Goal: Information Seeking & Learning: Check status

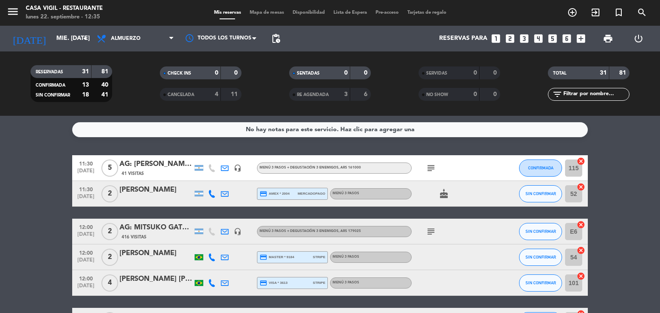
click at [184, 162] on div "AG: [PERSON_NAME] X 5/ MI VIAJE A [GEOGRAPHIC_DATA]" at bounding box center [155, 164] width 73 height 11
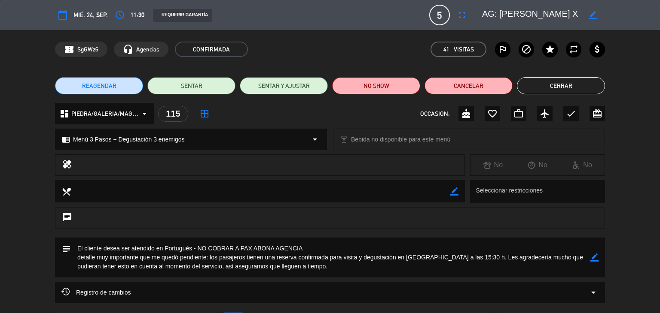
click at [530, 89] on button "Cerrar" at bounding box center [561, 85] width 88 height 17
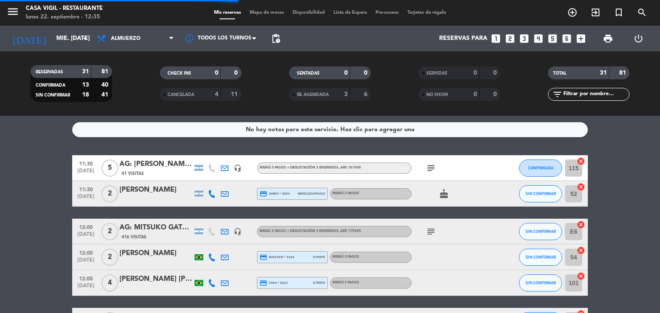
click at [143, 190] on div "[PERSON_NAME]" at bounding box center [155, 190] width 73 height 11
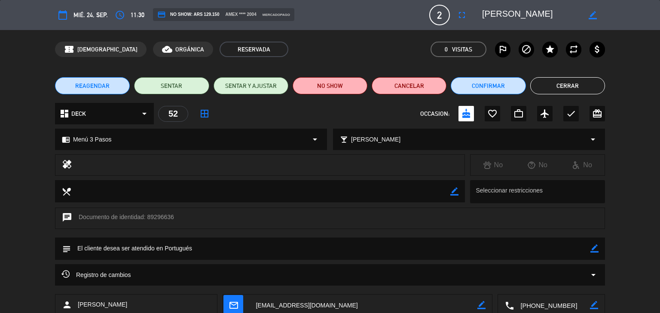
click at [578, 81] on button "Cerrar" at bounding box center [567, 85] width 75 height 17
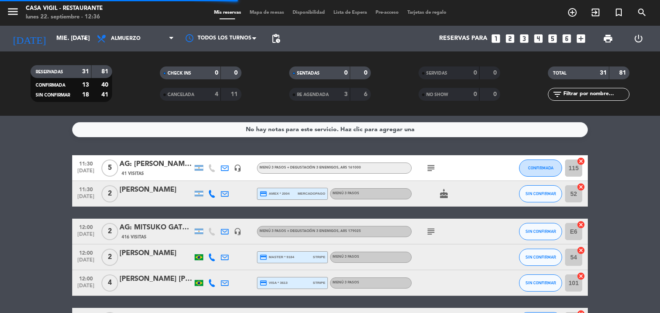
click at [158, 230] on div "AG: MITSUKO GATES X2/ DISTINTOS" at bounding box center [155, 227] width 73 height 11
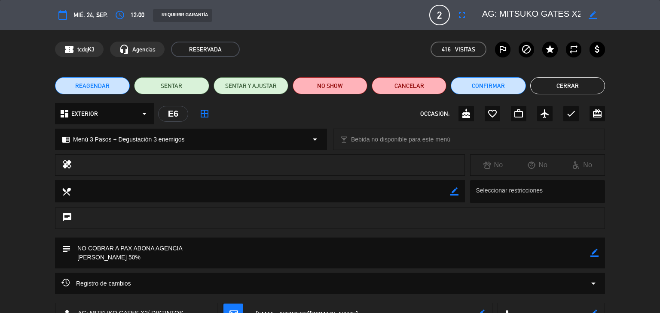
click at [556, 90] on button "Cerrar" at bounding box center [567, 85] width 75 height 17
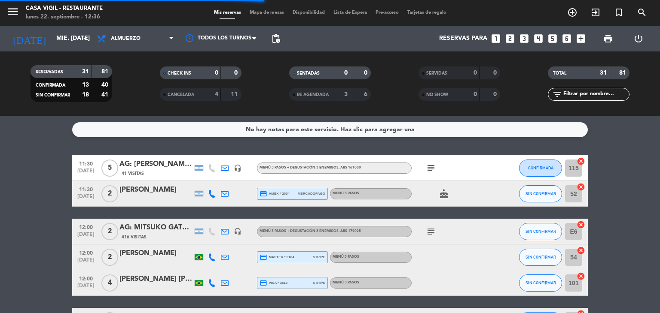
scroll to position [43, 0]
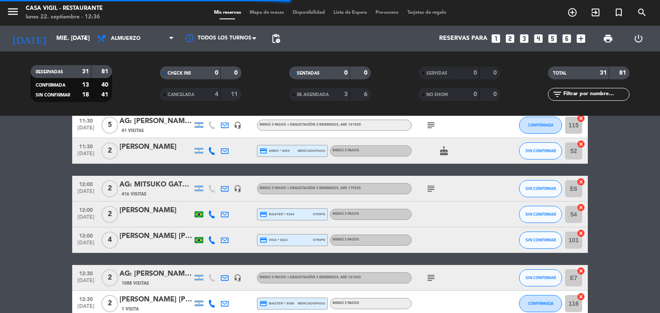
click at [155, 212] on div "[PERSON_NAME]" at bounding box center [155, 210] width 73 height 11
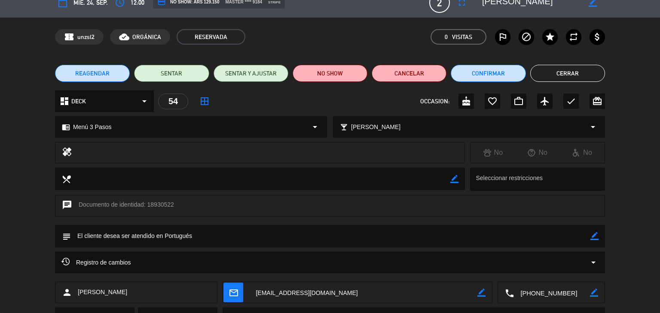
scroll to position [0, 0]
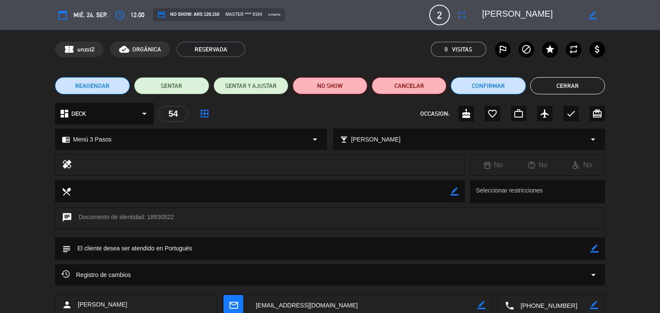
click at [537, 90] on button "Cerrar" at bounding box center [567, 85] width 75 height 17
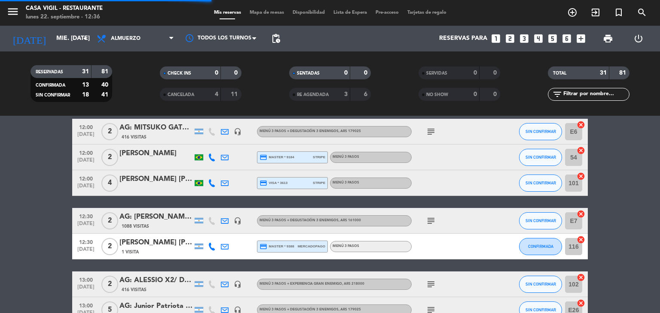
scroll to position [129, 0]
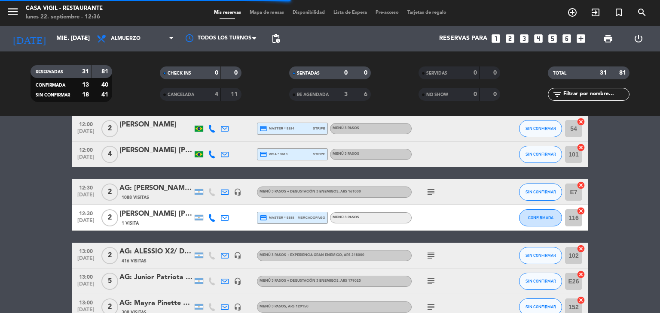
click at [174, 153] on div "[PERSON_NAME] [PERSON_NAME]" at bounding box center [155, 150] width 73 height 11
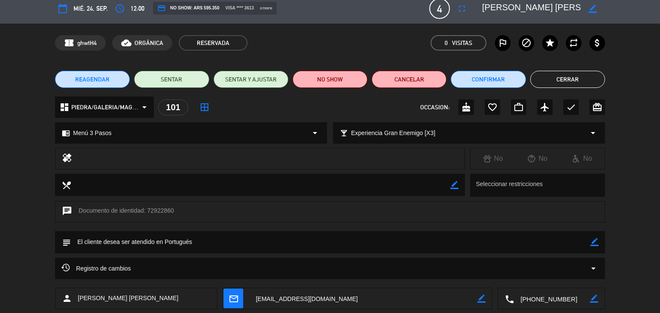
scroll to position [0, 0]
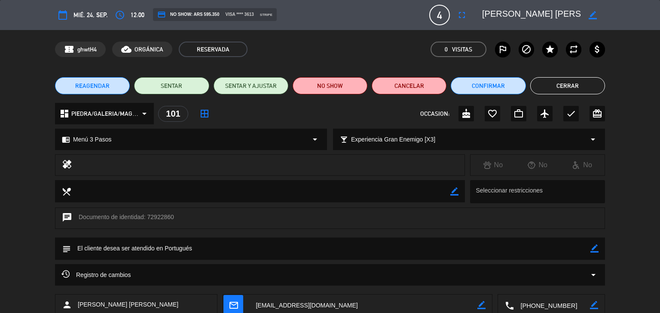
click at [580, 86] on button "Cerrar" at bounding box center [567, 85] width 75 height 17
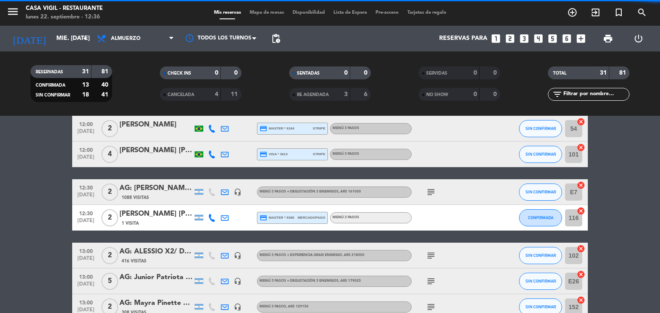
click at [167, 191] on div "AG: [PERSON_NAME] X2/ [PERSON_NAME]" at bounding box center [155, 188] width 73 height 11
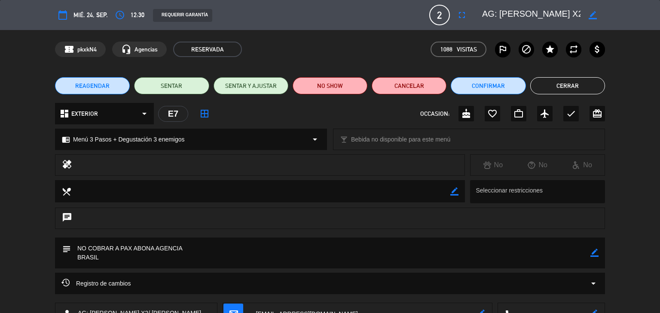
click at [556, 90] on button "Cerrar" at bounding box center [567, 85] width 75 height 17
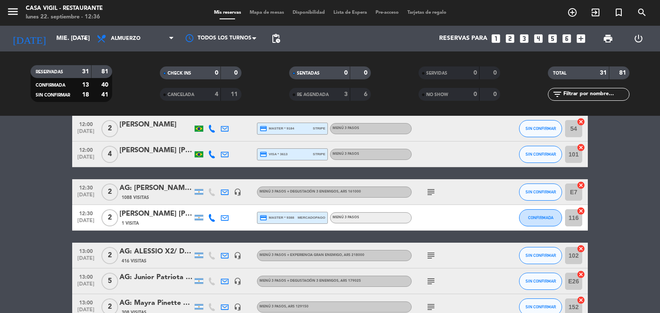
click at [161, 211] on div "[PERSON_NAME] [PERSON_NAME] Fiotek" at bounding box center [155, 214] width 73 height 11
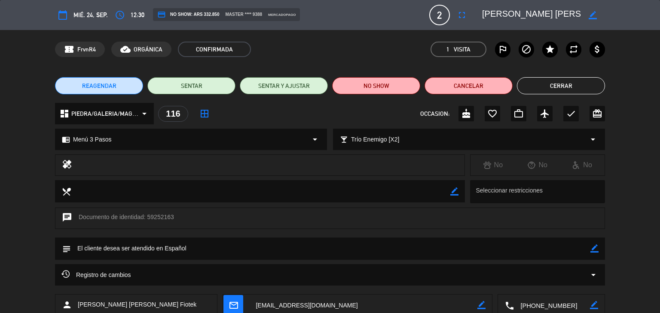
click at [571, 90] on button "Cerrar" at bounding box center [561, 85] width 88 height 17
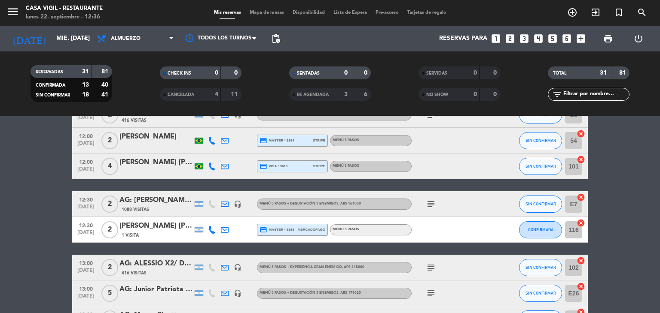
scroll to position [86, 0]
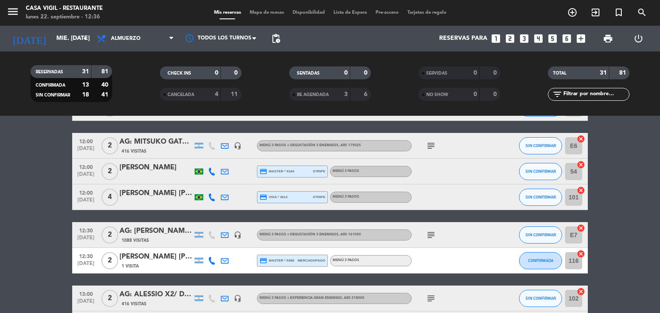
click at [139, 259] on div "[PERSON_NAME] [PERSON_NAME] Fiotek" at bounding box center [155, 257] width 73 height 11
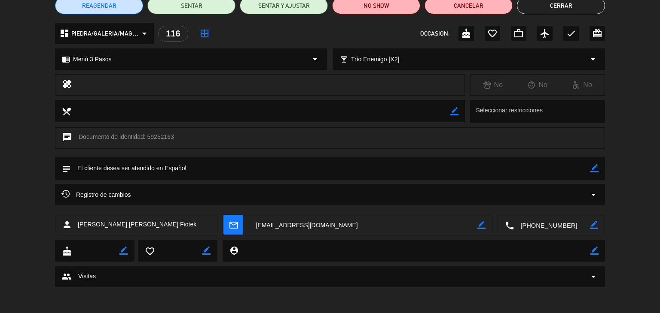
scroll to position [0, 0]
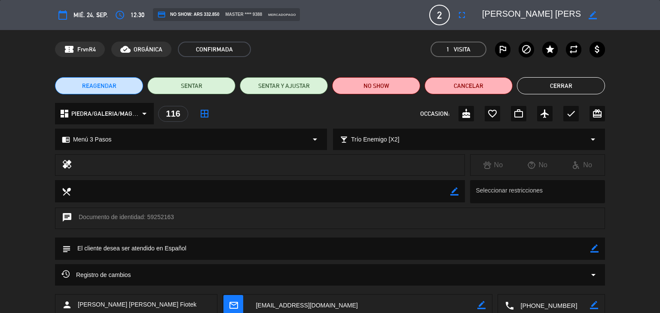
click at [581, 84] on button "Cerrar" at bounding box center [561, 85] width 88 height 17
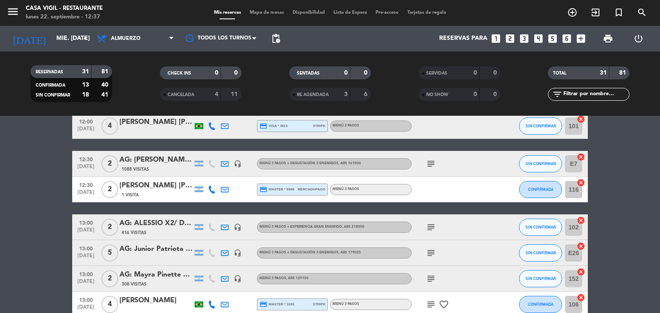
scroll to position [172, 0]
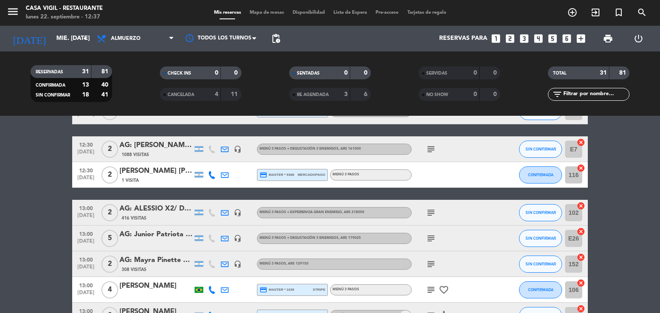
click at [145, 204] on div "AG: ALESSIO X2/ DISTINTOS" at bounding box center [155, 209] width 73 height 11
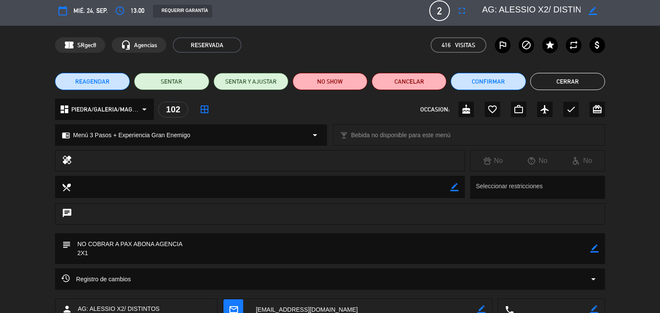
scroll to position [0, 0]
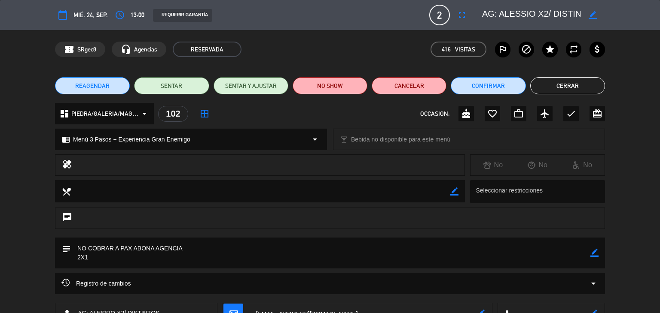
click at [548, 90] on button "Cerrar" at bounding box center [567, 85] width 75 height 17
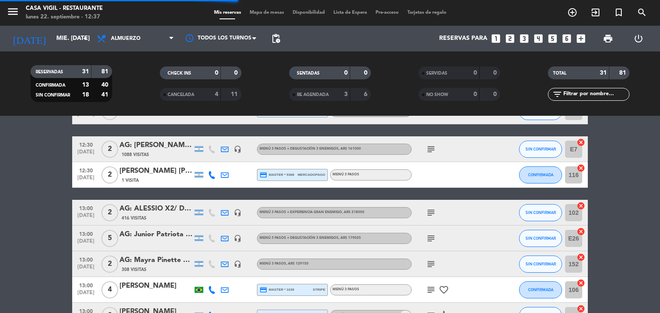
click at [163, 232] on div "AG: Junior Patriota x 5/ MONWINE" at bounding box center [155, 234] width 73 height 11
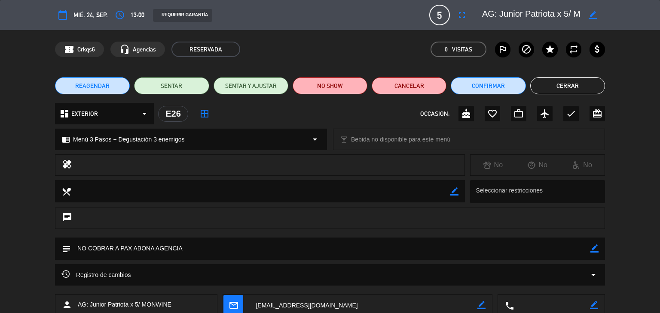
click at [575, 84] on button "Cerrar" at bounding box center [567, 85] width 75 height 17
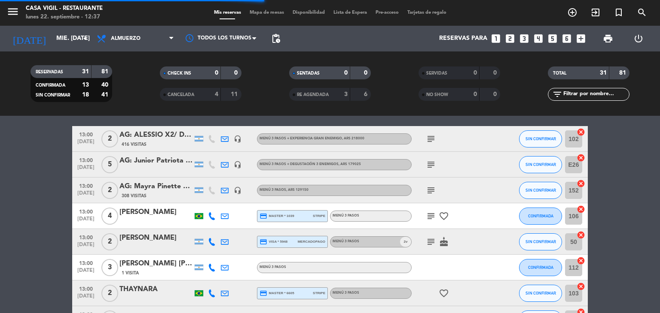
scroll to position [258, 0]
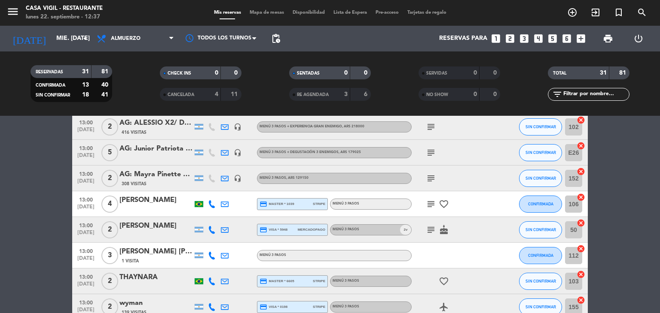
click at [174, 173] on div "AG: Mayra Pinette X 2 / LEO VENDIMIA" at bounding box center [155, 174] width 73 height 11
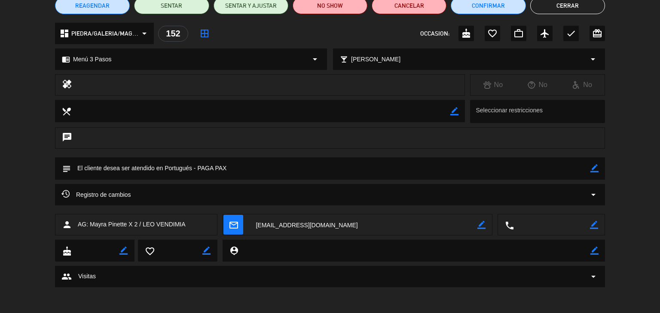
scroll to position [0, 0]
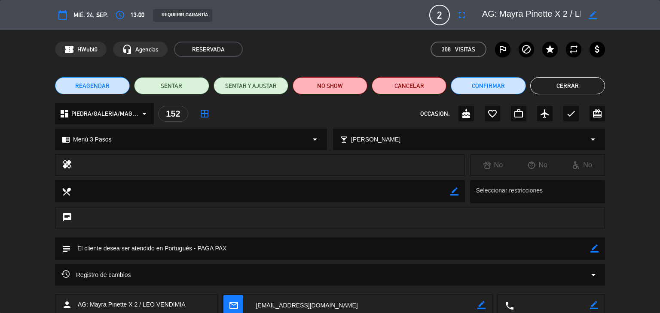
click at [544, 79] on button "Cerrar" at bounding box center [567, 85] width 75 height 17
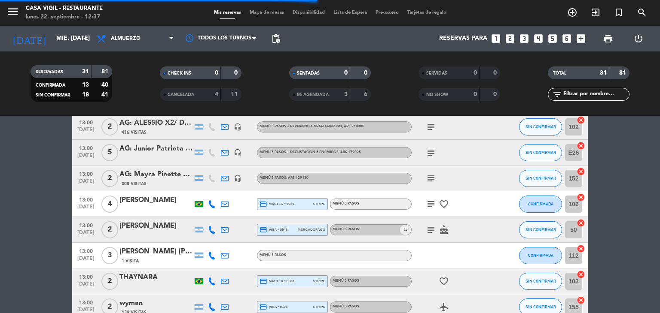
click at [167, 198] on div "[PERSON_NAME]" at bounding box center [155, 200] width 73 height 11
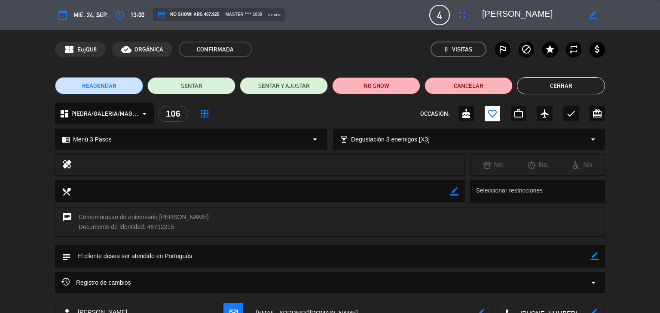
click at [524, 85] on button "Cerrar" at bounding box center [561, 85] width 88 height 17
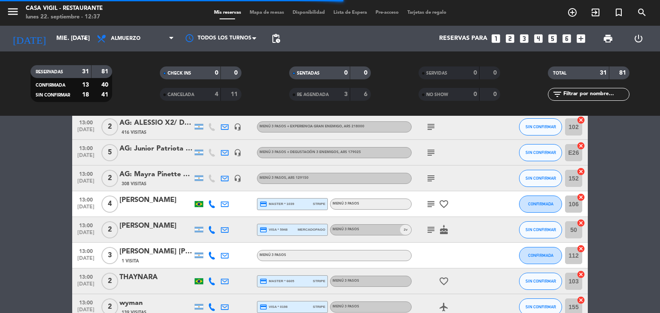
click at [159, 224] on div "[PERSON_NAME]" at bounding box center [155, 226] width 73 height 11
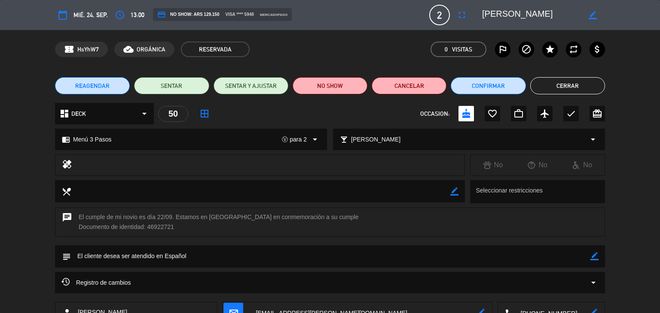
click at [563, 86] on button "Cerrar" at bounding box center [567, 85] width 75 height 17
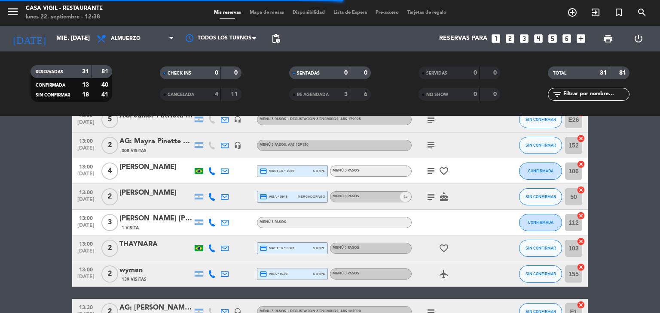
scroll to position [301, 0]
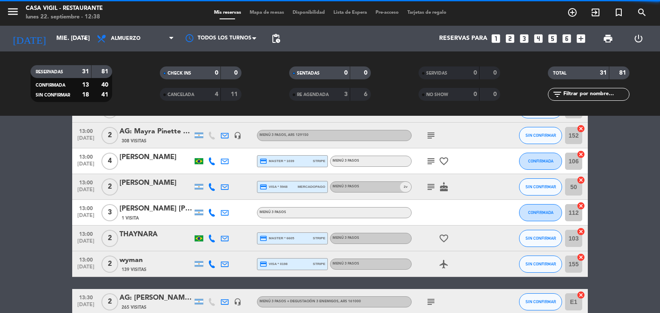
click at [155, 210] on div "[PERSON_NAME] [PERSON_NAME]" at bounding box center [155, 209] width 73 height 11
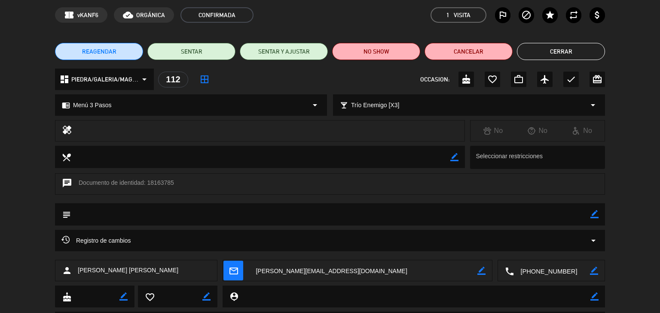
scroll to position [0, 0]
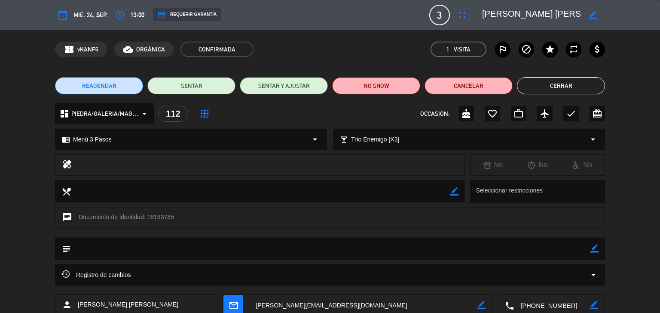
click at [561, 88] on button "Cerrar" at bounding box center [561, 85] width 88 height 17
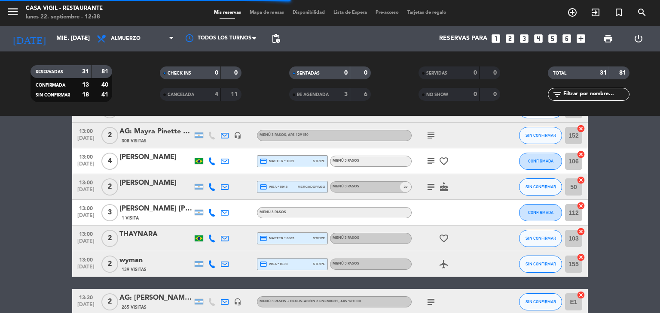
click at [148, 237] on div "THAYNARA" at bounding box center [155, 234] width 73 height 11
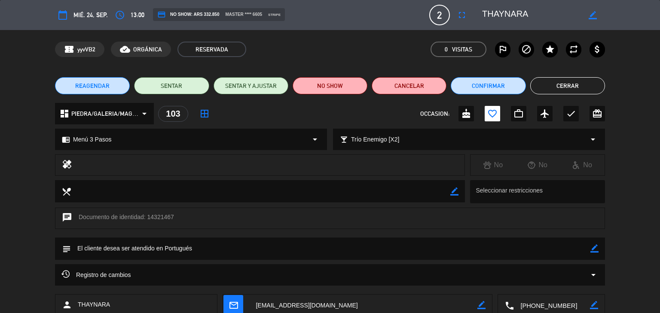
click at [532, 89] on button "Cerrar" at bounding box center [567, 85] width 75 height 17
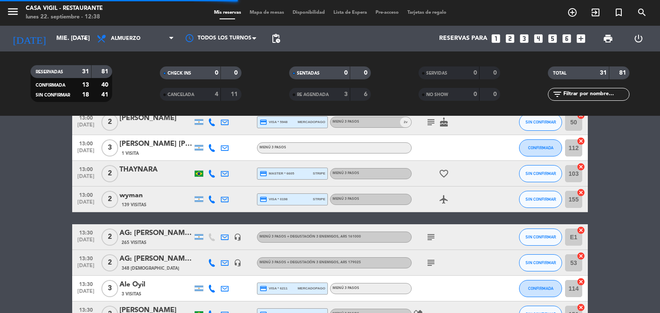
scroll to position [386, 0]
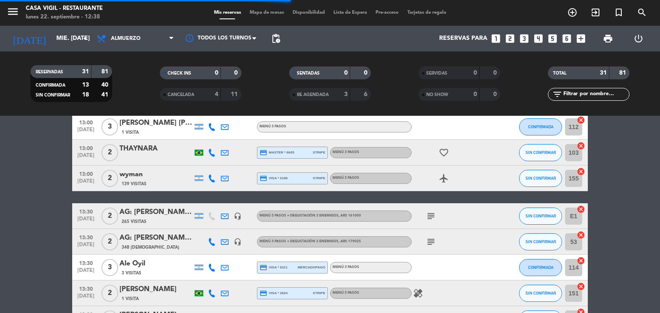
click at [143, 177] on div "wyman" at bounding box center [155, 174] width 73 height 11
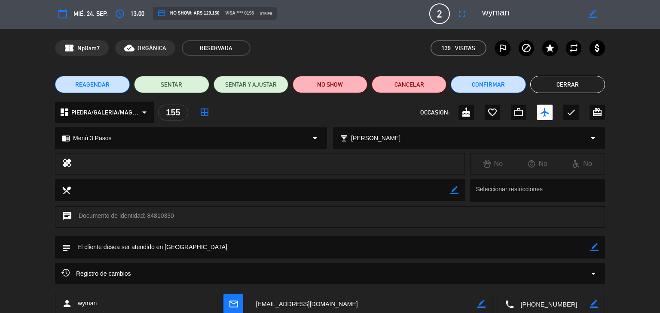
scroll to position [0, 0]
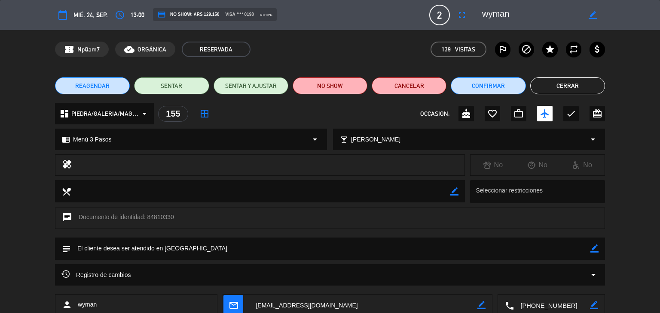
click at [566, 87] on button "Cerrar" at bounding box center [567, 85] width 75 height 17
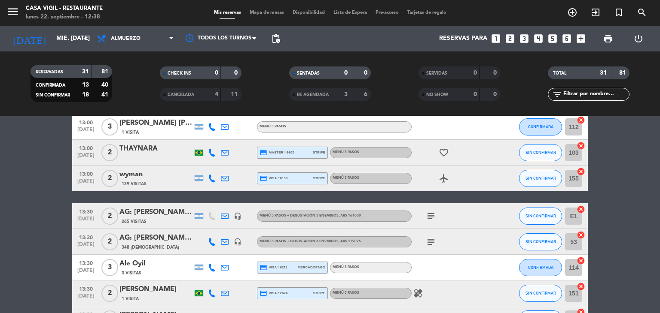
click at [173, 216] on div "AG: [PERSON_NAME] [PERSON_NAME] X2/ SUNTRIP" at bounding box center [155, 212] width 73 height 11
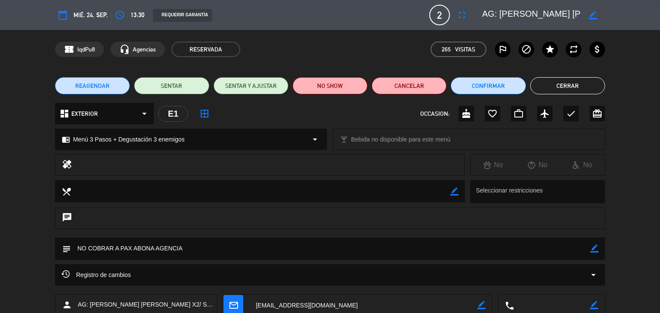
click at [577, 86] on button "Cerrar" at bounding box center [567, 85] width 75 height 17
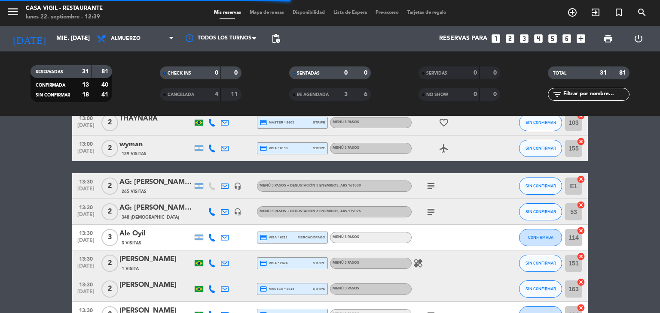
scroll to position [429, 0]
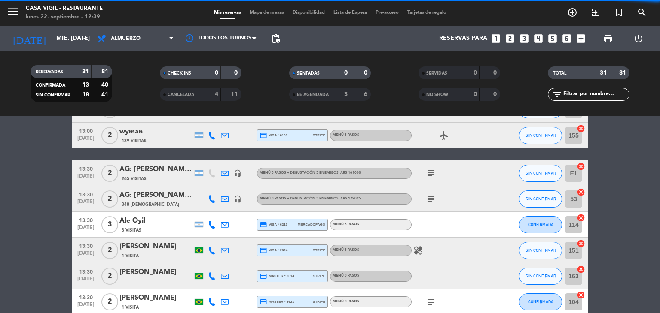
click at [165, 200] on div "AG: [PERSON_NAME] X2 / [PERSON_NAME]" at bounding box center [155, 195] width 73 height 11
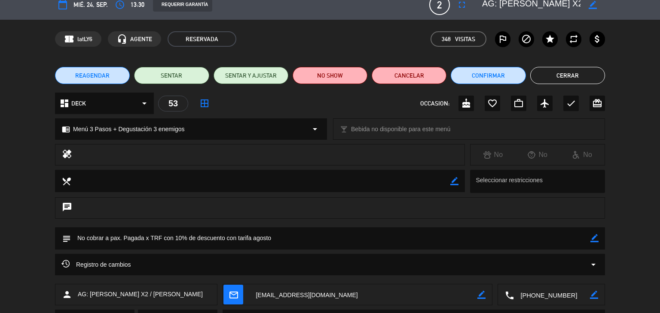
scroll to position [0, 0]
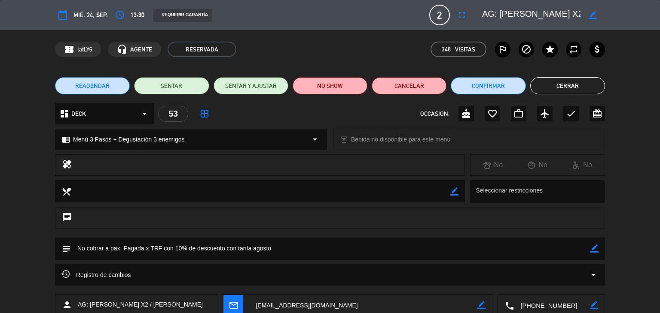
click at [552, 88] on button "Cerrar" at bounding box center [567, 85] width 75 height 17
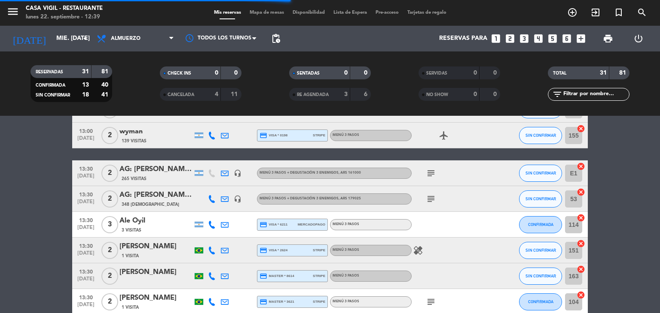
click at [134, 225] on div "Ale Oyil" at bounding box center [155, 221] width 73 height 11
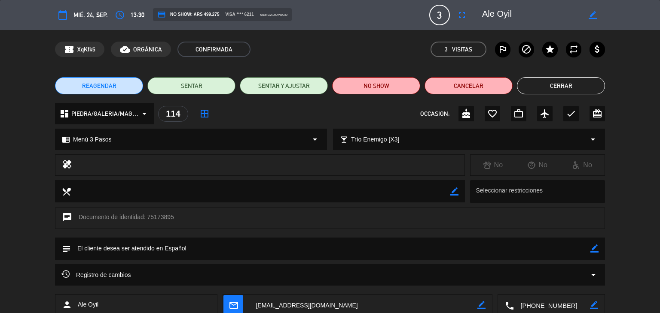
click at [539, 84] on button "Cerrar" at bounding box center [561, 85] width 88 height 17
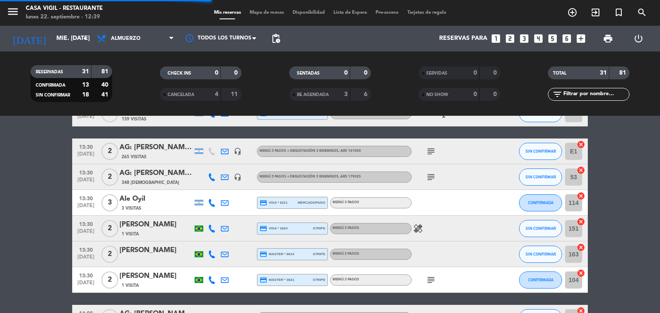
scroll to position [472, 0]
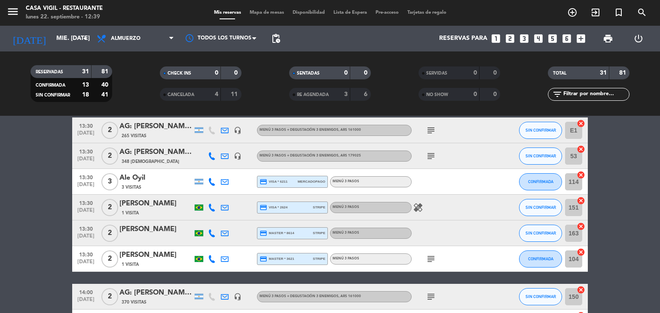
click at [137, 213] on span "1 Visita" at bounding box center [130, 213] width 17 height 7
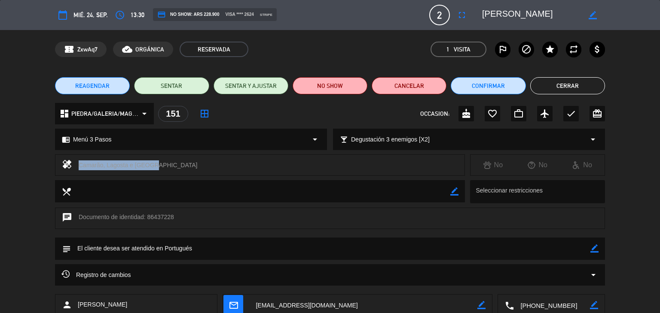
drag, startPoint x: 154, startPoint y: 165, endPoint x: 91, endPoint y: 164, distance: 63.1
click at [75, 165] on div "healing Camarão, [GEOGRAPHIC_DATA] e [GEOGRAPHIC_DATA]" at bounding box center [260, 165] width 410 height 21
copy div "Camarão, Lagosta e [GEOGRAPHIC_DATA]"
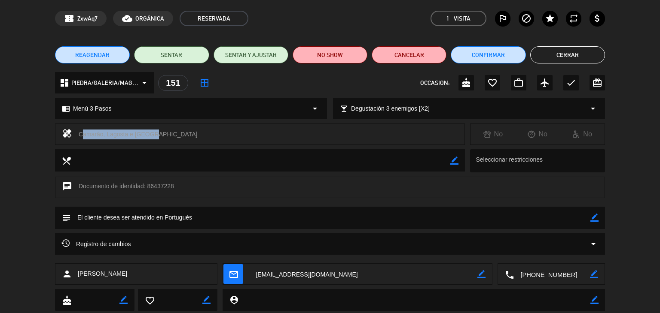
scroll to position [0, 0]
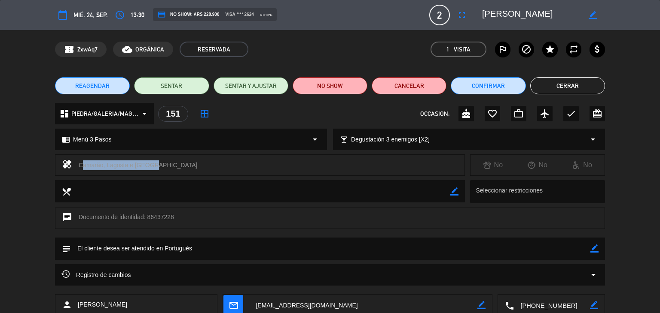
click at [574, 89] on button "Cerrar" at bounding box center [567, 85] width 75 height 17
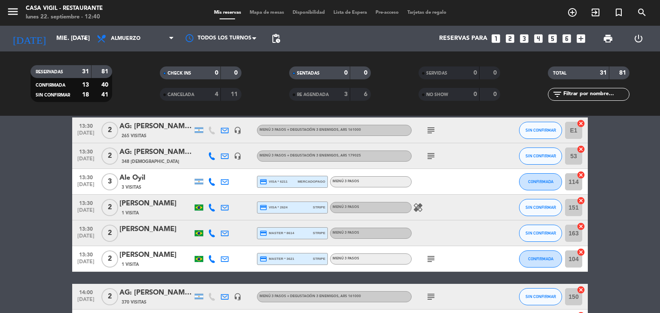
click at [161, 228] on div "[PERSON_NAME]" at bounding box center [155, 229] width 73 height 11
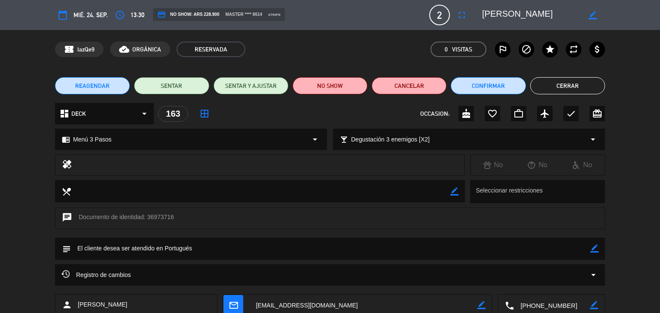
click at [566, 93] on button "Cerrar" at bounding box center [567, 85] width 75 height 17
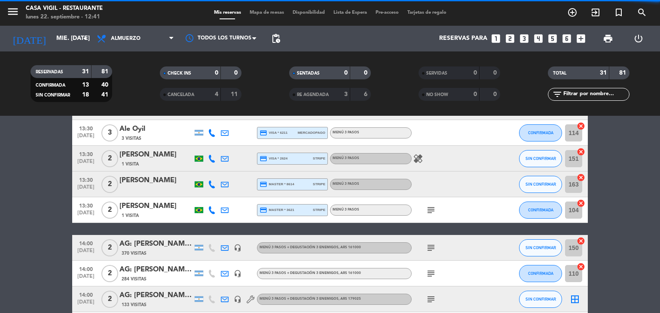
scroll to position [558, 0]
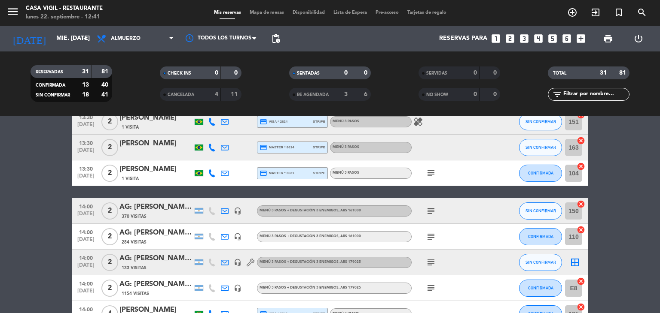
click at [147, 170] on div "[PERSON_NAME]" at bounding box center [155, 169] width 73 height 11
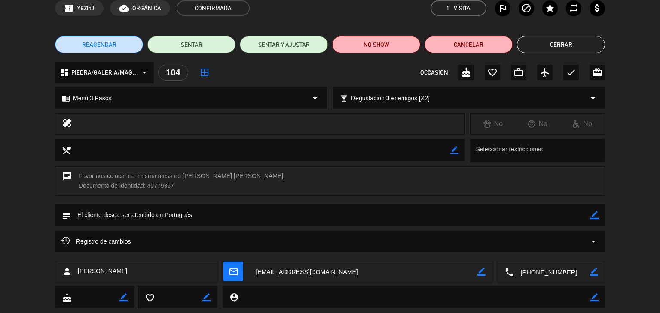
scroll to position [0, 0]
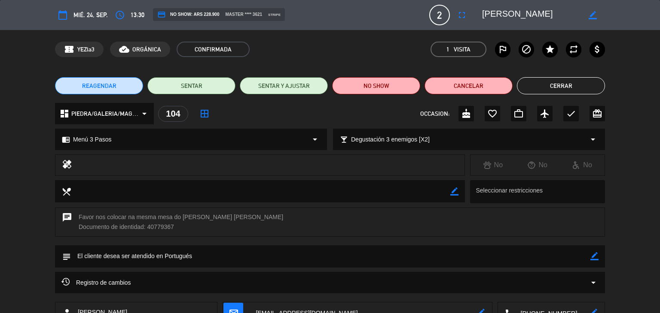
click at [575, 89] on button "Cerrar" at bounding box center [561, 85] width 88 height 17
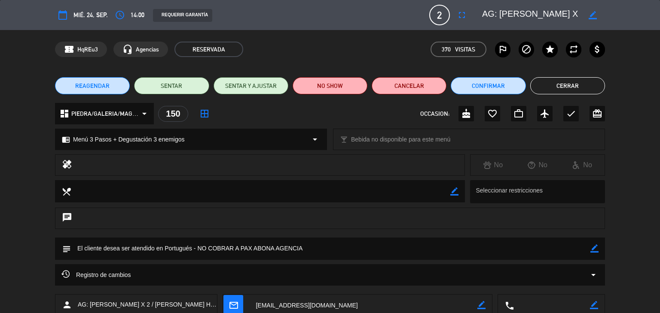
click at [558, 83] on button "Cerrar" at bounding box center [567, 85] width 75 height 17
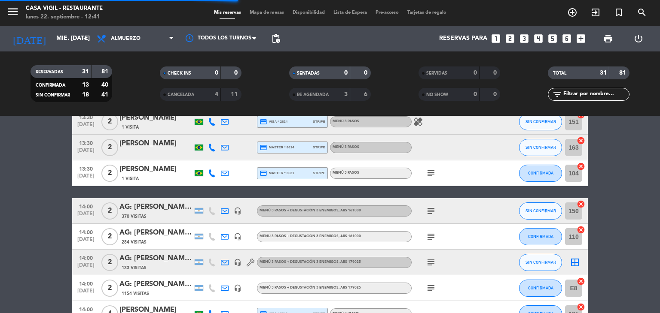
click at [168, 232] on div "AG: [PERSON_NAME] X 2 / SUNTRIP" at bounding box center [155, 233] width 73 height 11
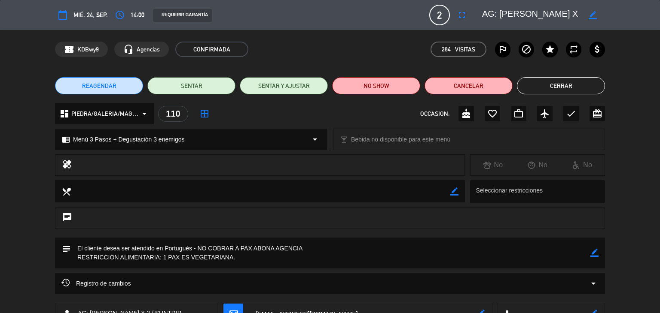
click at [556, 90] on button "Cerrar" at bounding box center [561, 85] width 88 height 17
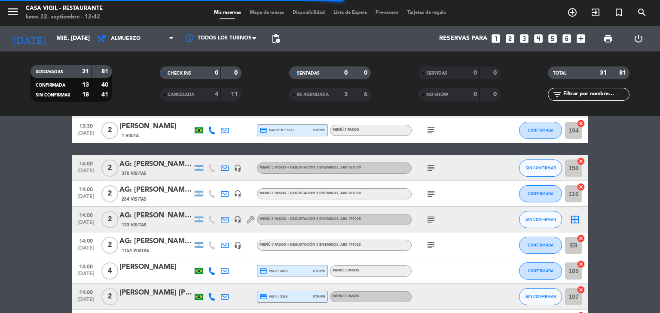
scroll to position [644, 0]
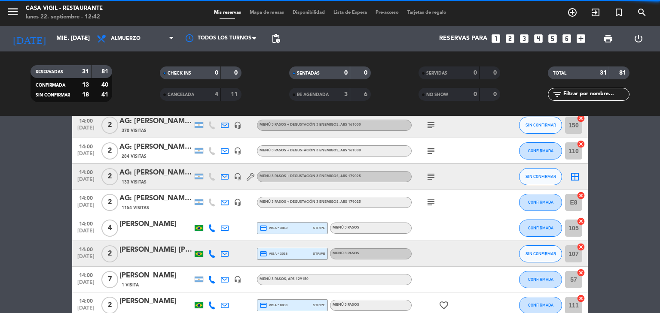
click at [165, 172] on div "AG: [PERSON_NAME] X 2 / [PERSON_NAME]" at bounding box center [155, 172] width 73 height 11
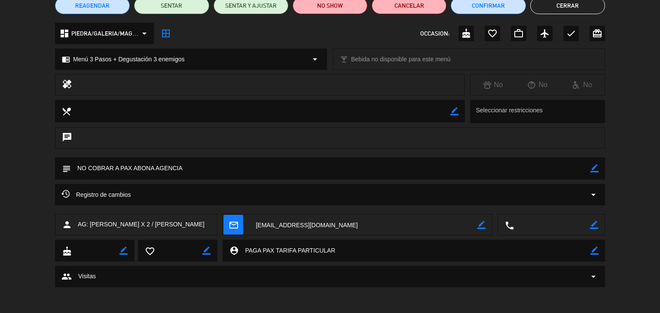
scroll to position [0, 0]
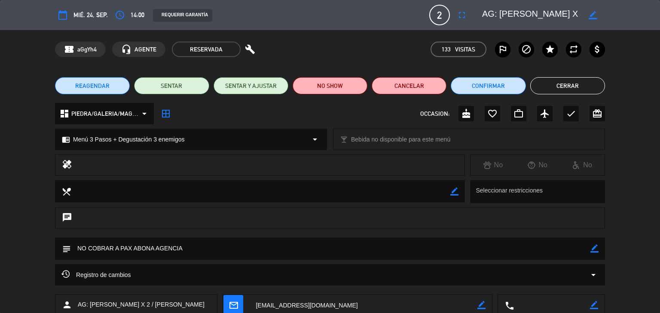
click at [553, 83] on button "Cerrar" at bounding box center [567, 85] width 75 height 17
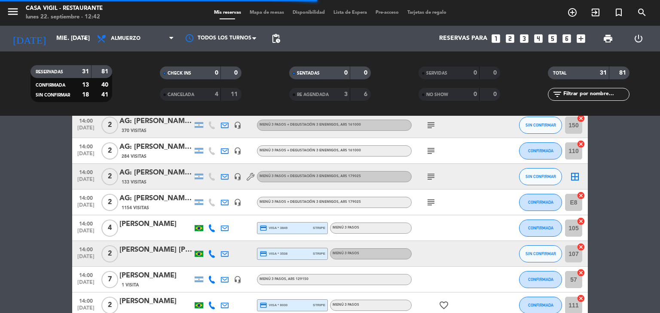
click at [154, 199] on div "AG: [PERSON_NAME] X2/ [PERSON_NAME] WINE CAMP" at bounding box center [155, 198] width 73 height 11
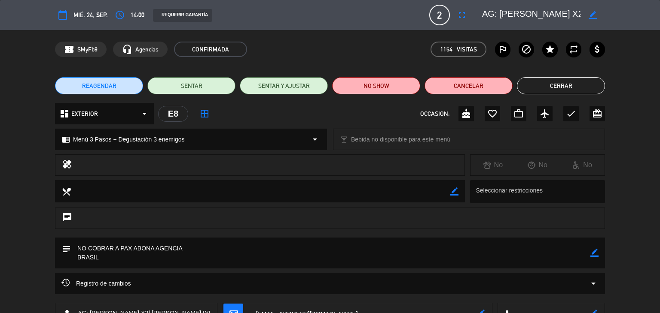
click at [560, 87] on button "Cerrar" at bounding box center [561, 85] width 88 height 17
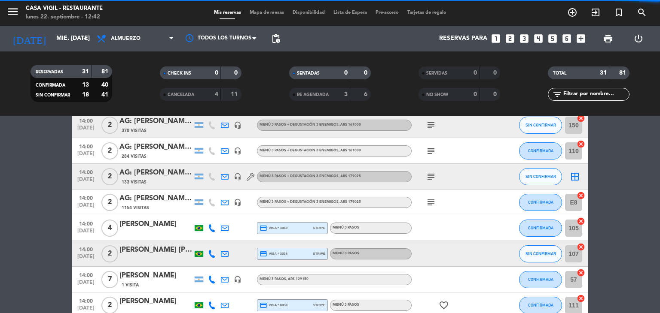
click at [155, 225] on div "[PERSON_NAME]" at bounding box center [155, 224] width 73 height 11
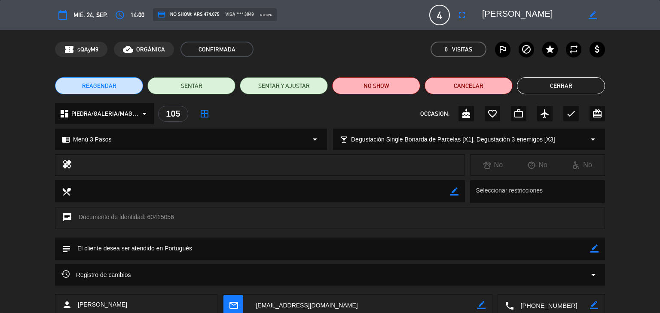
click at [553, 88] on button "Cerrar" at bounding box center [561, 85] width 88 height 17
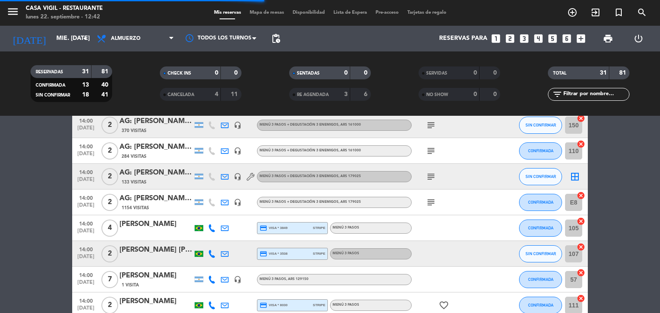
click at [167, 254] on div "[PERSON_NAME] [PERSON_NAME]" at bounding box center [155, 250] width 73 height 11
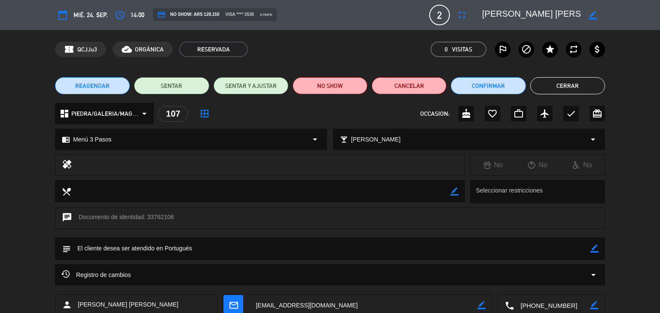
click at [552, 86] on button "Cerrar" at bounding box center [567, 85] width 75 height 17
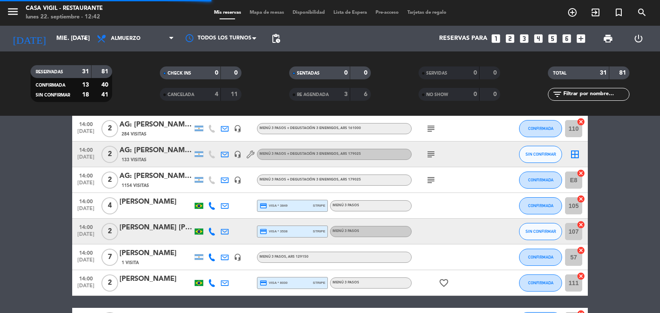
scroll to position [687, 0]
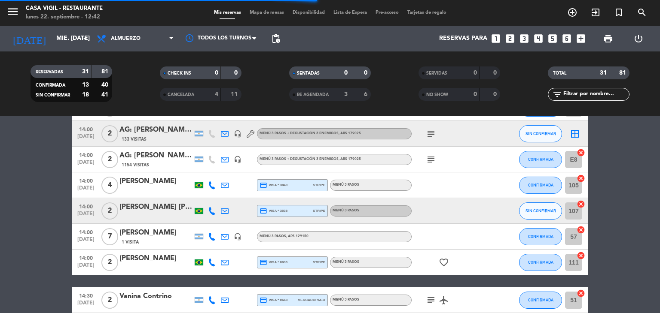
click at [170, 229] on div "[PERSON_NAME]" at bounding box center [155, 233] width 73 height 11
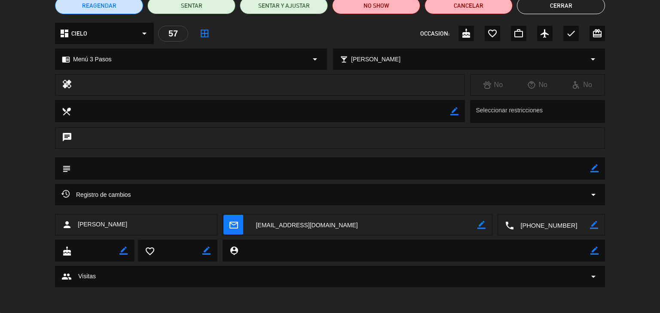
scroll to position [0, 0]
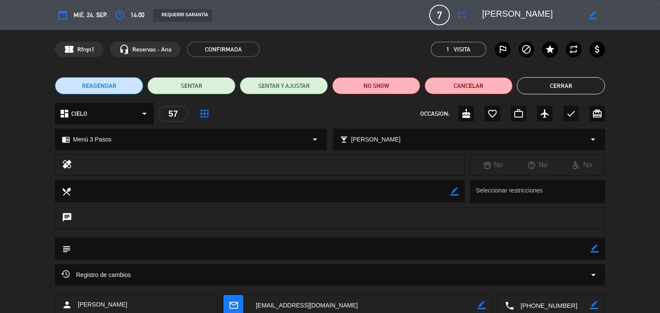
click at [557, 89] on button "Cerrar" at bounding box center [561, 85] width 88 height 17
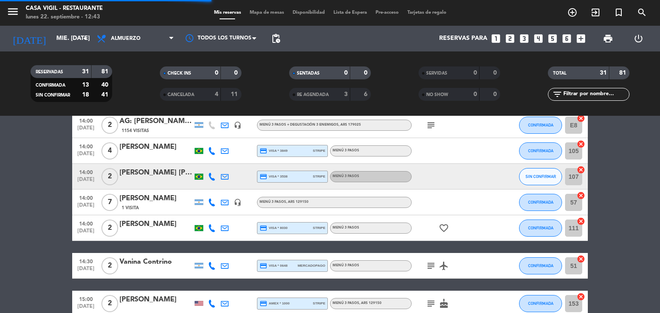
scroll to position [768, 0]
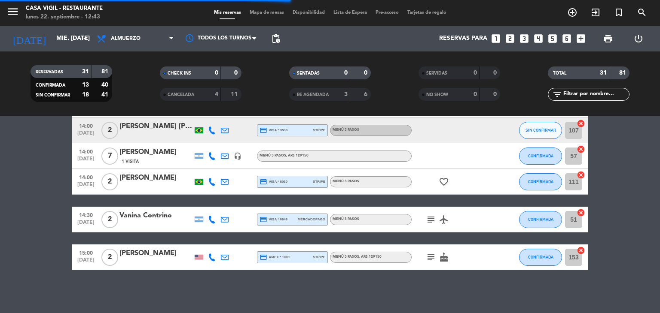
click at [174, 182] on div "[PERSON_NAME]" at bounding box center [155, 178] width 73 height 11
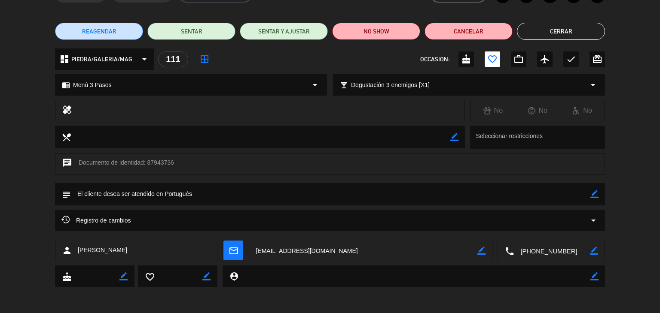
scroll to position [0, 0]
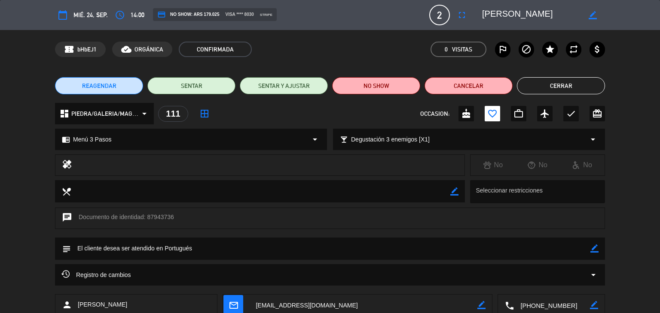
click at [583, 88] on button "Cerrar" at bounding box center [561, 85] width 88 height 17
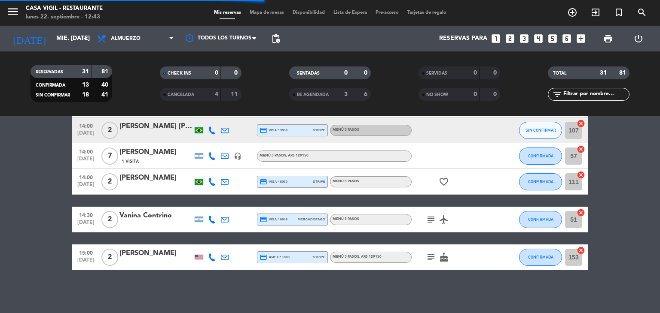
click at [154, 220] on div "Vanina Contrino" at bounding box center [155, 215] width 73 height 11
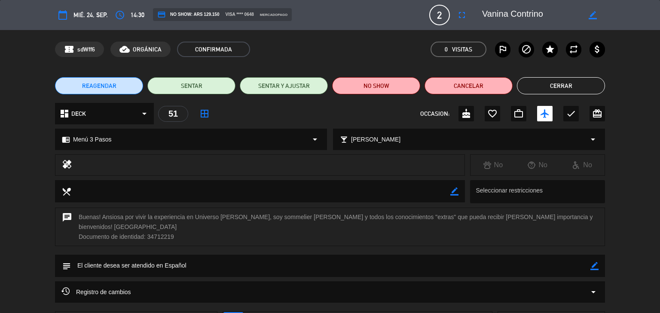
click at [565, 90] on button "Cerrar" at bounding box center [561, 85] width 88 height 17
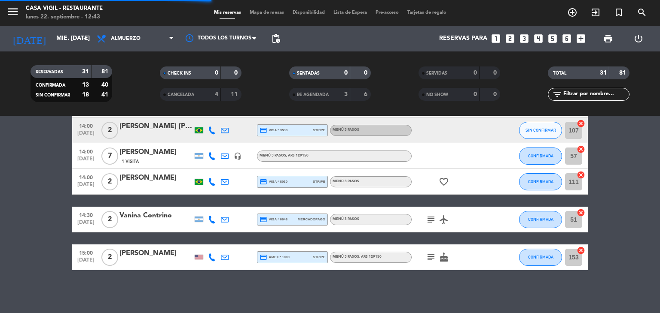
click at [148, 255] on div "[PERSON_NAME]" at bounding box center [155, 253] width 73 height 11
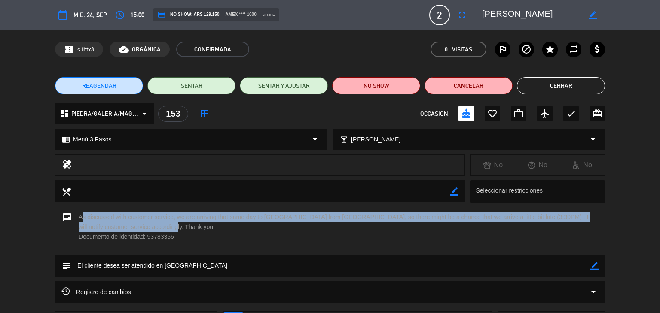
drag, startPoint x: 79, startPoint y: 218, endPoint x: 162, endPoint y: 229, distance: 84.0
click at [162, 229] on div "chat As discussed with customer service, we are arriving that same day to [GEOG…" at bounding box center [330, 227] width 550 height 39
copy div "As discussed with customer service, we are arriving that same day to [GEOGRAPHI…"
click at [554, 86] on button "Cerrar" at bounding box center [561, 85] width 88 height 17
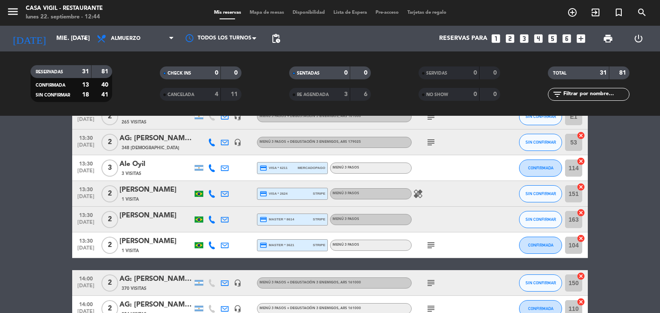
scroll to position [467, 0]
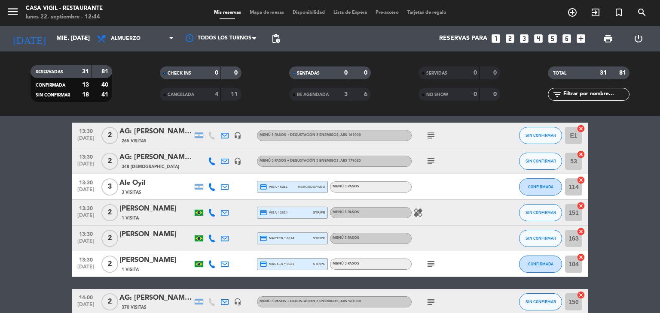
click at [418, 215] on icon "healing" at bounding box center [418, 213] width 10 height 10
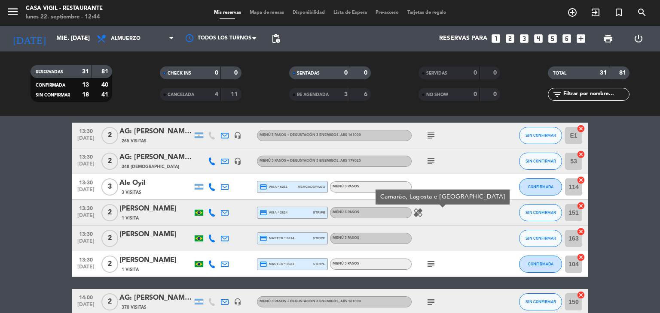
click at [418, 215] on icon "healing" at bounding box center [418, 213] width 10 height 10
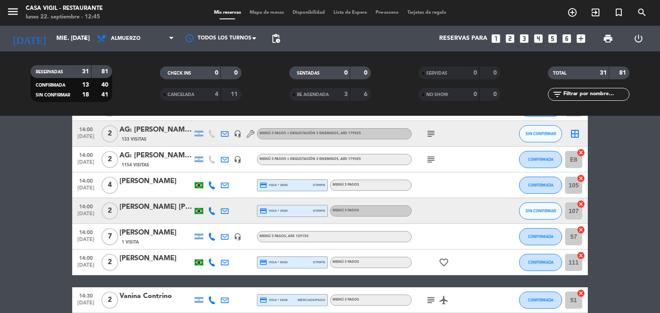
scroll to position [768, 0]
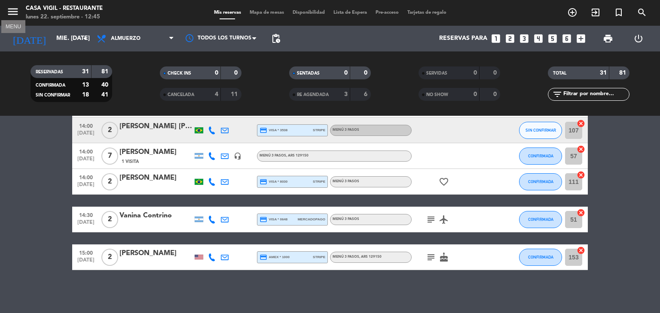
click at [17, 14] on icon "menu" at bounding box center [12, 11] width 13 height 13
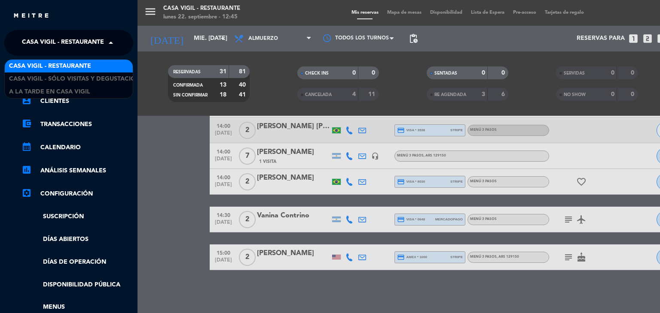
click at [106, 43] on span at bounding box center [113, 43] width 15 height 18
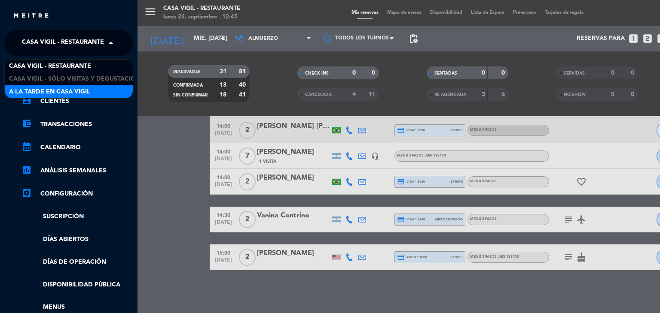
click at [72, 94] on span "A la tarde en Casa Vigil" at bounding box center [49, 92] width 81 height 10
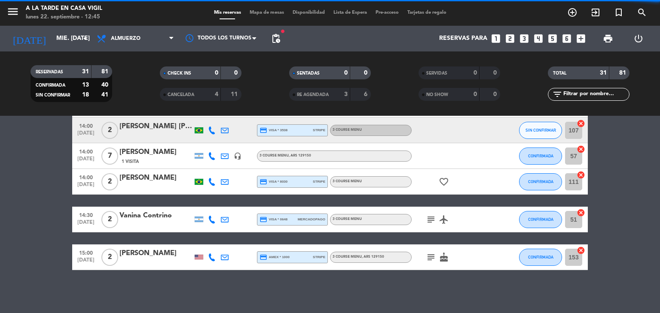
scroll to position [26, 0]
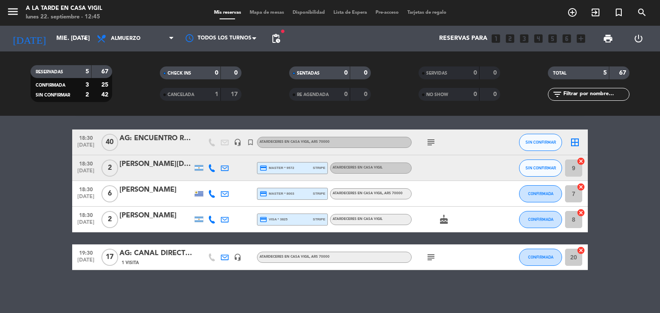
click at [177, 140] on div "AG: ENCUENTRO RIL X40/ [PERSON_NAME]" at bounding box center [155, 138] width 73 height 11
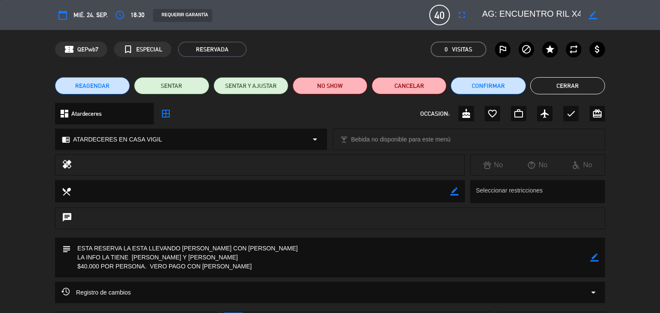
drag, startPoint x: 178, startPoint y: 139, endPoint x: 2, endPoint y: 282, distance: 226.5
click at [2, 282] on div "subject border_color" at bounding box center [330, 260] width 660 height 44
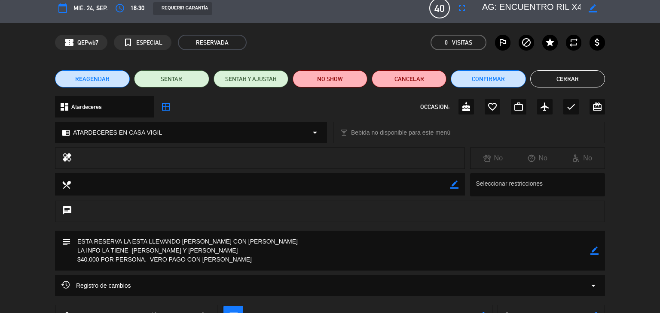
scroll to position [0, 0]
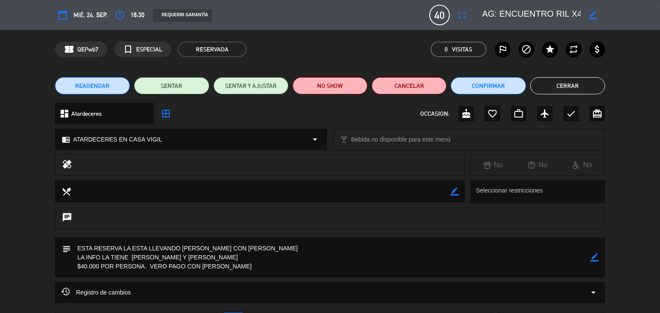
click at [560, 85] on button "Cerrar" at bounding box center [567, 85] width 75 height 17
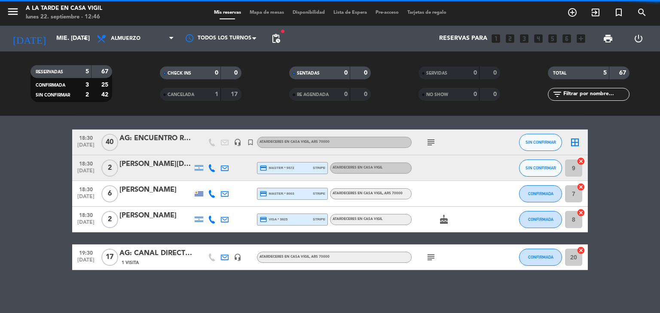
click at [169, 139] on div "AG: ENCUENTRO RIL X40/ [PERSON_NAME]" at bounding box center [155, 138] width 73 height 11
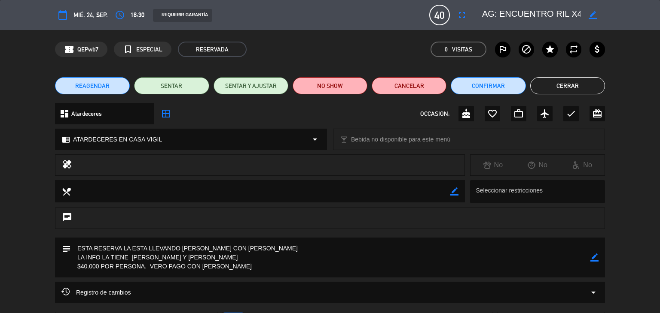
click at [568, 83] on button "Cerrar" at bounding box center [567, 85] width 75 height 17
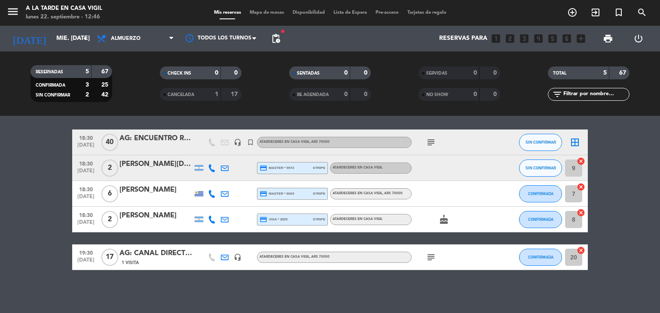
click at [143, 164] on div "[PERSON_NAME][DATE]" at bounding box center [155, 164] width 73 height 11
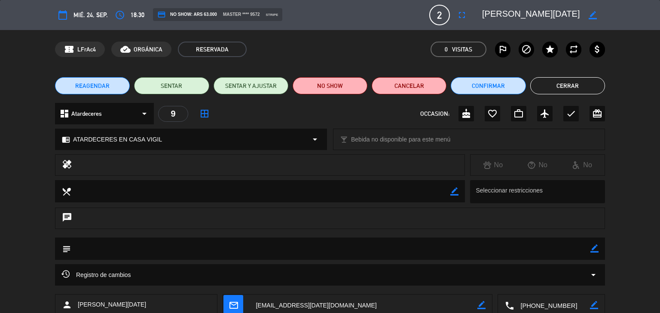
click at [562, 85] on button "Cerrar" at bounding box center [567, 85] width 75 height 17
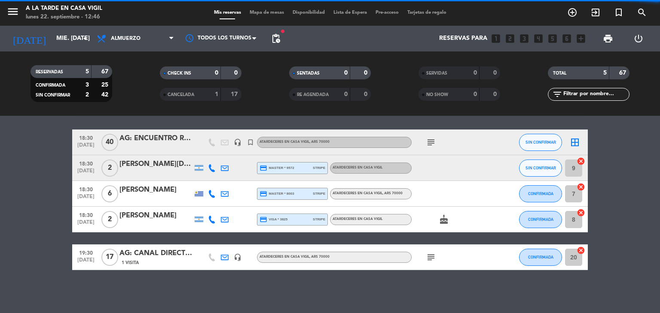
click at [164, 195] on div "[PERSON_NAME]" at bounding box center [155, 190] width 73 height 11
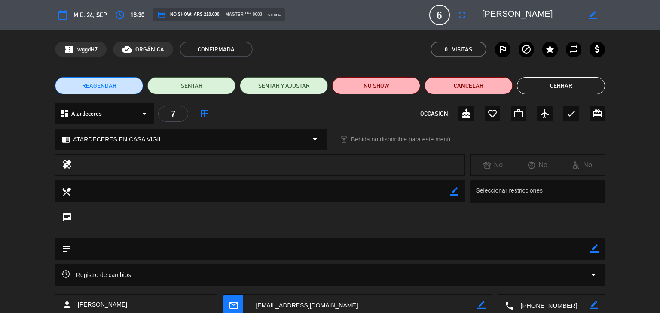
click at [551, 88] on button "Cerrar" at bounding box center [561, 85] width 88 height 17
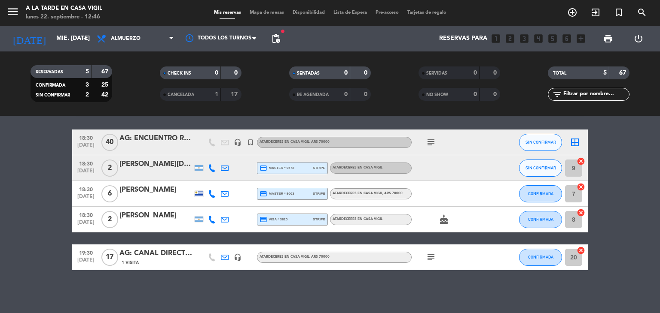
click at [152, 215] on div "[PERSON_NAME]" at bounding box center [155, 215] width 73 height 11
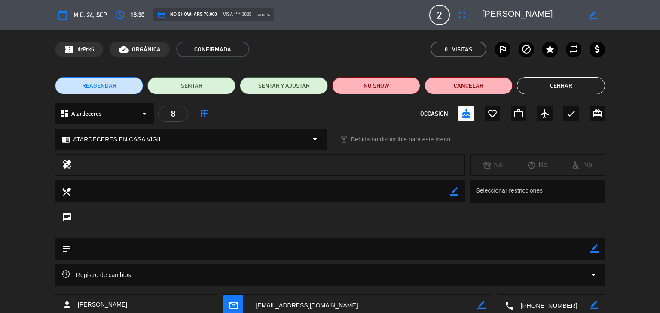
click at [562, 90] on button "Cerrar" at bounding box center [561, 85] width 88 height 17
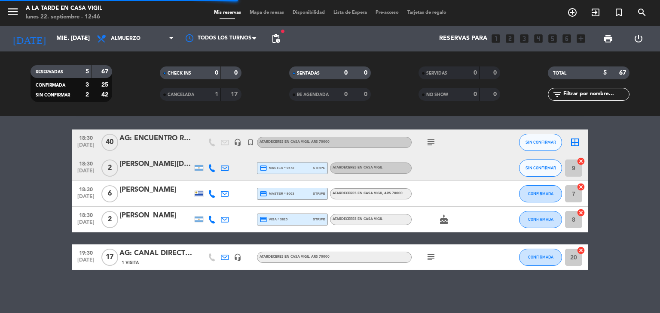
click at [155, 260] on div "1 Visita" at bounding box center [155, 262] width 73 height 7
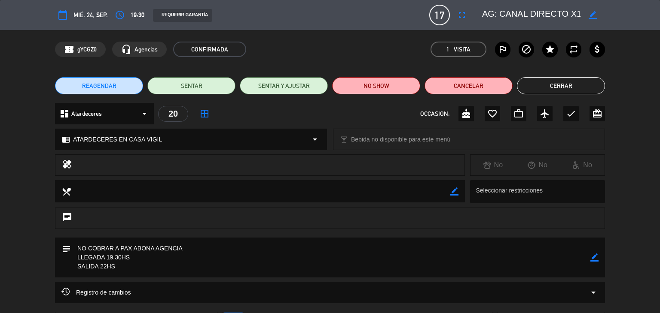
click at [529, 82] on button "Cerrar" at bounding box center [561, 85] width 88 height 17
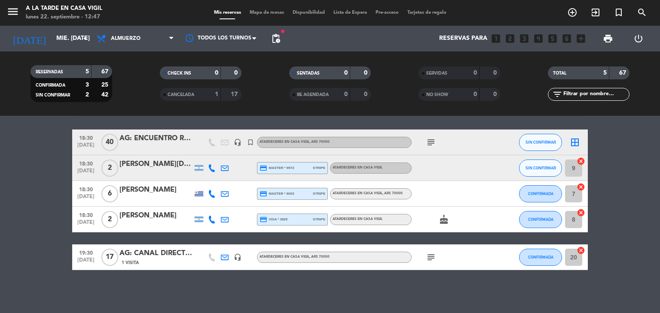
click at [429, 255] on icon "subject" at bounding box center [431, 257] width 10 height 10
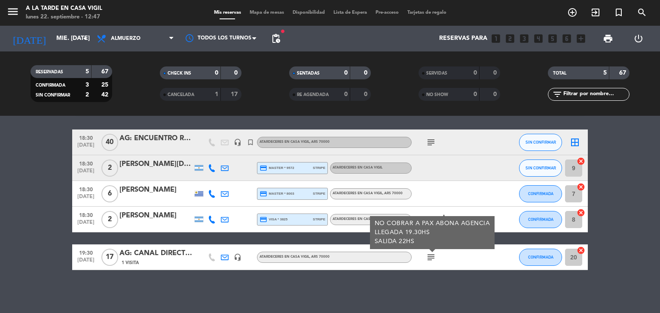
click at [429, 255] on icon "subject" at bounding box center [431, 257] width 10 height 10
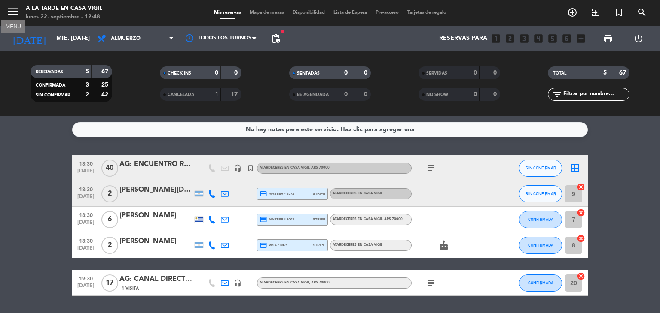
click at [15, 11] on icon "menu" at bounding box center [12, 11] width 13 height 13
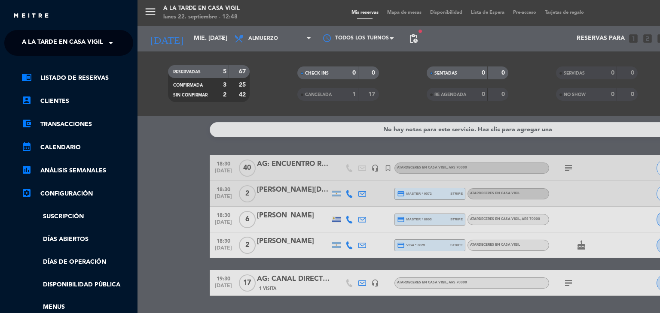
click at [110, 44] on span at bounding box center [113, 43] width 15 height 18
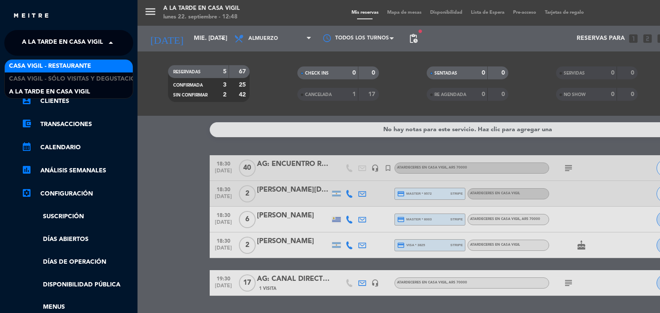
click at [98, 67] on div "Casa Vigil - Restaurante" at bounding box center [69, 66] width 128 height 13
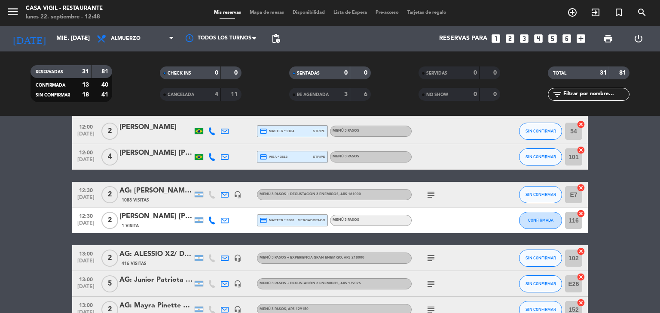
scroll to position [215, 0]
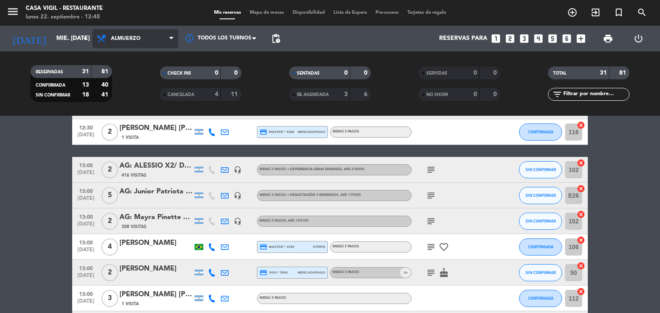
click at [158, 38] on span "Almuerzo" at bounding box center [135, 38] width 86 height 19
click at [127, 97] on div "menu Casa [PERSON_NAME] - Restaurante lunes 22. septiembre - 12:48 Mis reservas…" at bounding box center [330, 58] width 660 height 116
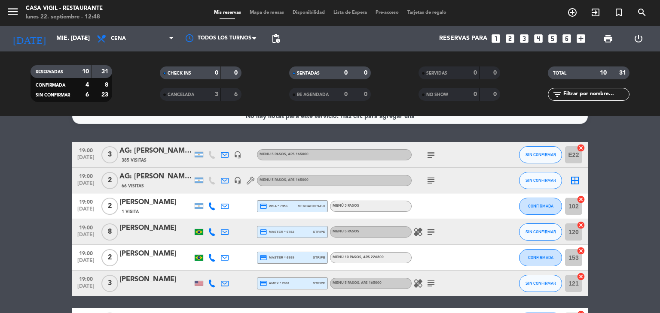
scroll to position [0, 0]
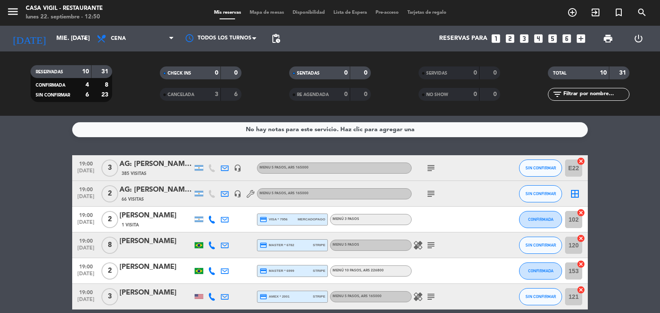
click at [154, 167] on div "AG: [PERSON_NAME] X3/ NITES" at bounding box center [155, 164] width 73 height 11
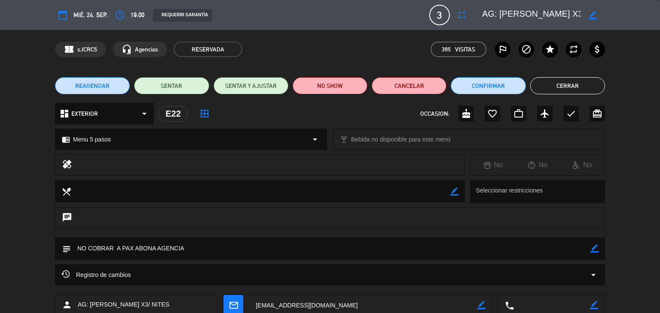
click at [554, 82] on button "Cerrar" at bounding box center [567, 85] width 75 height 17
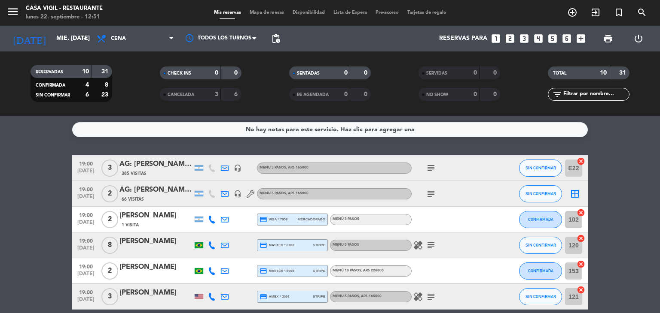
click at [160, 198] on div "66 Visitas" at bounding box center [155, 199] width 73 height 7
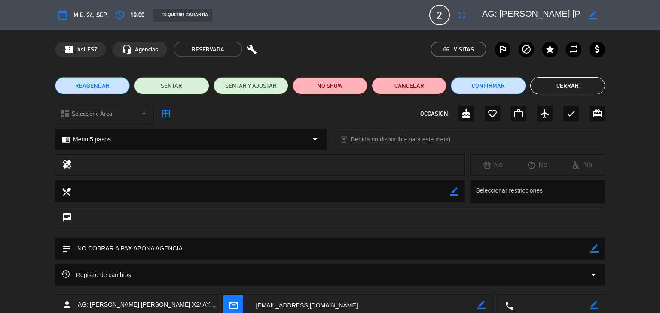
click at [572, 88] on button "Cerrar" at bounding box center [567, 85] width 75 height 17
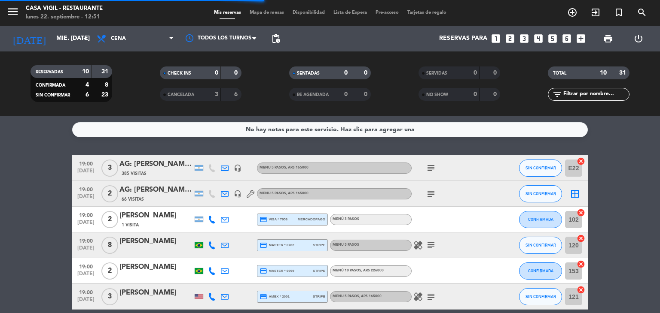
click at [152, 221] on div "[PERSON_NAME]" at bounding box center [155, 215] width 73 height 11
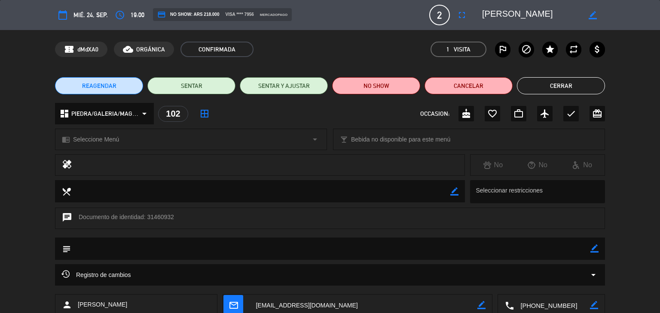
click at [541, 87] on button "Cerrar" at bounding box center [561, 85] width 88 height 17
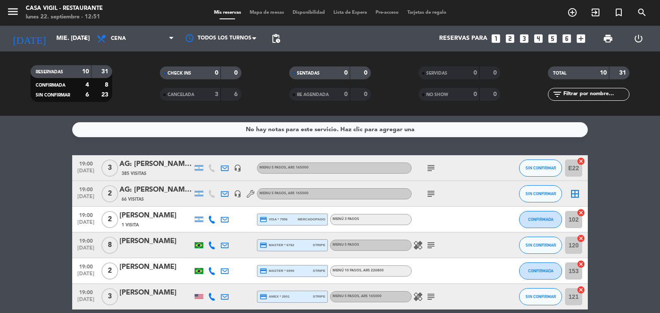
click at [147, 245] on div "[PERSON_NAME]" at bounding box center [155, 241] width 73 height 11
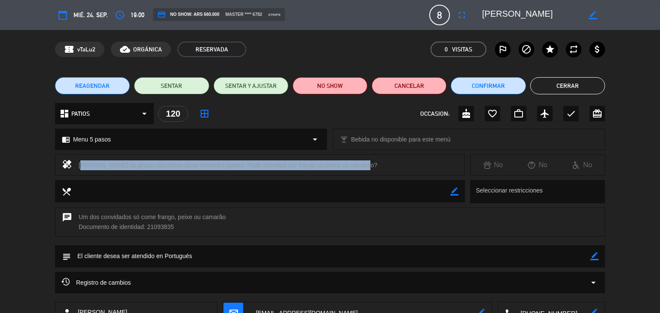
drag, startPoint x: 76, startPoint y: 164, endPoint x: 375, endPoint y: 160, distance: 298.9
click at [380, 160] on div "healing [PERSON_NAME] do grupo não come carne vermelha (gado). Pode substituir …" at bounding box center [260, 165] width 410 height 21
copy div "[PERSON_NAME] do grupo não come carne vermelha (gado). Pode substituir por fran…"
drag, startPoint x: 76, startPoint y: 216, endPoint x: 232, endPoint y: 220, distance: 155.9
click at [240, 220] on div "chat Um dos convidados só come frango, peixe ou camarão Documento de identidad:…" at bounding box center [330, 222] width 550 height 29
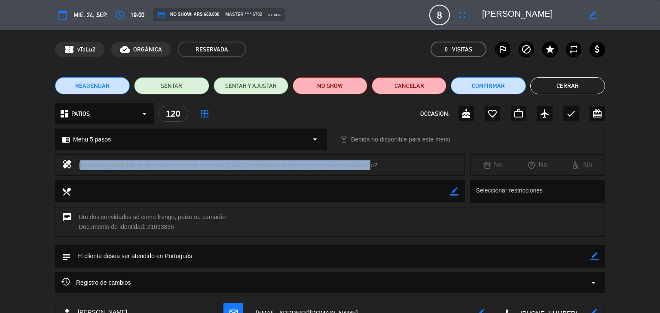
copy div "Um dos convidados só come frango, peixe ou camarão"
click at [569, 88] on button "Cerrar" at bounding box center [567, 85] width 75 height 17
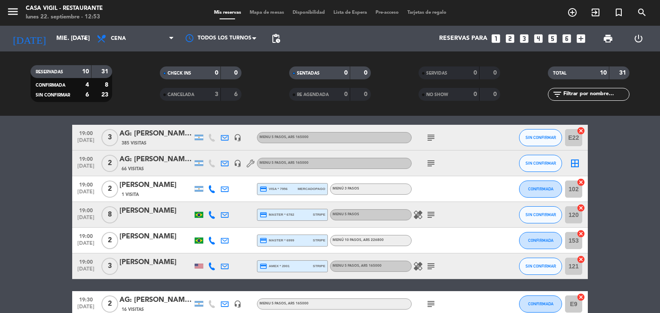
scroll to position [43, 0]
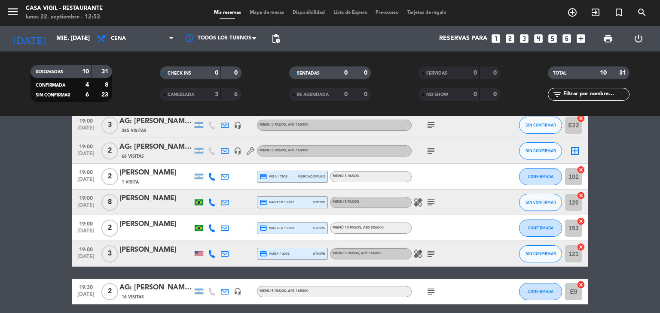
click at [153, 225] on div "[PERSON_NAME]" at bounding box center [155, 224] width 73 height 11
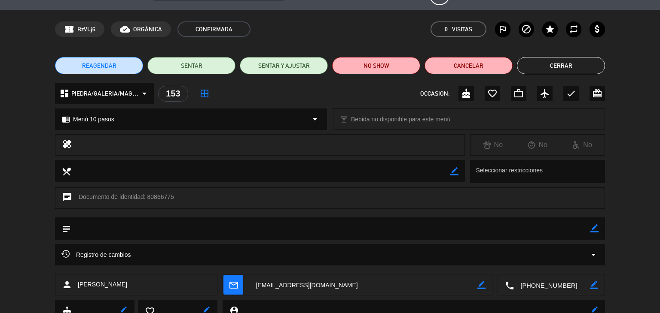
scroll to position [0, 0]
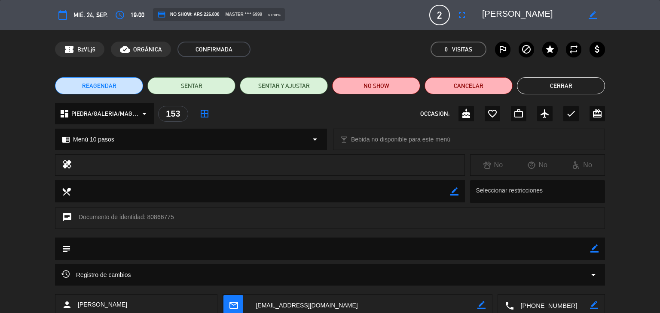
click at [551, 88] on button "Cerrar" at bounding box center [561, 85] width 88 height 17
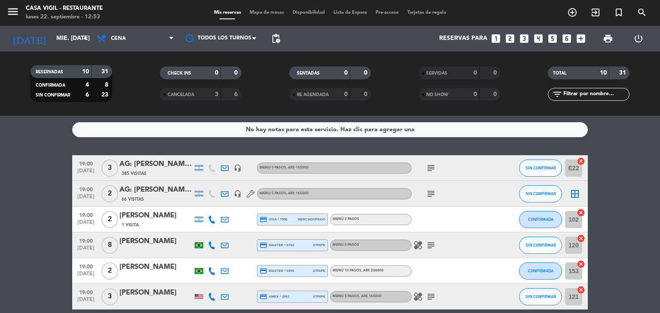
scroll to position [43, 0]
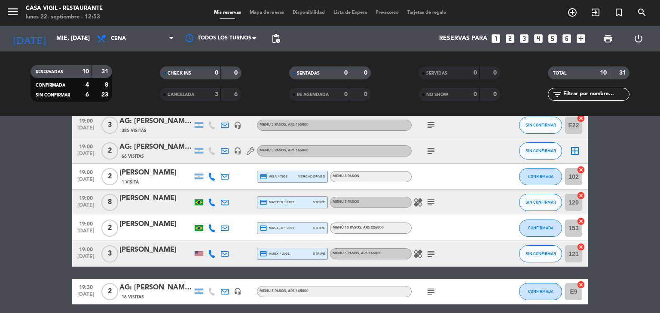
click at [164, 247] on div "[PERSON_NAME]" at bounding box center [155, 250] width 73 height 11
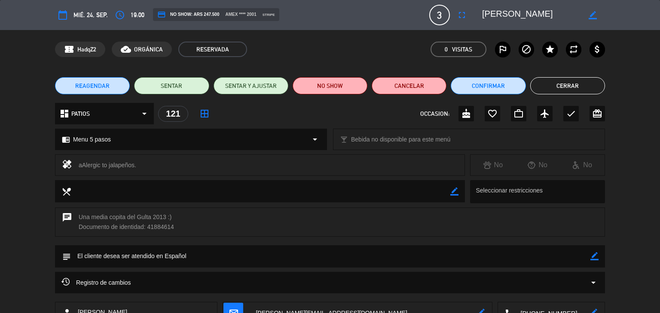
drag, startPoint x: 78, startPoint y: 166, endPoint x: 149, endPoint y: 170, distance: 71.8
click at [149, 170] on div "healing aAlergic to jalapeños." at bounding box center [260, 165] width 410 height 21
copy div "aAlergic to jalapeños."
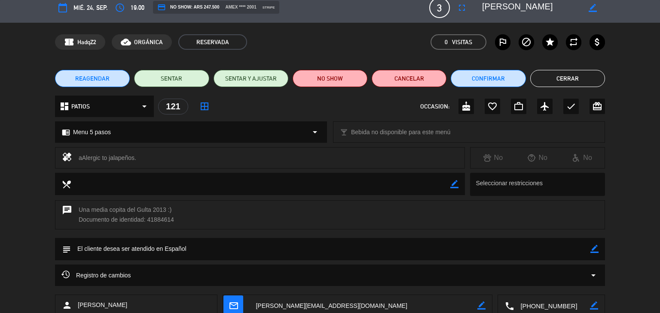
scroll to position [0, 0]
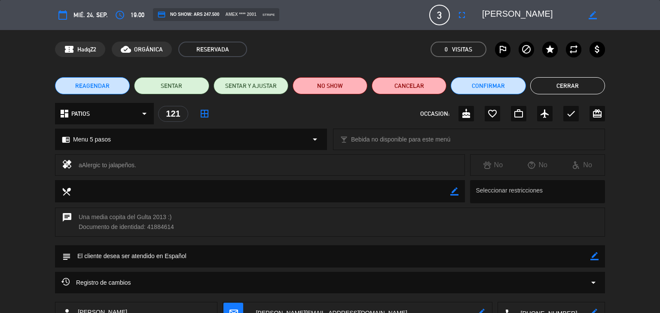
click at [560, 89] on button "Cerrar" at bounding box center [567, 85] width 75 height 17
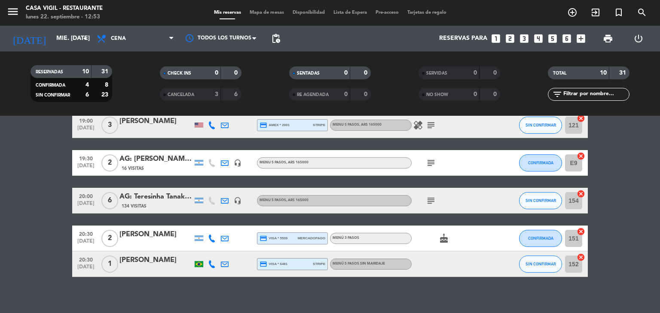
scroll to position [179, 0]
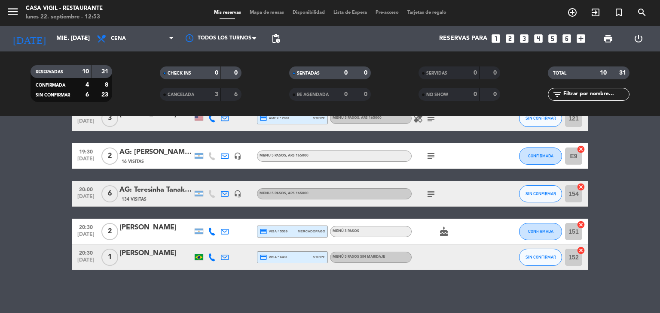
click at [159, 149] on div "AG: [PERSON_NAME] X2/ [PERSON_NAME] TRAVEL" at bounding box center [155, 152] width 73 height 11
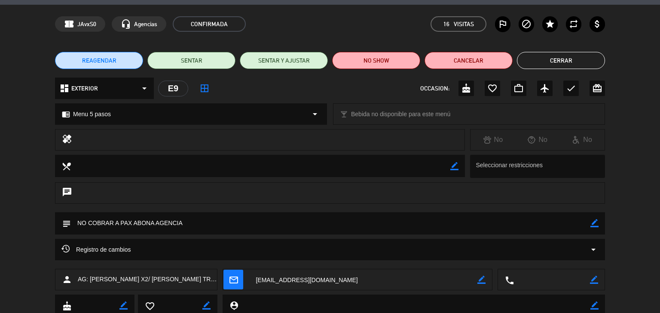
scroll to position [0, 0]
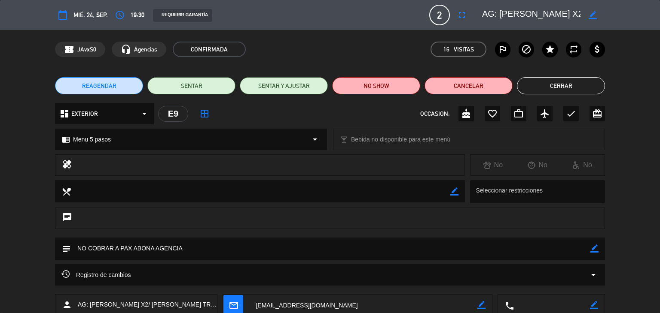
click at [551, 87] on button "Cerrar" at bounding box center [561, 85] width 88 height 17
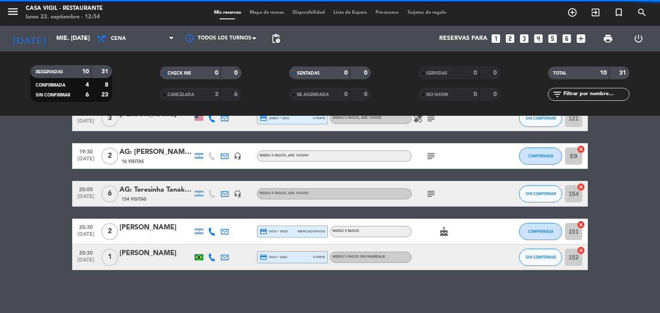
click at [167, 192] on div "AG: Teresinha Tanak x6 / [GEOGRAPHIC_DATA]" at bounding box center [155, 190] width 73 height 11
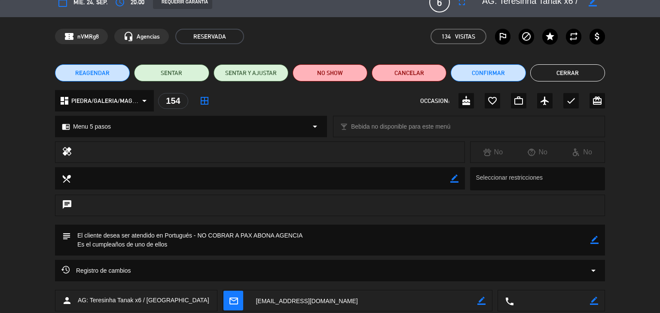
scroll to position [3, 0]
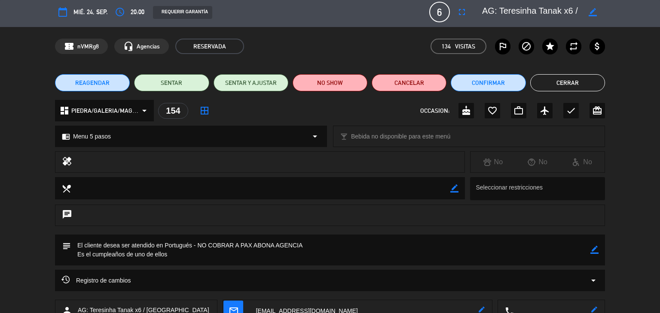
click at [555, 76] on button "Cerrar" at bounding box center [567, 82] width 75 height 17
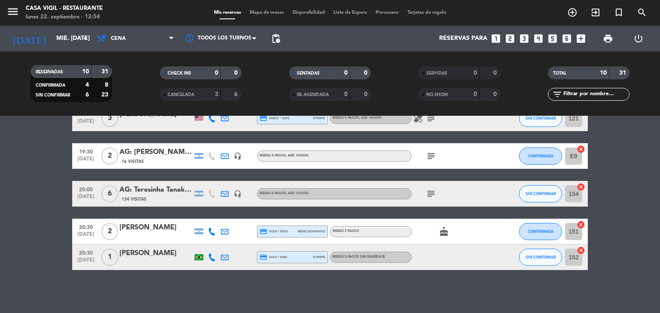
click at [153, 227] on div "[PERSON_NAME]" at bounding box center [155, 227] width 73 height 11
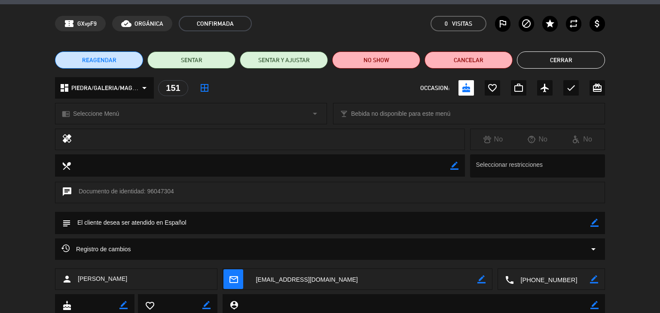
scroll to position [0, 0]
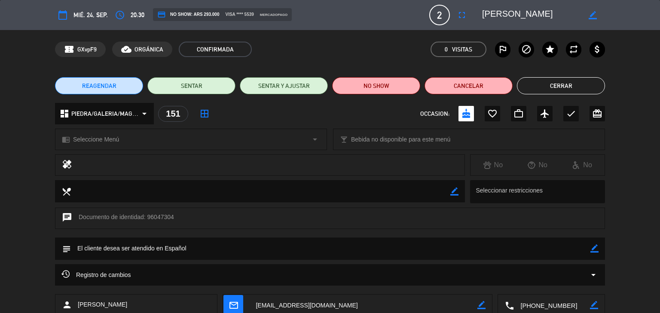
click at [550, 85] on button "Cerrar" at bounding box center [561, 85] width 88 height 17
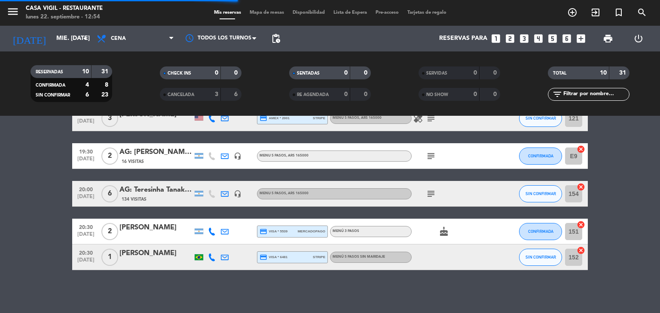
click at [156, 255] on div "[PERSON_NAME]" at bounding box center [155, 253] width 73 height 11
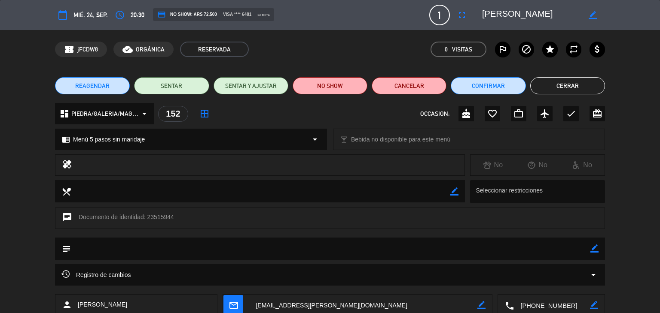
click at [548, 82] on button "Cerrar" at bounding box center [567, 85] width 75 height 17
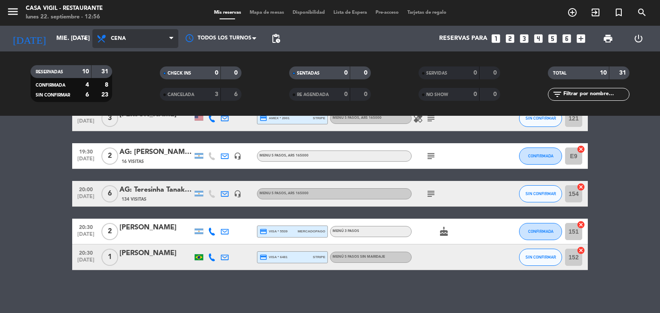
click at [148, 43] on span "Cena" at bounding box center [135, 38] width 86 height 19
click at [120, 76] on div "menu Casa [PERSON_NAME] - Restaurante lunes 22. septiembre - 12:56 Mis reservas…" at bounding box center [330, 58] width 660 height 116
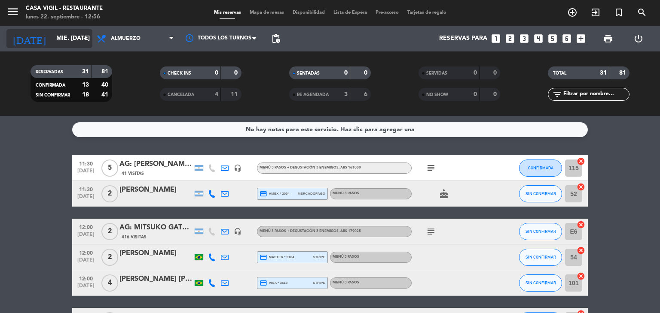
click at [81, 42] on icon "arrow_drop_down" at bounding box center [85, 38] width 10 height 10
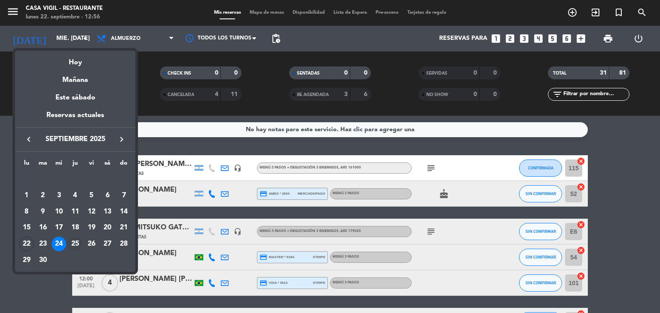
click at [74, 243] on div "25" at bounding box center [75, 244] width 15 height 15
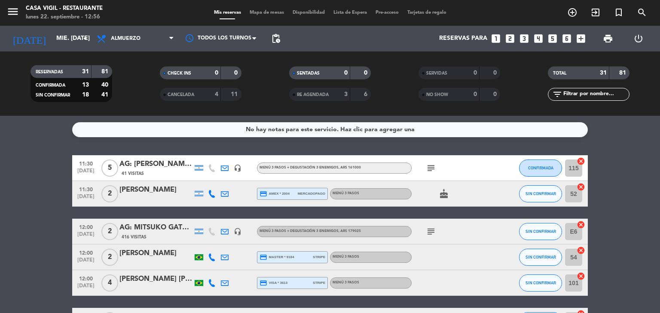
type input "[DEMOGRAPHIC_DATA] [DATE]"
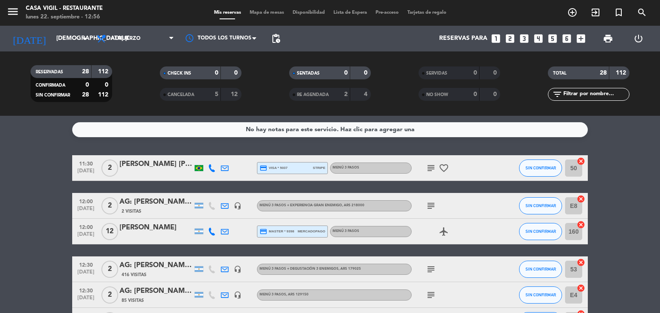
click at [158, 167] on div "[PERSON_NAME] [PERSON_NAME] [PERSON_NAME] [PERSON_NAME]" at bounding box center [155, 164] width 73 height 11
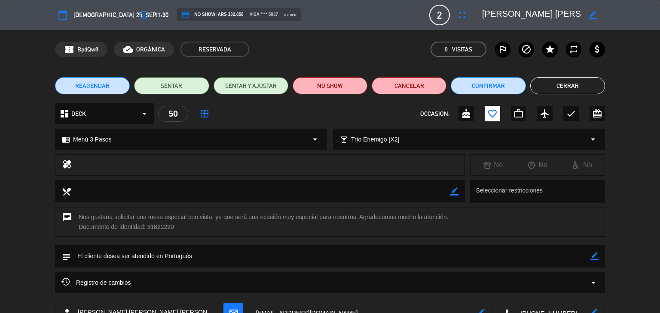
click at [557, 83] on button "Cerrar" at bounding box center [567, 85] width 75 height 17
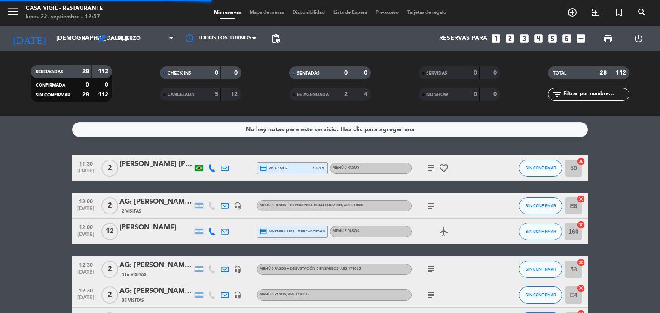
click at [161, 201] on div "AG: [PERSON_NAME] X2/ GRUPO SUR" at bounding box center [155, 202] width 73 height 11
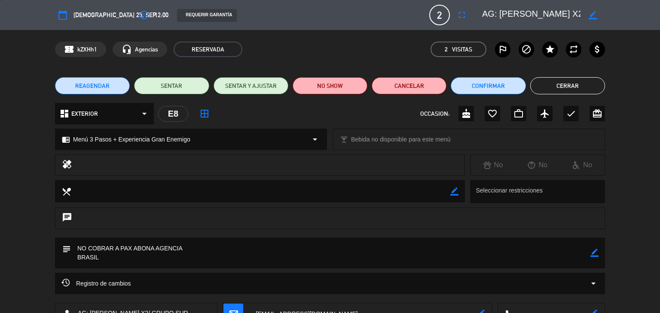
click at [569, 88] on button "Cerrar" at bounding box center [567, 85] width 75 height 17
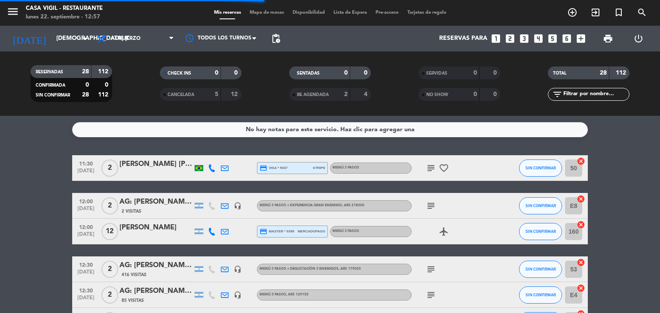
click at [164, 230] on div "[PERSON_NAME]" at bounding box center [155, 227] width 73 height 11
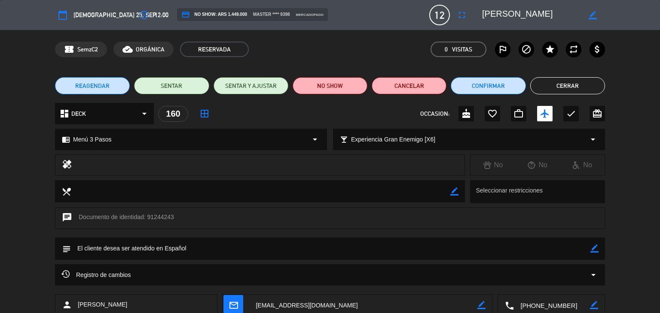
click at [566, 85] on button "Cerrar" at bounding box center [567, 85] width 75 height 17
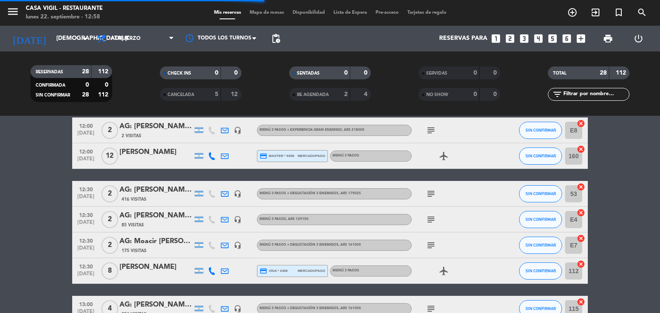
scroll to position [86, 0]
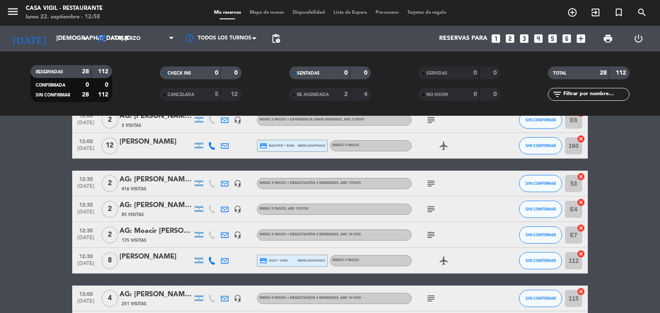
click at [166, 185] on div "AG: [PERSON_NAME] X 2 / DISTINTOS" at bounding box center [155, 179] width 73 height 11
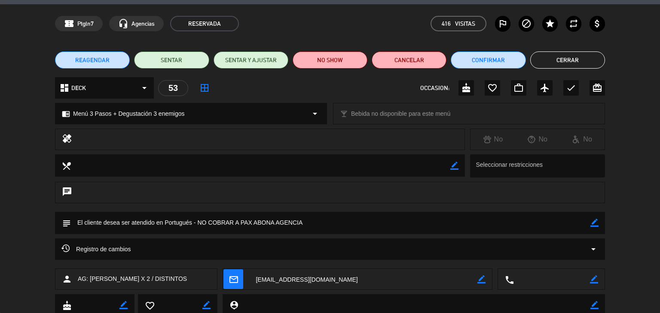
scroll to position [0, 0]
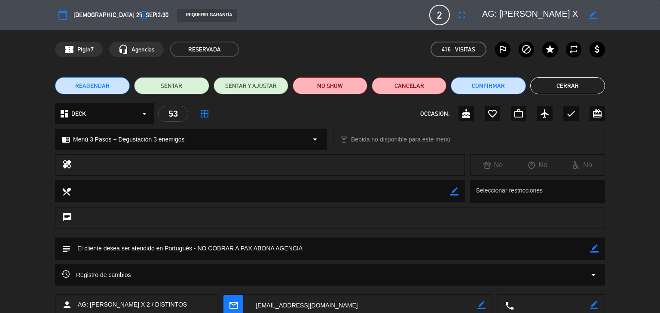
click at [548, 88] on button "Cerrar" at bounding box center [567, 85] width 75 height 17
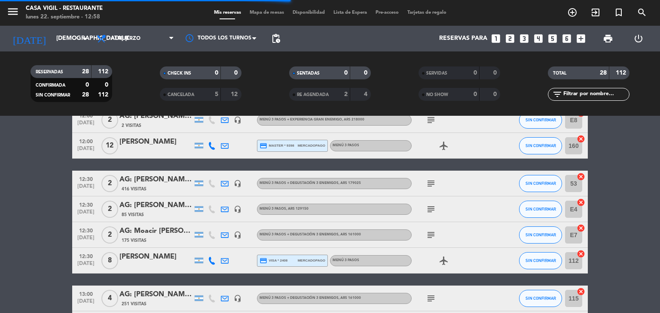
click at [153, 209] on div "AG: [PERSON_NAME] X2/ FUTURO TRAVELS" at bounding box center [155, 205] width 73 height 11
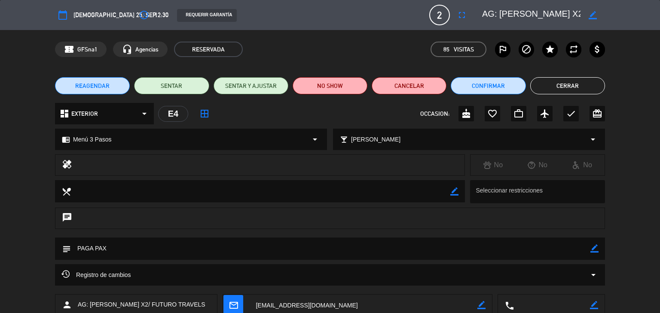
click at [563, 89] on button "Cerrar" at bounding box center [567, 85] width 75 height 17
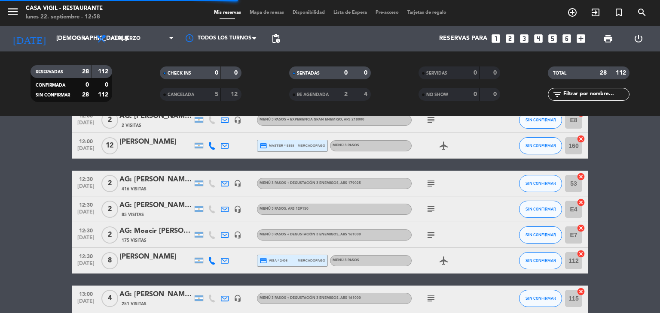
scroll to position [129, 0]
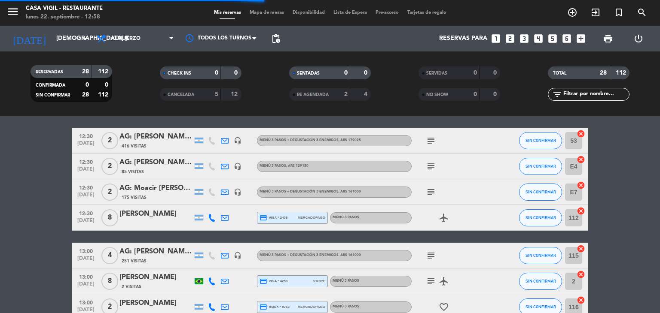
click at [158, 193] on div "AG: Moacir [PERSON_NAME] X2/ SUNTRIP" at bounding box center [155, 188] width 73 height 11
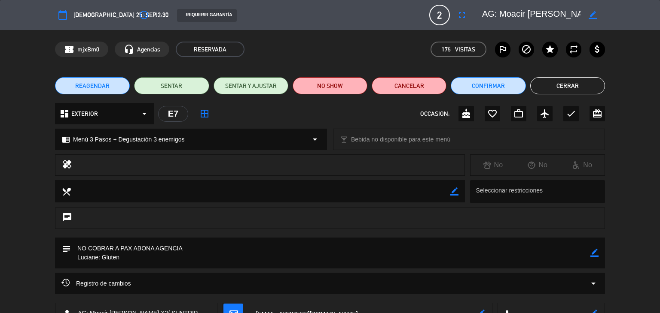
click at [579, 83] on button "Cerrar" at bounding box center [567, 85] width 75 height 17
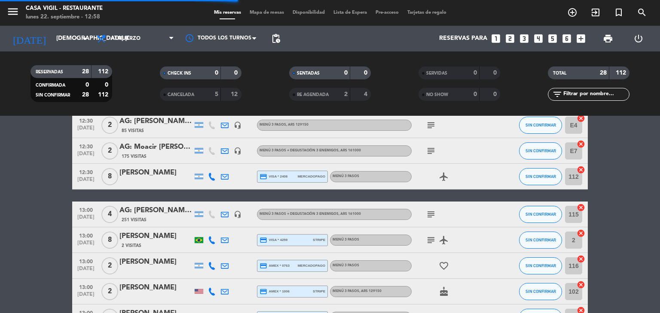
scroll to position [215, 0]
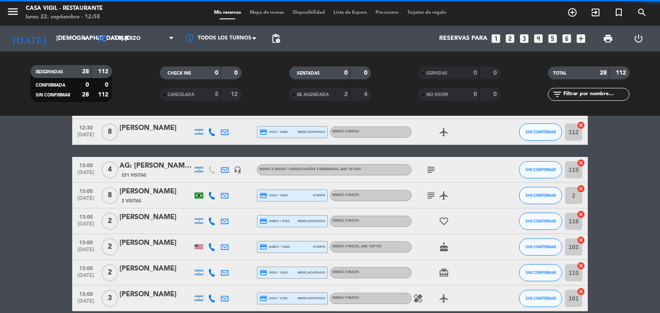
click at [164, 131] on div "[PERSON_NAME]" at bounding box center [155, 128] width 73 height 11
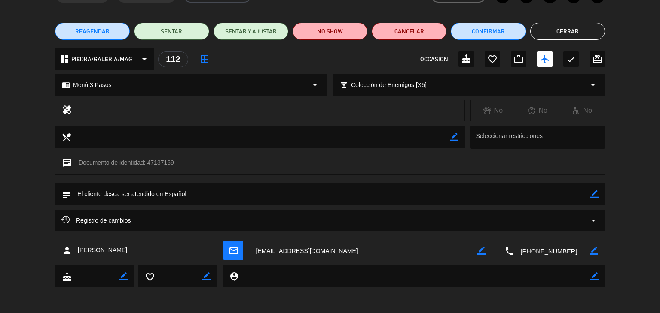
scroll to position [0, 0]
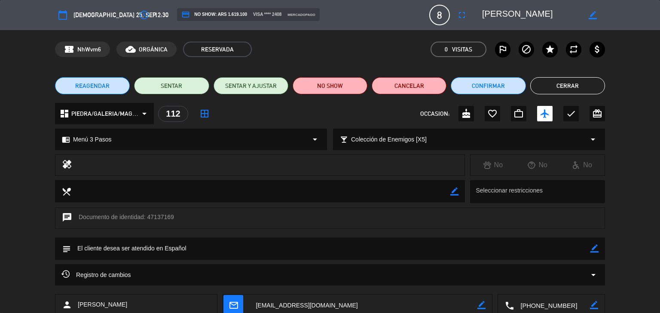
click at [559, 86] on button "Cerrar" at bounding box center [567, 85] width 75 height 17
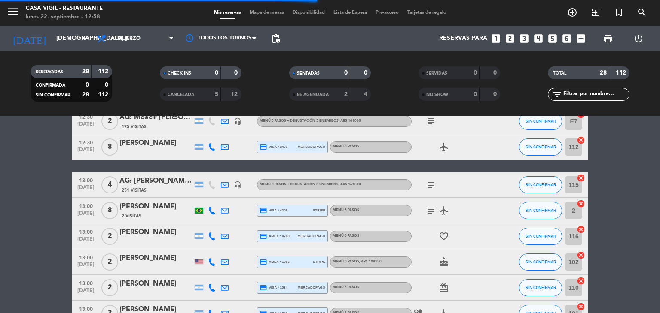
scroll to position [215, 0]
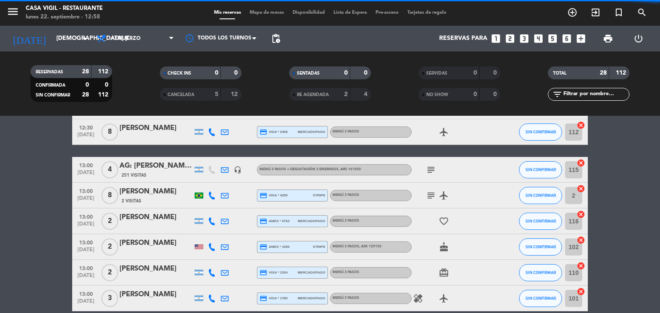
click at [170, 165] on div "AG: [PERSON_NAME] [PERSON_NAME] Castilho x4 / SUNTRIP" at bounding box center [155, 166] width 73 height 11
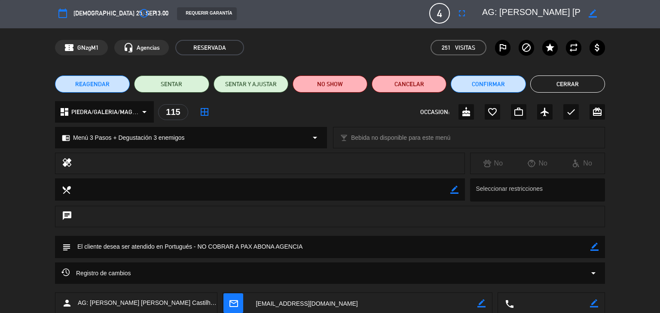
scroll to position [0, 0]
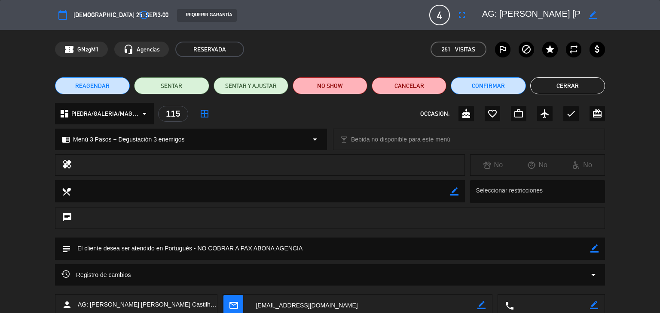
click at [546, 85] on button "Cerrar" at bounding box center [567, 85] width 75 height 17
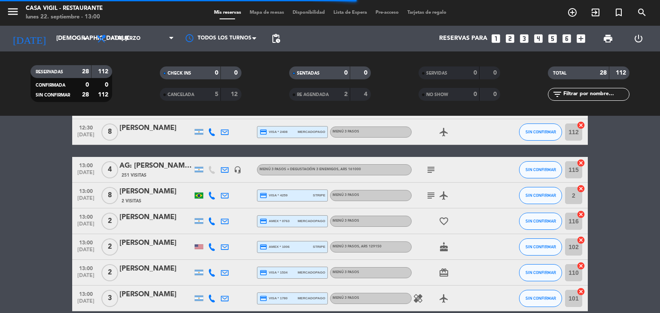
click at [163, 195] on div "[PERSON_NAME]" at bounding box center [155, 191] width 73 height 11
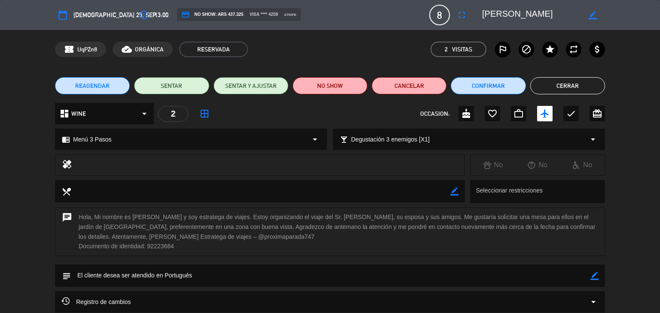
click at [553, 91] on button "Cerrar" at bounding box center [567, 85] width 75 height 17
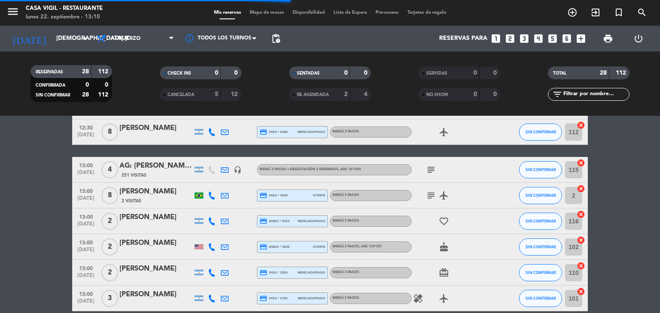
click at [153, 216] on div "[PERSON_NAME]" at bounding box center [155, 217] width 73 height 11
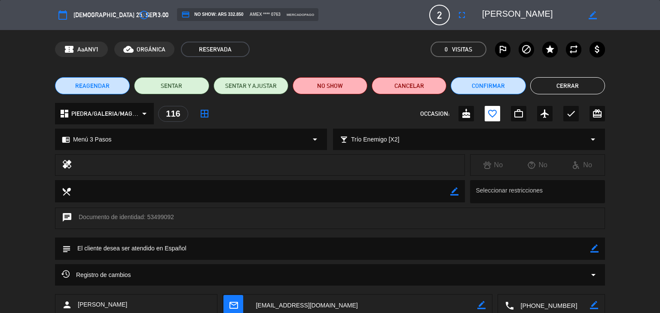
click at [562, 82] on button "Cerrar" at bounding box center [567, 85] width 75 height 17
click at [570, 86] on button "Cerrar" at bounding box center [567, 85] width 75 height 17
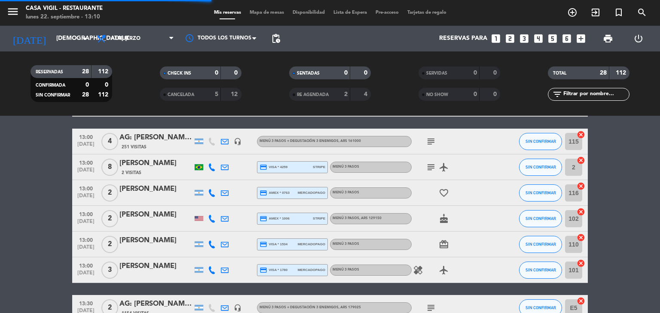
scroll to position [258, 0]
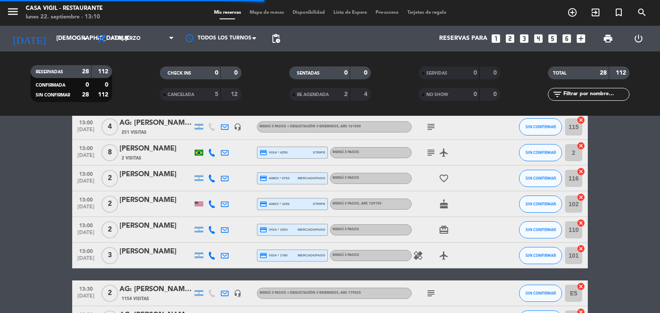
click at [154, 228] on div "[PERSON_NAME]" at bounding box center [155, 226] width 73 height 11
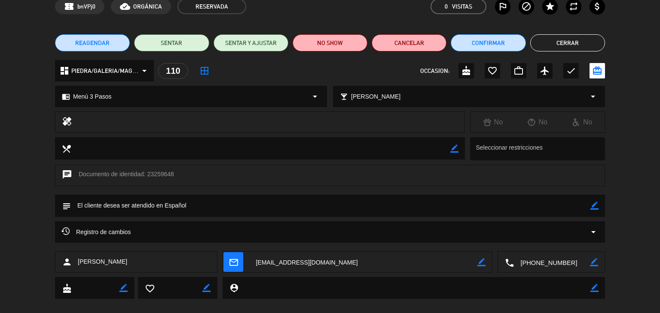
scroll to position [0, 0]
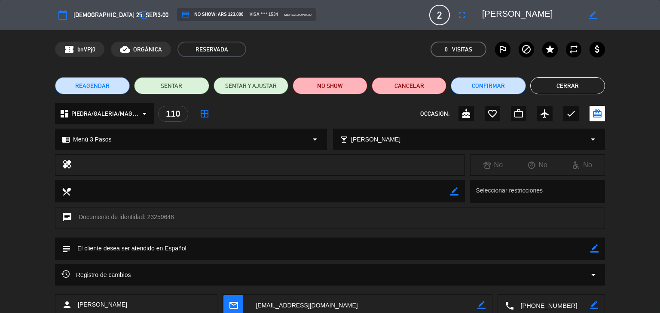
click at [575, 85] on button "Cerrar" at bounding box center [567, 85] width 75 height 17
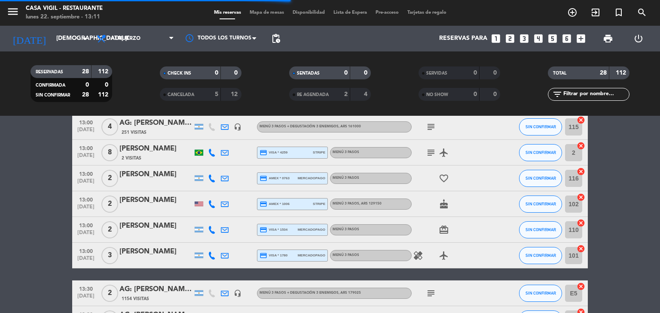
click at [158, 253] on div "[PERSON_NAME]" at bounding box center [155, 251] width 73 height 11
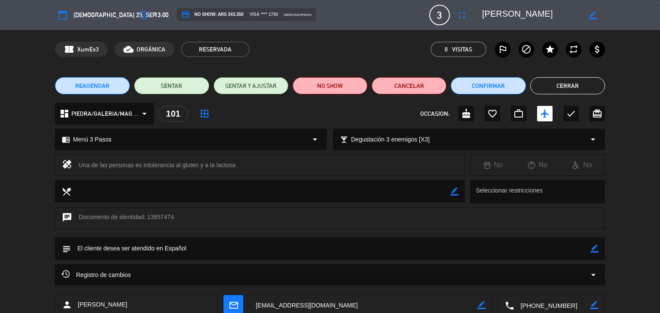
click at [574, 85] on button "Cerrar" at bounding box center [567, 85] width 75 height 17
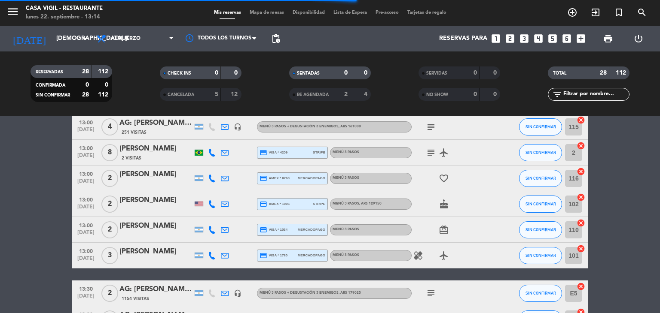
click at [416, 257] on icon "healing" at bounding box center [418, 256] width 10 height 10
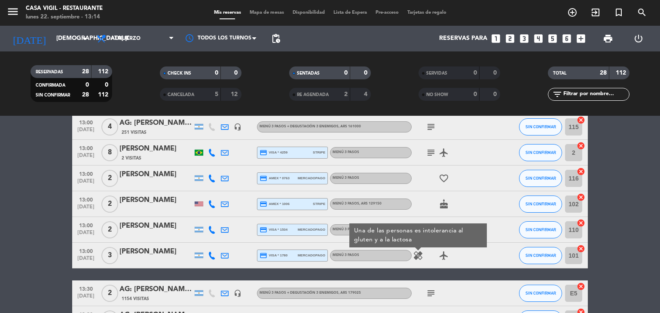
drag, startPoint x: 414, startPoint y: 257, endPoint x: 377, endPoint y: 257, distance: 36.5
click at [415, 257] on icon "healing" at bounding box center [418, 256] width 10 height 10
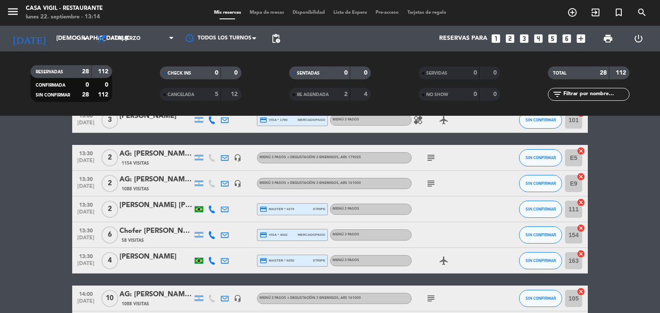
scroll to position [386, 0]
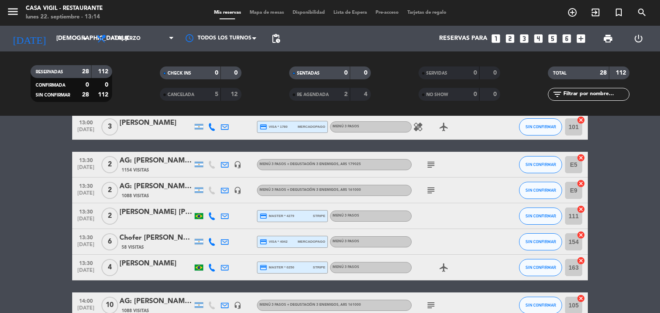
click at [161, 152] on div "11:30 [DATE] 2 [PERSON_NAME] [PERSON_NAME] [PERSON_NAME] [PERSON_NAME] credit_c…" at bounding box center [329, 172] width 515 height 806
click at [158, 169] on div "1154 Visitas" at bounding box center [155, 170] width 73 height 7
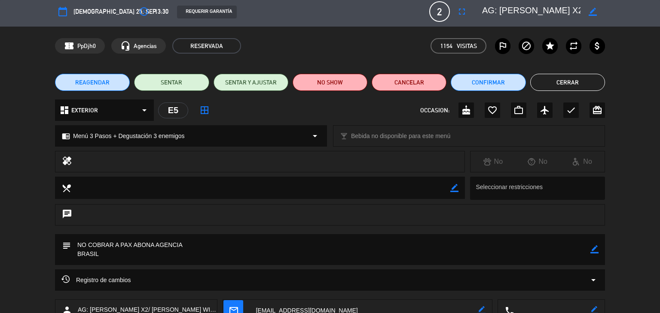
scroll to position [0, 0]
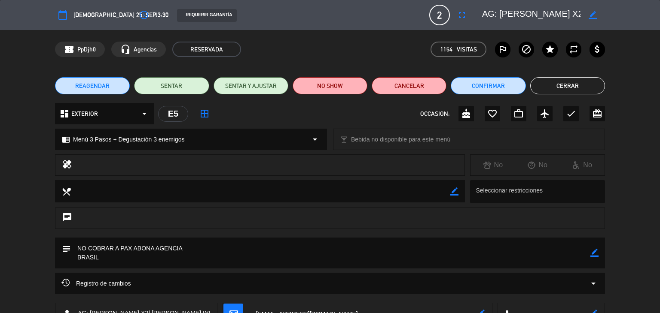
click at [566, 86] on button "Cerrar" at bounding box center [567, 85] width 75 height 17
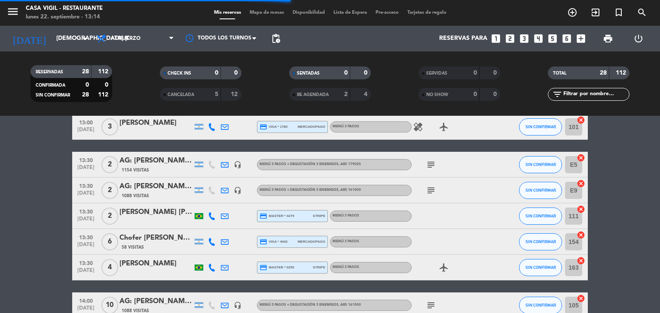
click at [159, 191] on div "AG: [PERSON_NAME] X2/ [PERSON_NAME]" at bounding box center [155, 186] width 73 height 11
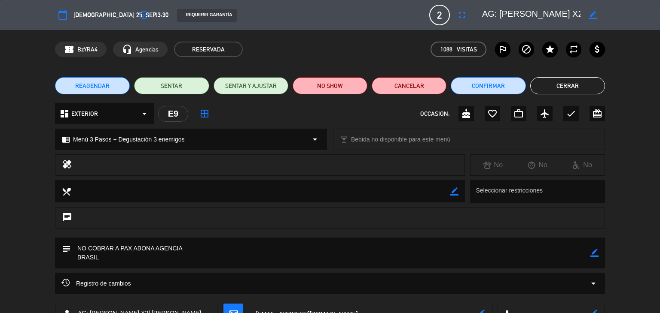
click at [569, 86] on button "Cerrar" at bounding box center [567, 85] width 75 height 17
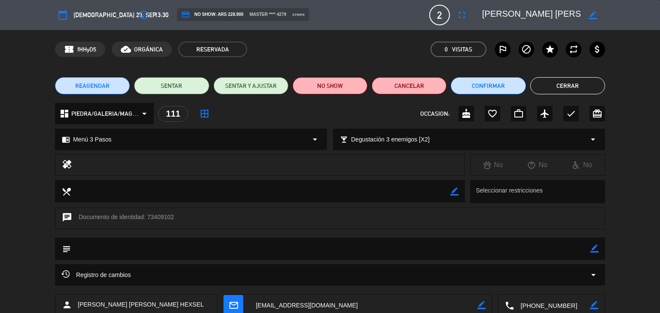
click at [539, 92] on button "Cerrar" at bounding box center [567, 85] width 75 height 17
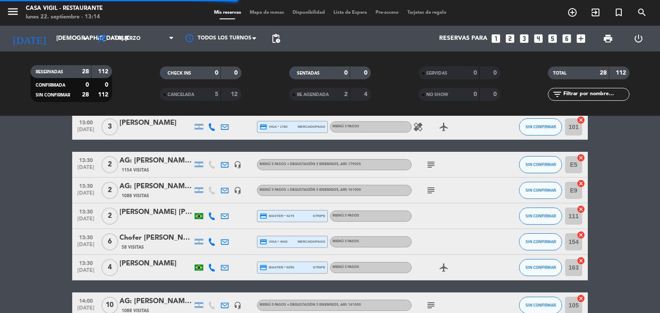
click at [148, 245] on div "58 Visitas" at bounding box center [155, 247] width 73 height 7
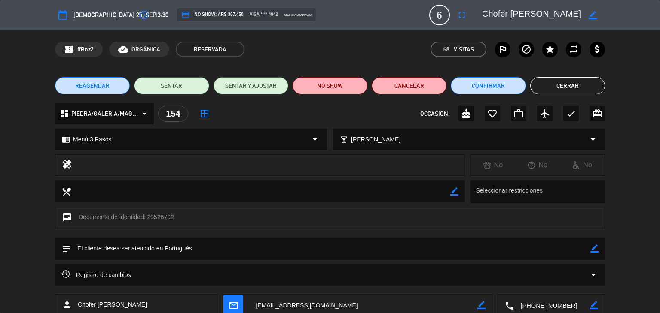
click at [574, 88] on button "Cerrar" at bounding box center [567, 85] width 75 height 17
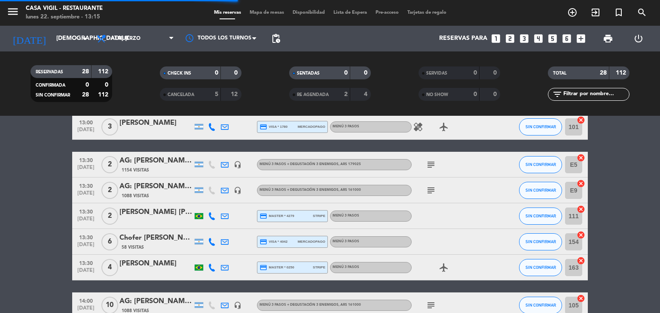
click at [161, 263] on div "[PERSON_NAME]" at bounding box center [155, 264] width 73 height 11
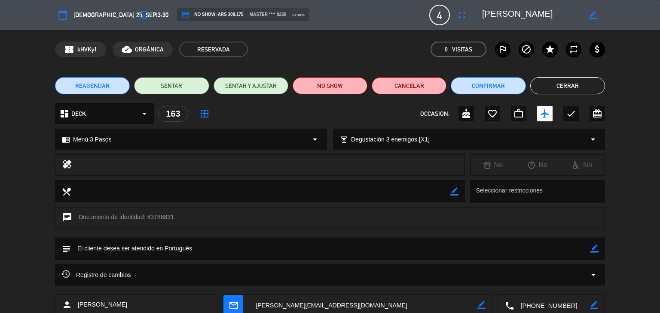
click at [566, 90] on button "Cerrar" at bounding box center [567, 85] width 75 height 17
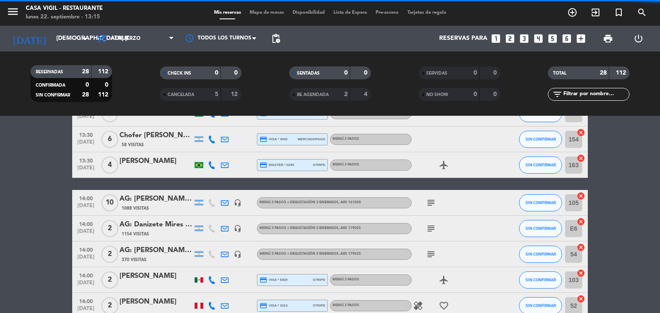
scroll to position [515, 0]
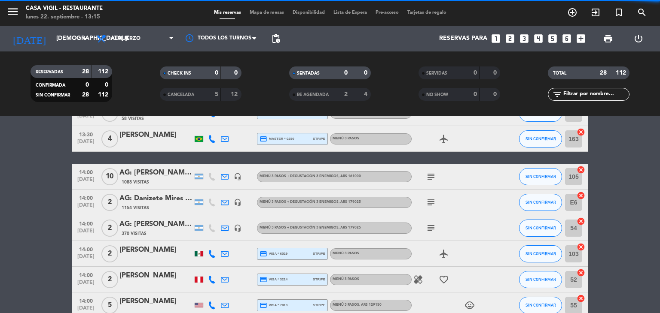
click at [169, 169] on div "AG: [PERSON_NAME] X 10 / SINEUS" at bounding box center [155, 172] width 73 height 11
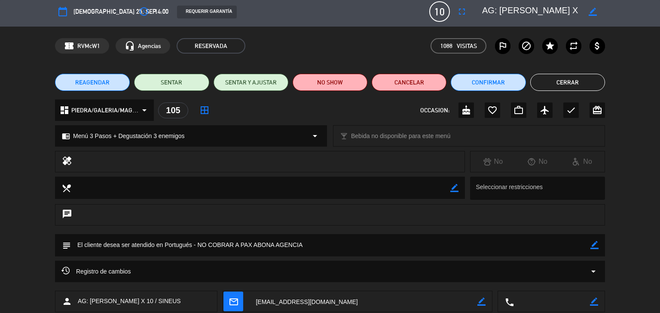
scroll to position [0, 0]
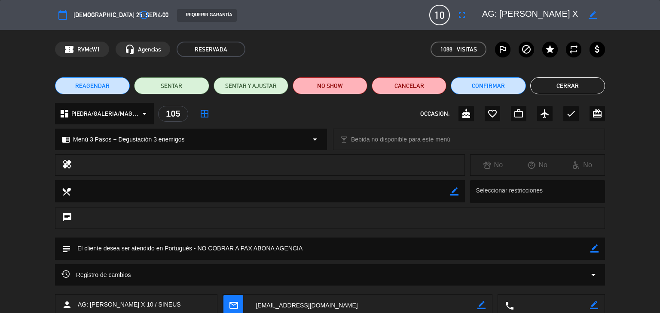
click at [569, 83] on button "Cerrar" at bounding box center [567, 85] width 75 height 17
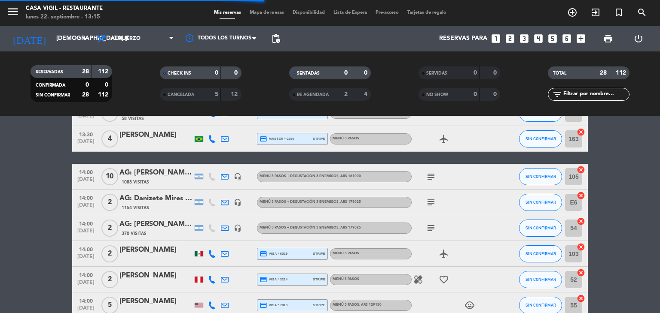
click at [146, 200] on div "AG: Danizete Mires X2/ MENDOZA WINE CAMP" at bounding box center [155, 198] width 73 height 11
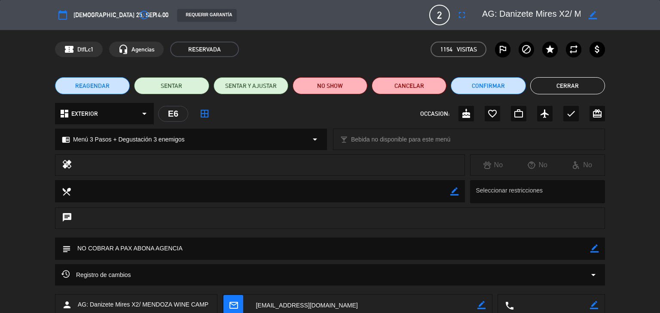
click at [552, 83] on button "Cerrar" at bounding box center [567, 85] width 75 height 17
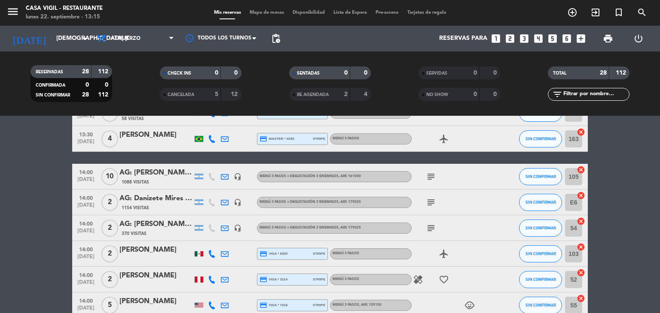
click at [161, 225] on div "AG: [PERSON_NAME] X 2 / [PERSON_NAME] HOLIDAYS" at bounding box center [155, 224] width 73 height 11
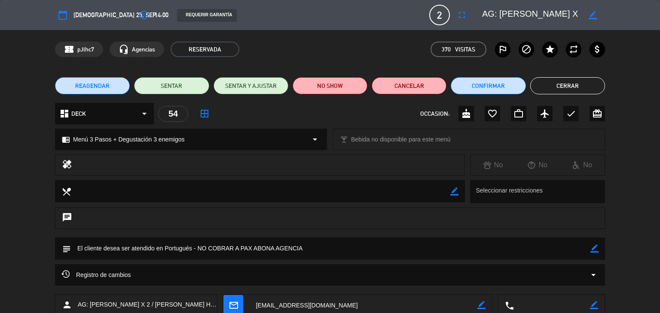
click at [553, 89] on button "Cerrar" at bounding box center [567, 85] width 75 height 17
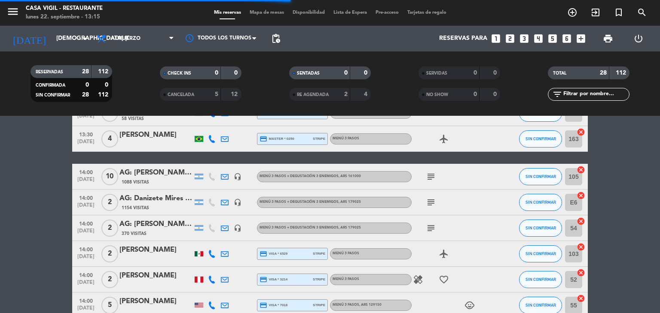
click at [157, 255] on div "[PERSON_NAME]" at bounding box center [155, 250] width 73 height 11
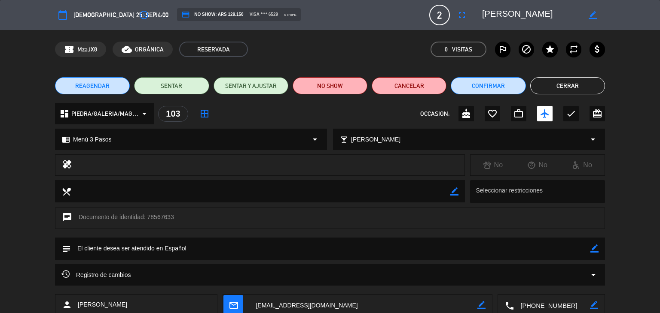
click at [564, 88] on button "Cerrar" at bounding box center [567, 85] width 75 height 17
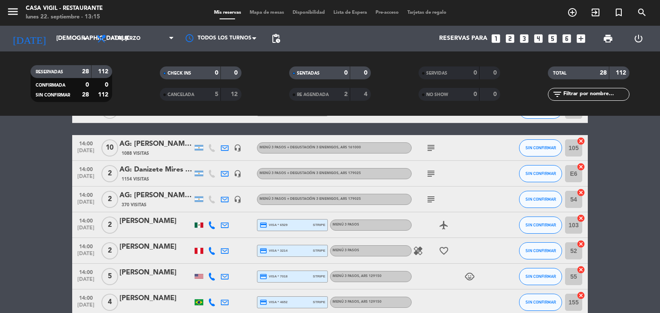
scroll to position [558, 0]
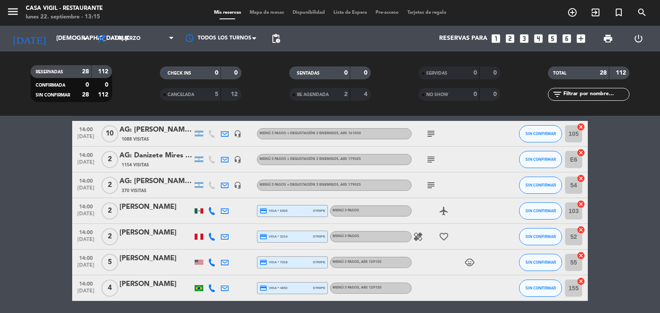
click at [151, 236] on div "[PERSON_NAME]" at bounding box center [155, 233] width 73 height 11
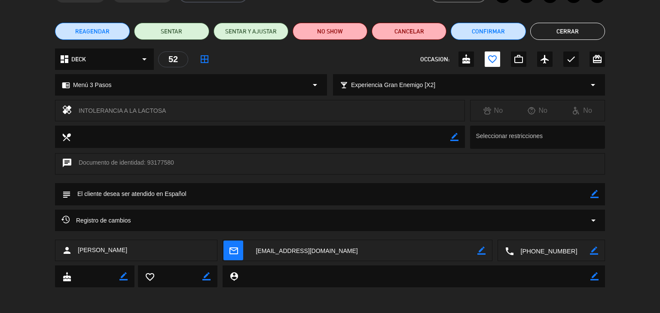
scroll to position [0, 0]
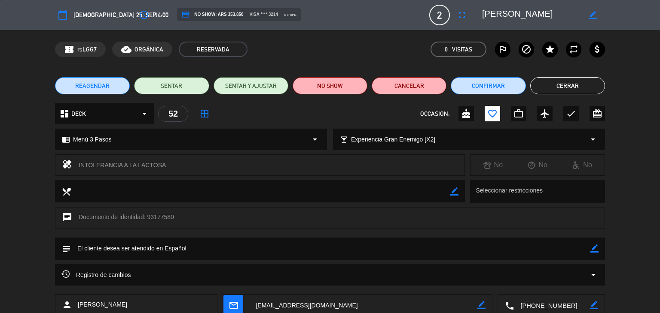
click at [558, 85] on button "Cerrar" at bounding box center [567, 85] width 75 height 17
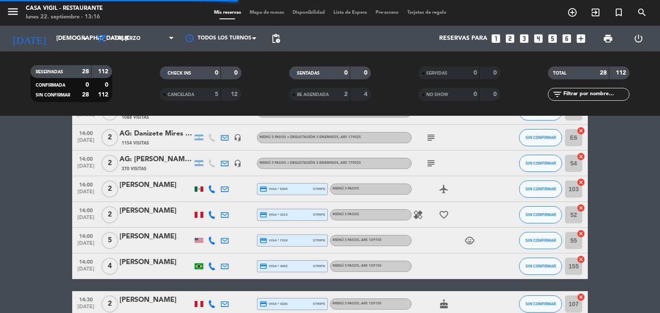
scroll to position [601, 0]
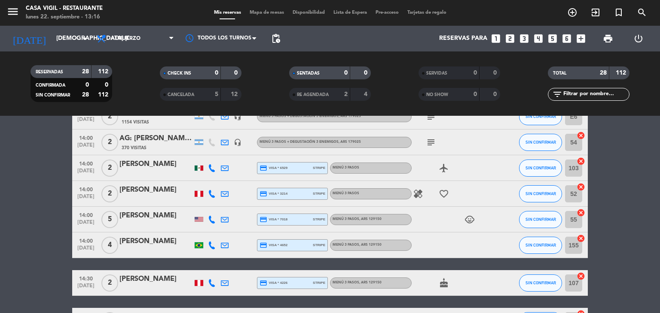
click at [173, 218] on div "[PERSON_NAME]" at bounding box center [155, 215] width 73 height 11
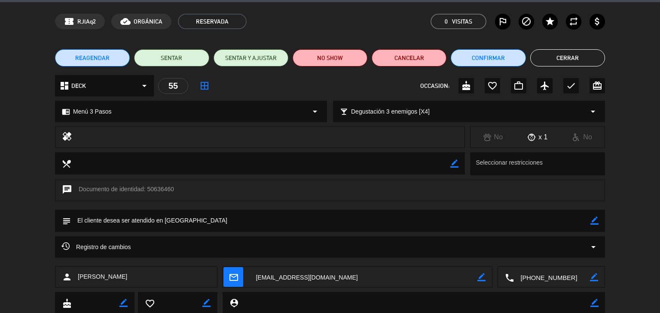
scroll to position [0, 0]
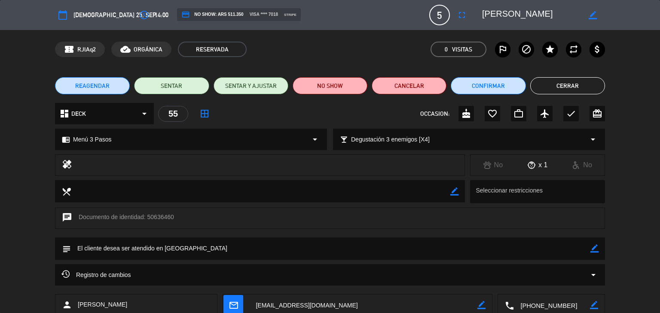
click at [550, 88] on button "Cerrar" at bounding box center [567, 85] width 75 height 17
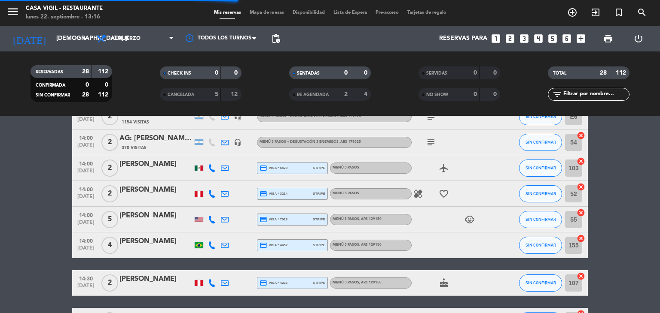
click at [150, 245] on div "[PERSON_NAME]" at bounding box center [155, 241] width 73 height 11
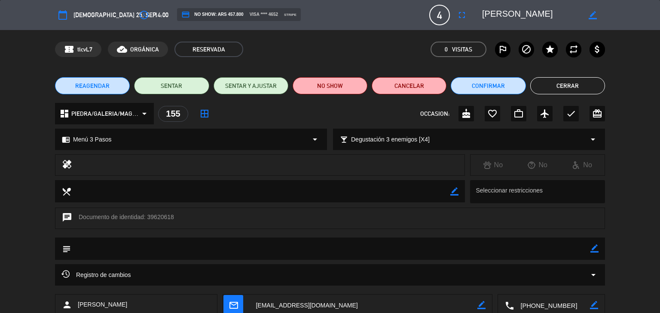
click at [560, 89] on button "Cerrar" at bounding box center [567, 85] width 75 height 17
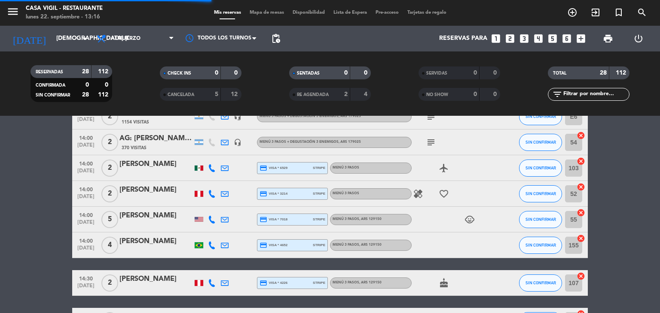
scroll to position [687, 0]
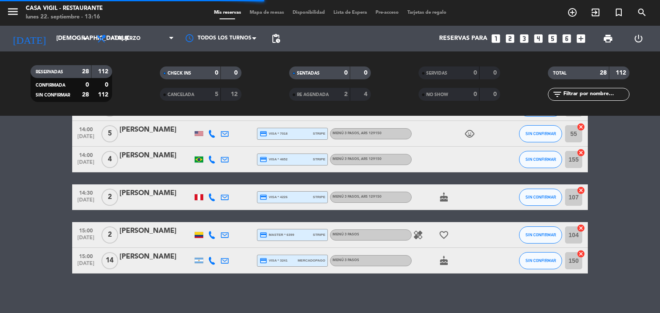
click at [159, 192] on div "[PERSON_NAME]" at bounding box center [155, 193] width 73 height 11
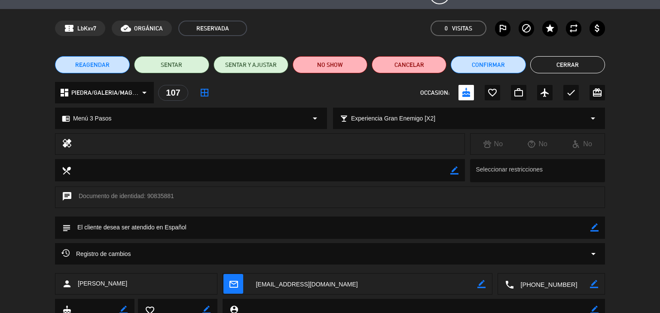
scroll to position [0, 0]
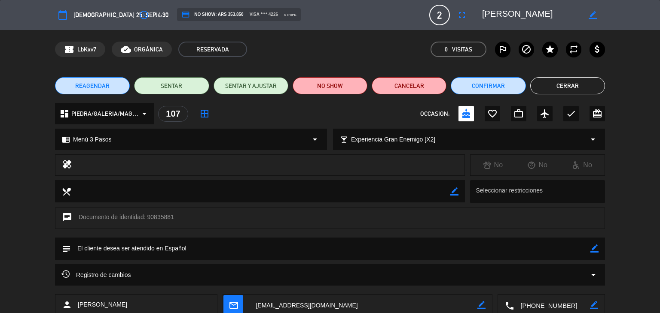
click at [581, 82] on button "Cerrar" at bounding box center [567, 85] width 75 height 17
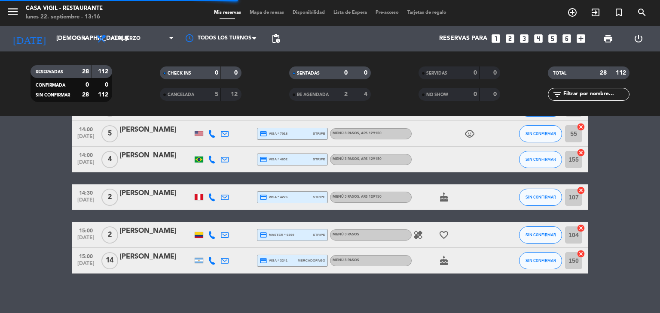
click at [166, 232] on div "[PERSON_NAME]" at bounding box center [155, 231] width 73 height 11
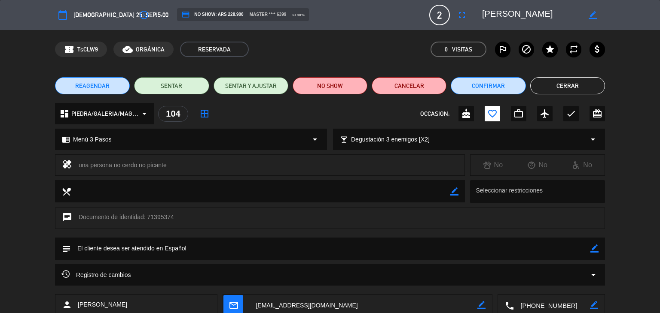
click at [579, 86] on button "Cerrar" at bounding box center [567, 85] width 75 height 17
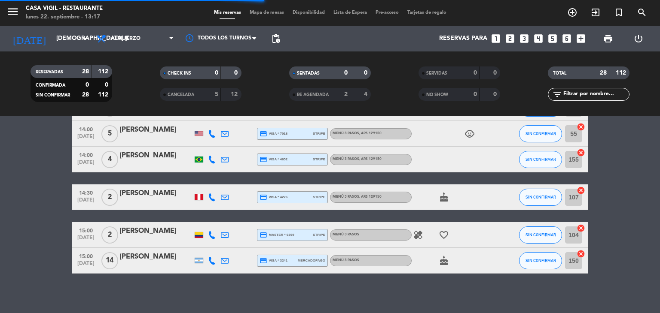
click at [172, 258] on div "[PERSON_NAME]" at bounding box center [155, 257] width 73 height 11
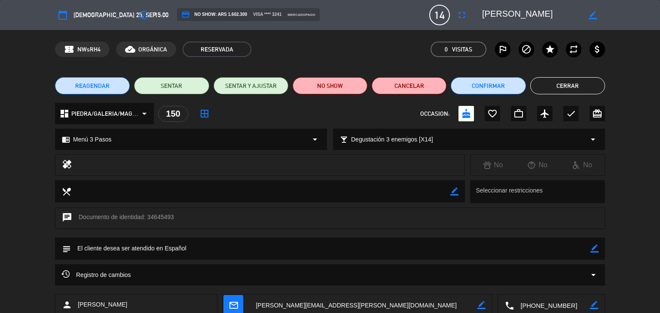
click at [552, 88] on button "Cerrar" at bounding box center [567, 85] width 75 height 17
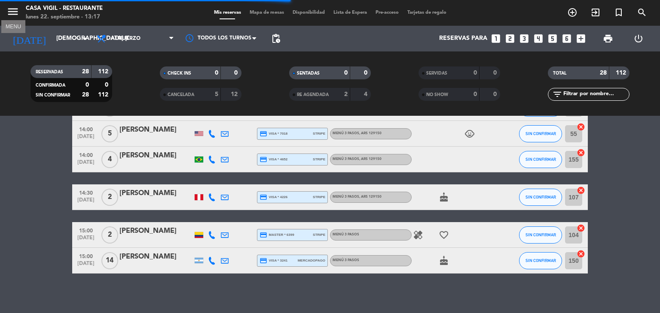
click at [10, 5] on icon "menu" at bounding box center [12, 11] width 13 height 13
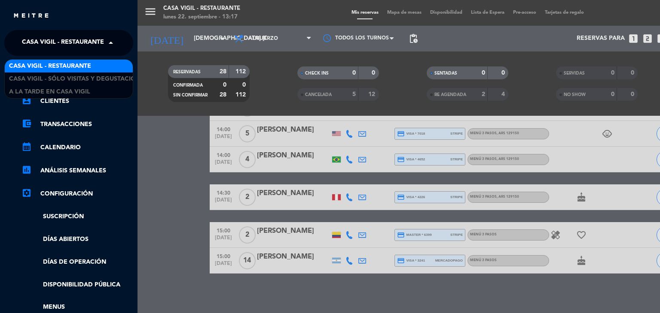
click at [113, 46] on span at bounding box center [113, 43] width 15 height 18
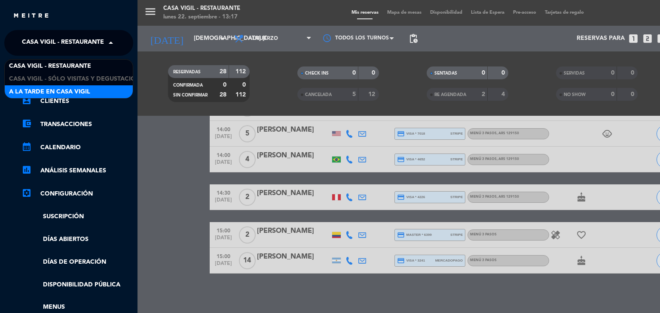
click at [84, 88] on span "A la tarde en Casa Vigil" at bounding box center [49, 92] width 81 height 10
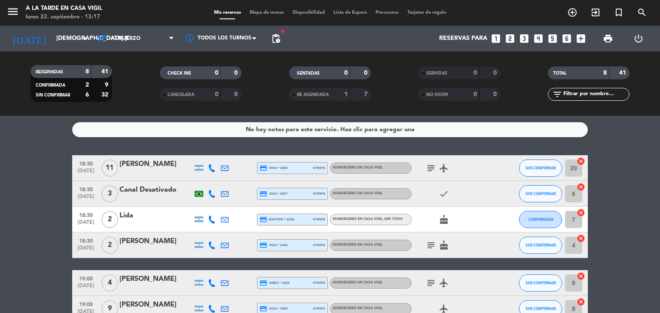
click at [139, 164] on div "[PERSON_NAME]" at bounding box center [155, 164] width 73 height 11
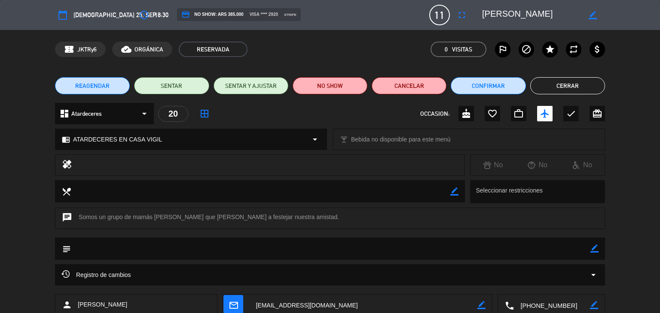
click at [553, 91] on button "Cerrar" at bounding box center [567, 85] width 75 height 17
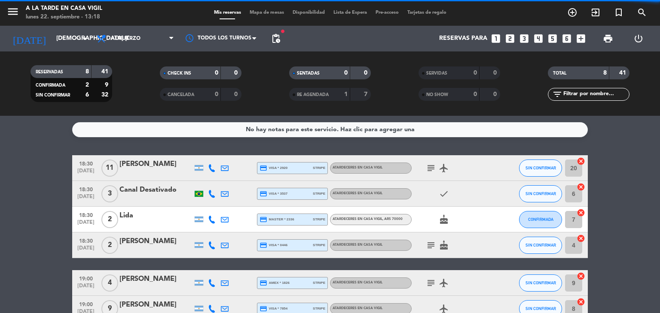
click at [127, 193] on div "Canal Desativado" at bounding box center [155, 190] width 73 height 11
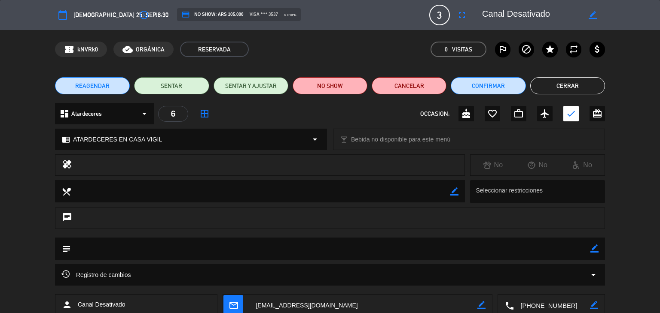
click at [573, 87] on button "Cerrar" at bounding box center [567, 85] width 75 height 17
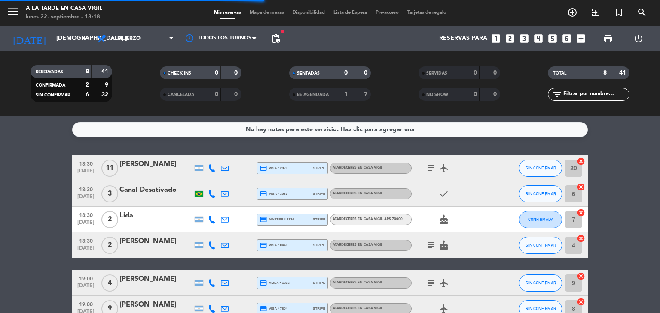
click at [130, 216] on div "Lida" at bounding box center [155, 215] width 73 height 11
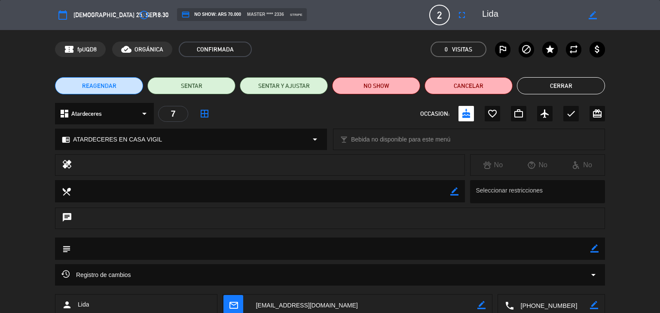
click at [575, 86] on button "Cerrar" at bounding box center [561, 85] width 88 height 17
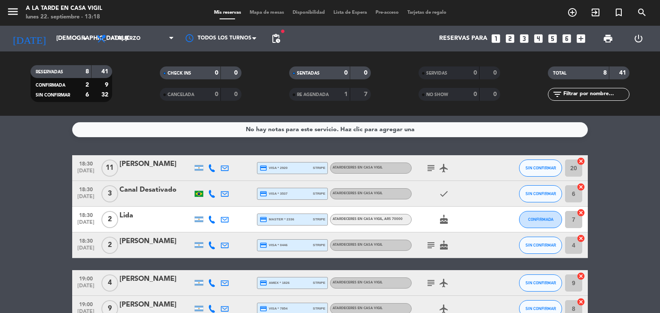
click at [169, 247] on div "[PERSON_NAME]" at bounding box center [155, 241] width 73 height 11
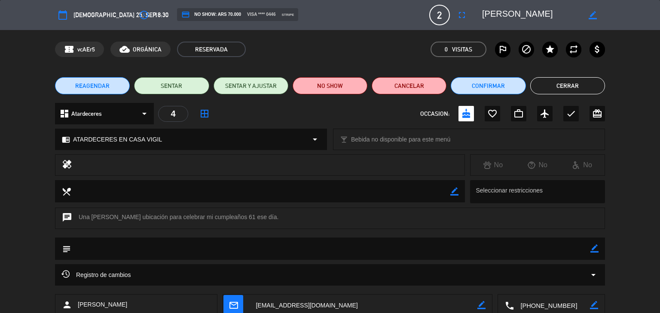
click at [559, 88] on button "Cerrar" at bounding box center [567, 85] width 75 height 17
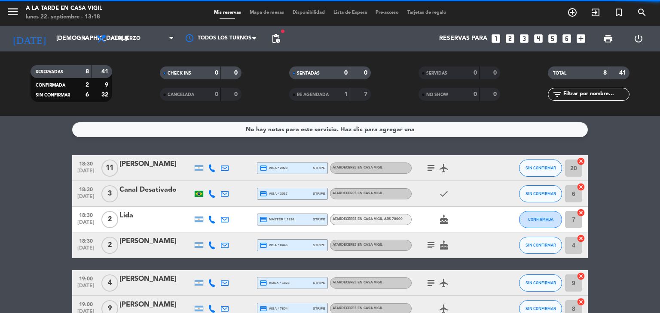
scroll to position [43, 0]
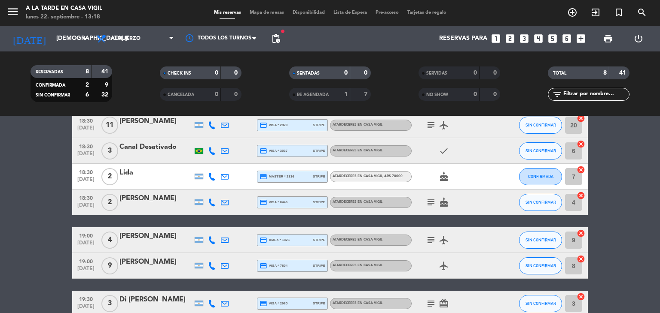
click at [432, 201] on icon "subject" at bounding box center [431, 203] width 10 height 10
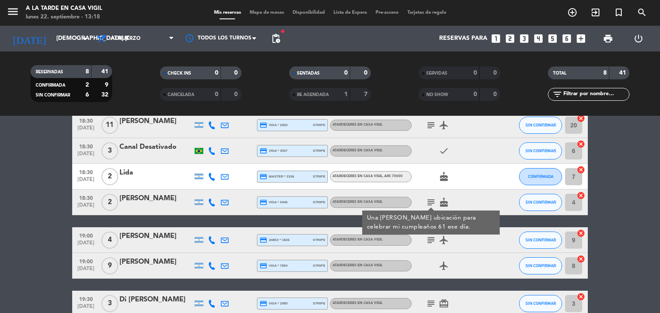
click at [432, 201] on icon "subject" at bounding box center [431, 203] width 10 height 10
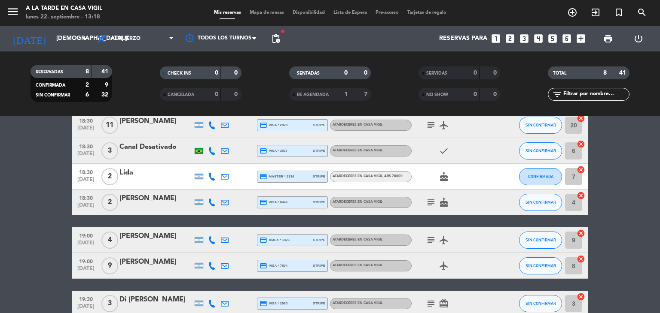
click at [165, 238] on div "[PERSON_NAME]" at bounding box center [155, 236] width 73 height 11
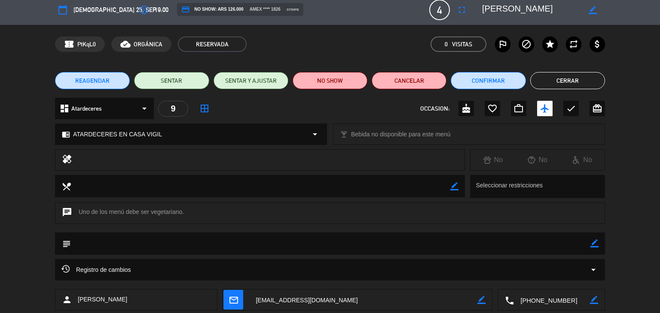
scroll to position [0, 0]
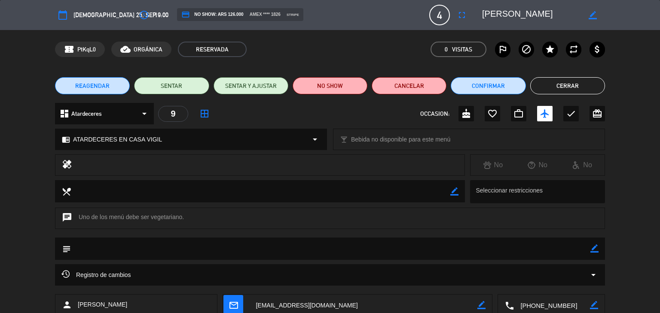
click at [541, 79] on button "Cerrar" at bounding box center [567, 85] width 75 height 17
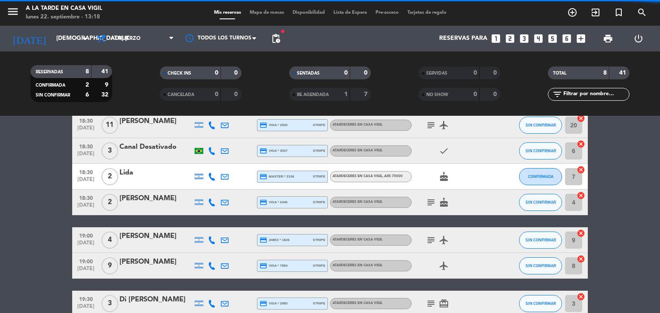
click at [155, 262] on div "[PERSON_NAME]" at bounding box center [155, 262] width 73 height 11
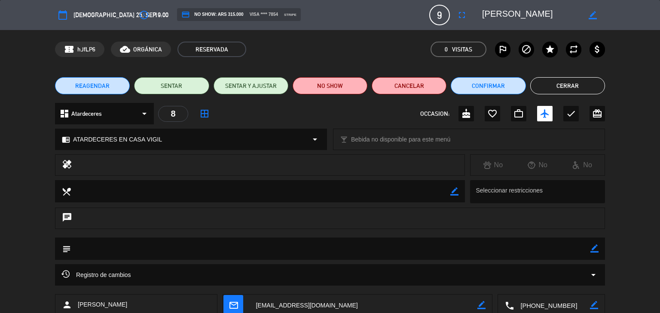
click at [565, 86] on button "Cerrar" at bounding box center [567, 85] width 75 height 17
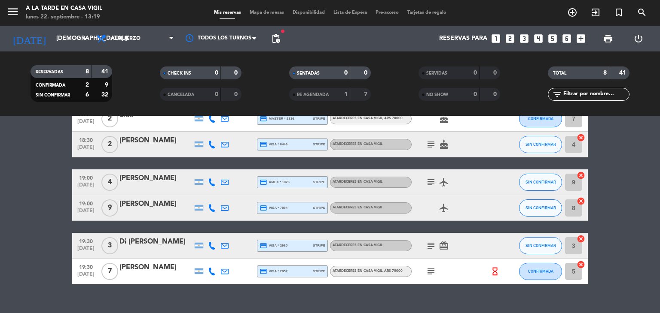
scroll to position [115, 0]
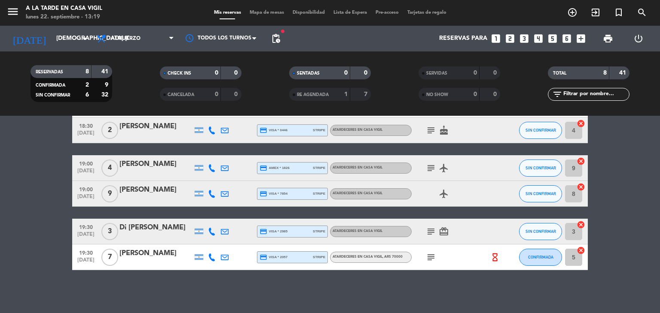
click at [143, 229] on div "Di [PERSON_NAME]" at bounding box center [155, 227] width 73 height 11
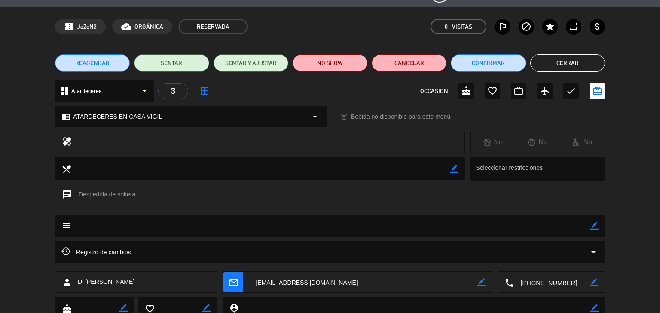
scroll to position [0, 0]
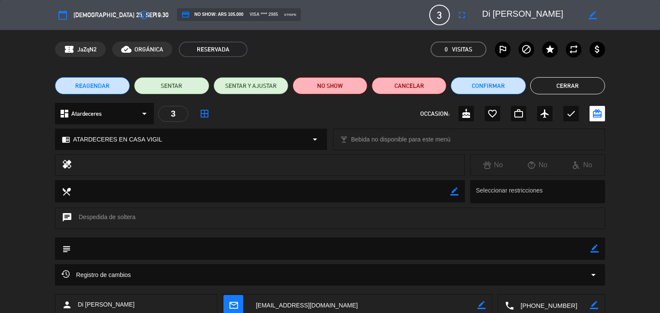
click at [566, 83] on button "Cerrar" at bounding box center [567, 85] width 75 height 17
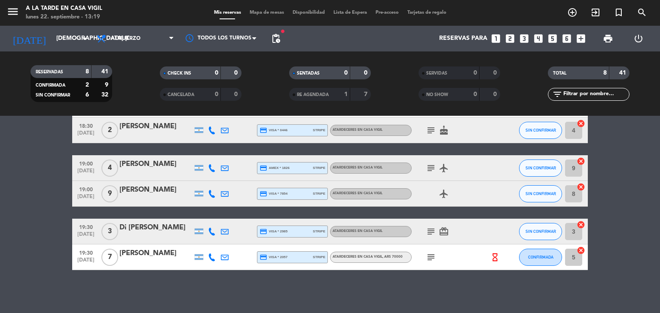
click at [141, 256] on div "[PERSON_NAME]" at bounding box center [155, 253] width 73 height 11
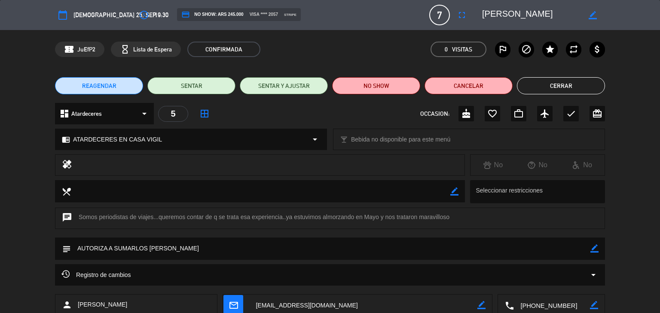
click at [550, 88] on button "Cerrar" at bounding box center [561, 85] width 88 height 17
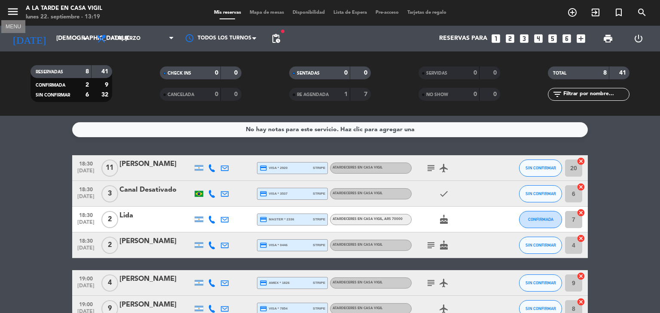
click at [16, 9] on icon "menu" at bounding box center [12, 11] width 13 height 13
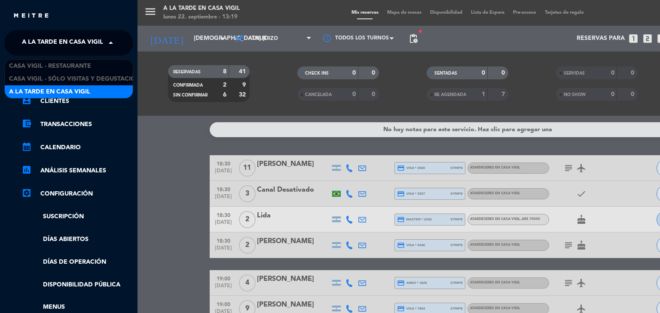
click at [111, 41] on span at bounding box center [113, 43] width 15 height 18
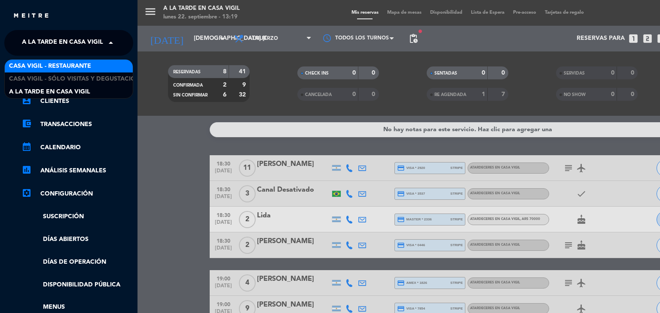
click at [95, 63] on div "Casa Vigil - Restaurante" at bounding box center [69, 66] width 128 height 13
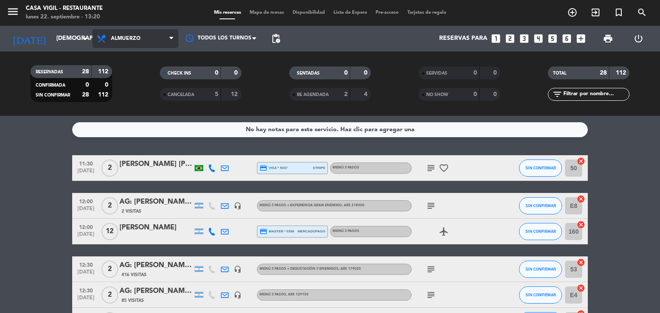
click at [163, 34] on span "Almuerzo" at bounding box center [135, 38] width 86 height 19
click at [129, 94] on div "menu Casa [PERSON_NAME] - Restaurante lunes 22. septiembre - 13:20 Mis reservas…" at bounding box center [330, 58] width 660 height 116
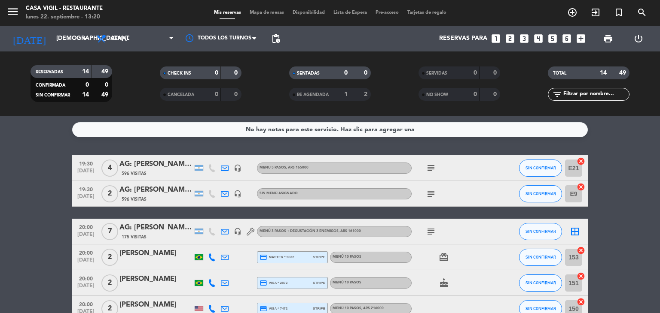
click at [176, 164] on div "AG: [PERSON_NAME] X4/ [PERSON_NAME]" at bounding box center [155, 164] width 73 height 11
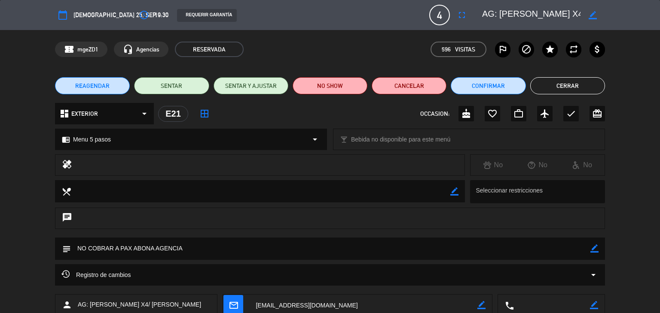
click at [173, 145] on div "chrome_reader_mode Menu 5 pasos arrow_drop_down" at bounding box center [190, 139] width 271 height 21
select select
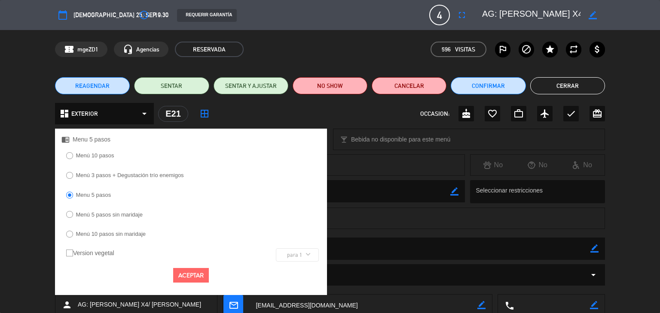
click at [20, 225] on div "chat" at bounding box center [330, 223] width 660 height 30
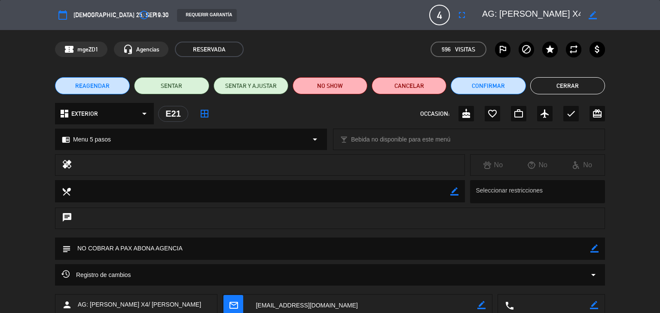
click at [558, 87] on button "Cerrar" at bounding box center [567, 85] width 75 height 17
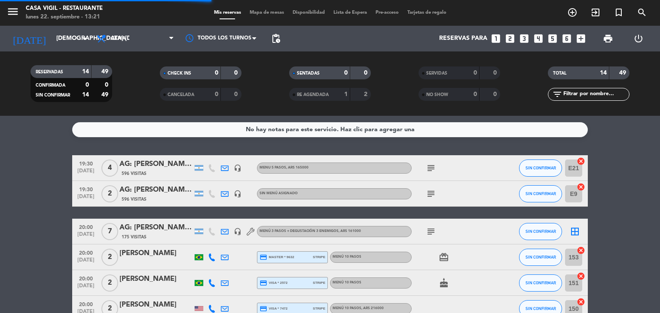
click at [161, 190] on div "AG: [PERSON_NAME] X2/ [PERSON_NAME]" at bounding box center [155, 190] width 73 height 11
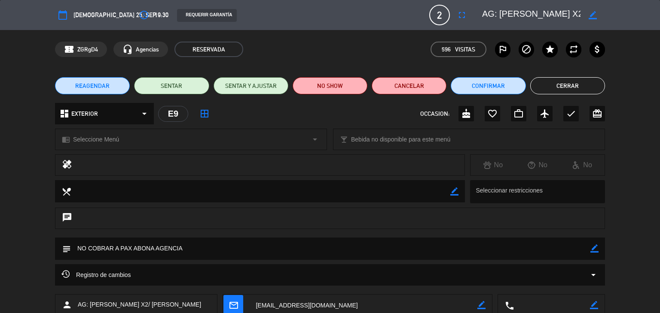
click at [538, 89] on button "Cerrar" at bounding box center [567, 85] width 75 height 17
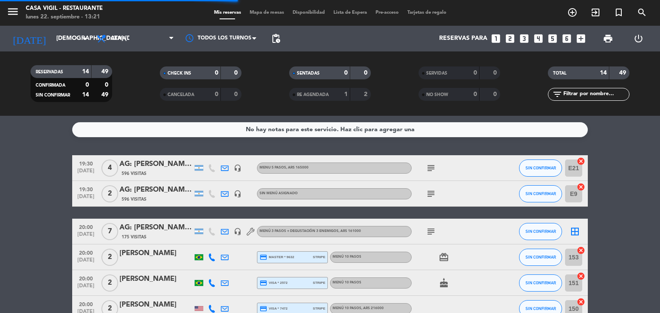
scroll to position [43, 0]
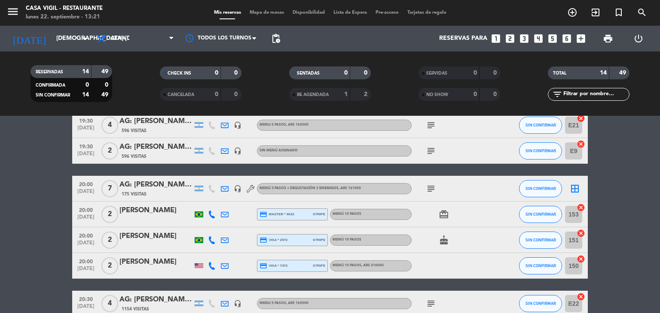
click at [173, 188] on div "AG: [PERSON_NAME] X 7 / SUNTRIP" at bounding box center [155, 184] width 73 height 11
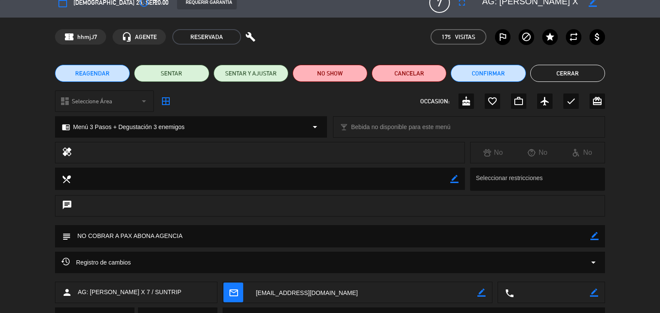
scroll to position [0, 0]
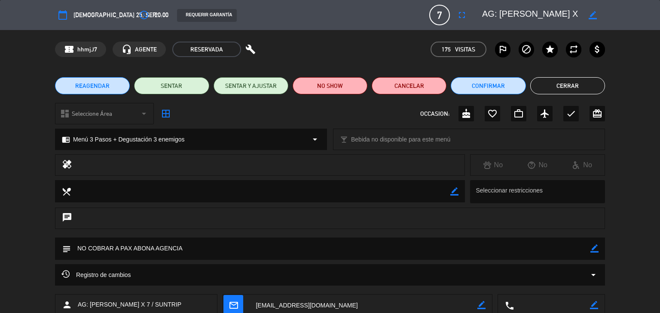
click at [567, 83] on button "Cerrar" at bounding box center [567, 85] width 75 height 17
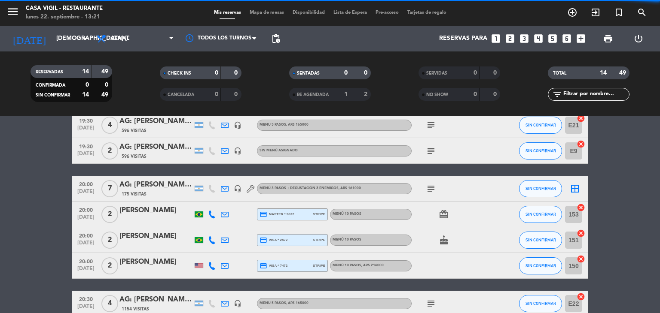
click at [133, 210] on div "[PERSON_NAME]" at bounding box center [155, 210] width 73 height 11
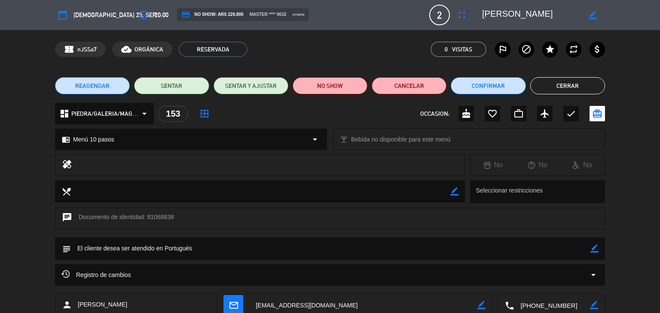
click at [563, 81] on button "Cerrar" at bounding box center [567, 85] width 75 height 17
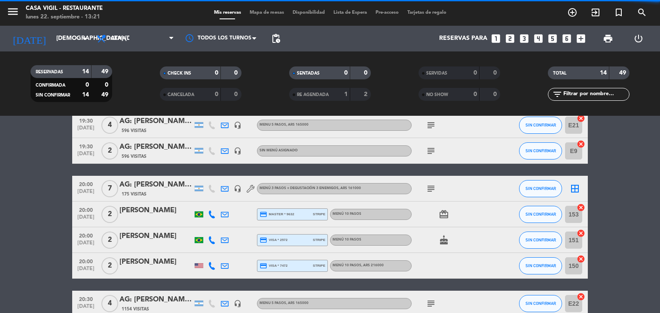
click at [153, 240] on div "[PERSON_NAME]" at bounding box center [155, 236] width 73 height 11
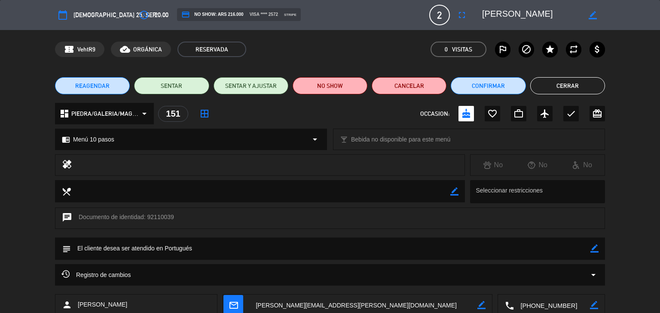
click at [538, 84] on button "Cerrar" at bounding box center [567, 85] width 75 height 17
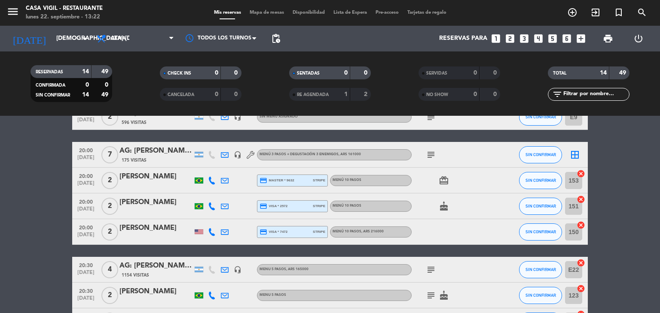
scroll to position [86, 0]
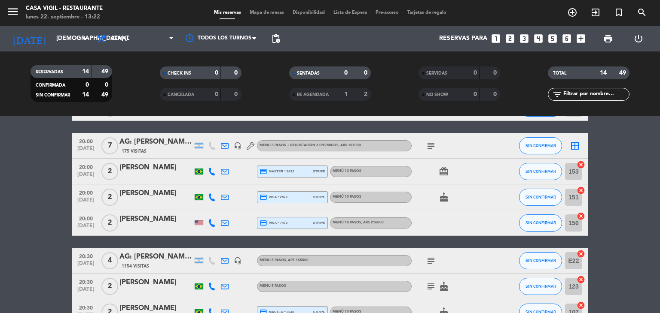
click at [161, 227] on div at bounding box center [155, 228] width 73 height 7
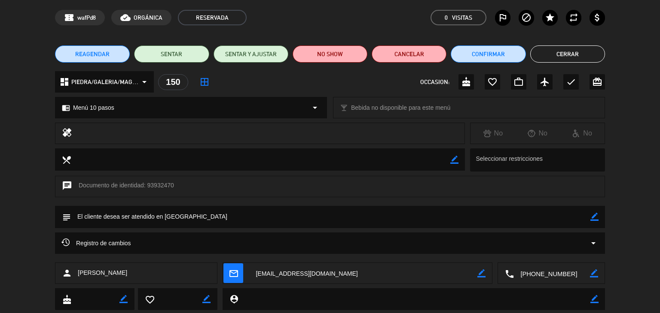
scroll to position [0, 0]
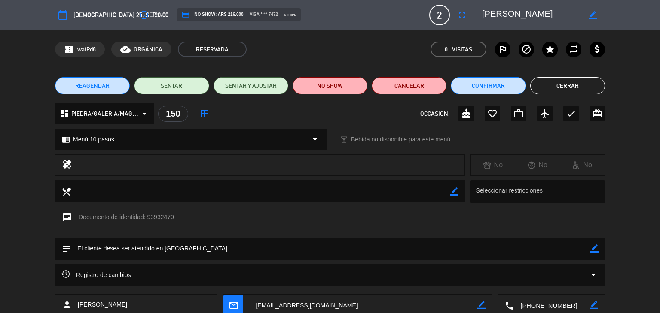
click at [555, 86] on button "Cerrar" at bounding box center [567, 85] width 75 height 17
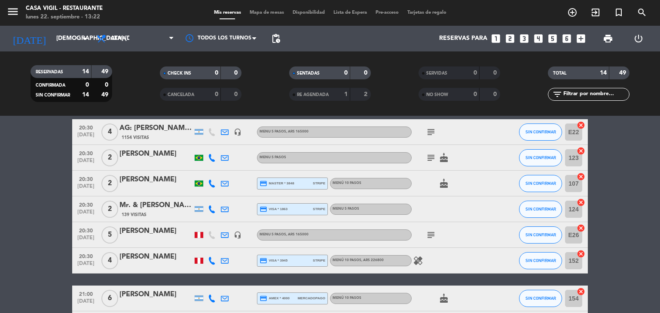
scroll to position [172, 0]
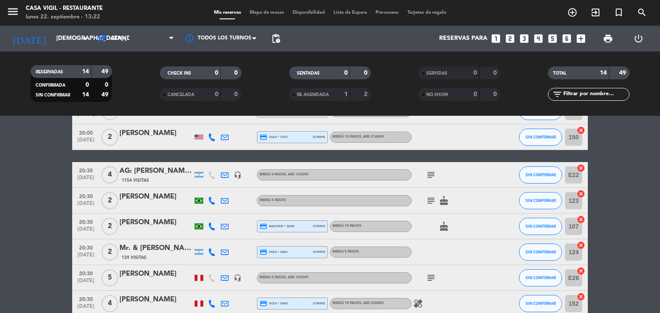
click at [173, 171] on div "AG: [PERSON_NAME] X4/ [PERSON_NAME] WINE CAMP" at bounding box center [155, 171] width 73 height 11
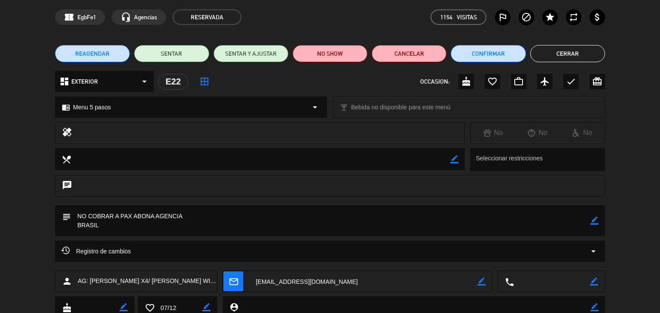
scroll to position [0, 0]
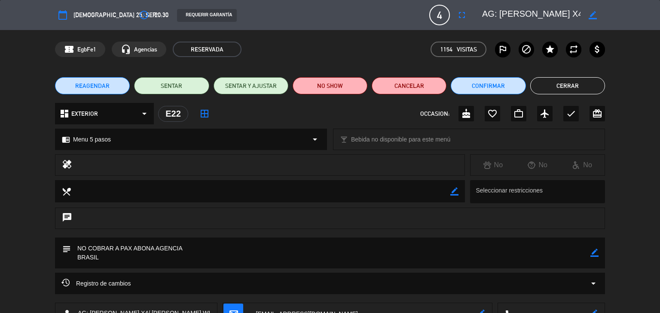
click at [545, 87] on button "Cerrar" at bounding box center [567, 85] width 75 height 17
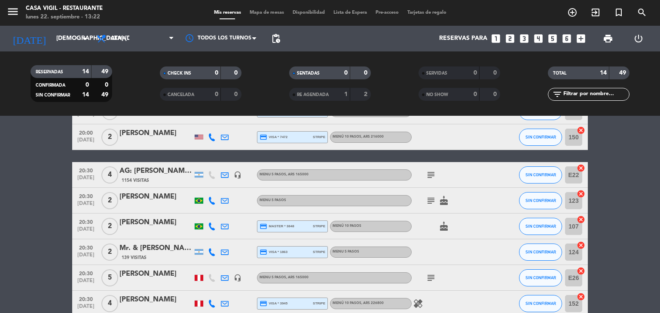
click at [175, 198] on div "[PERSON_NAME]" at bounding box center [155, 197] width 73 height 11
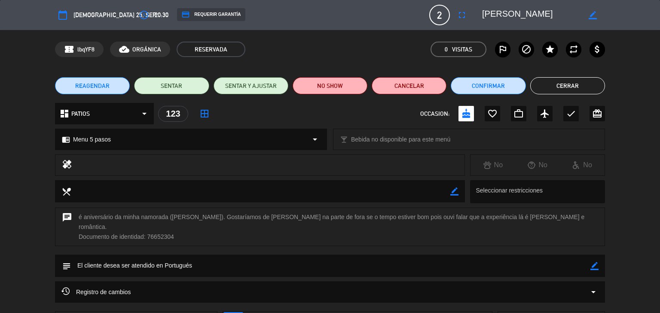
click at [571, 83] on button "Cerrar" at bounding box center [567, 85] width 75 height 17
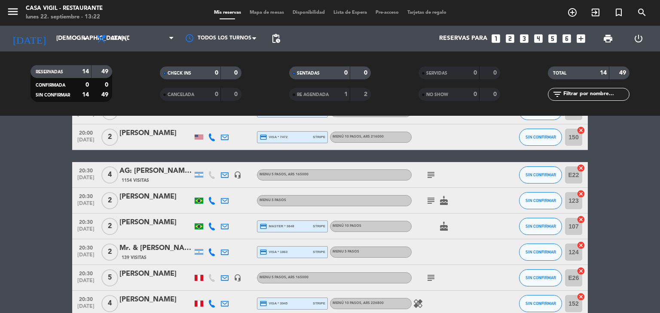
click at [429, 173] on icon "subject" at bounding box center [431, 175] width 10 height 10
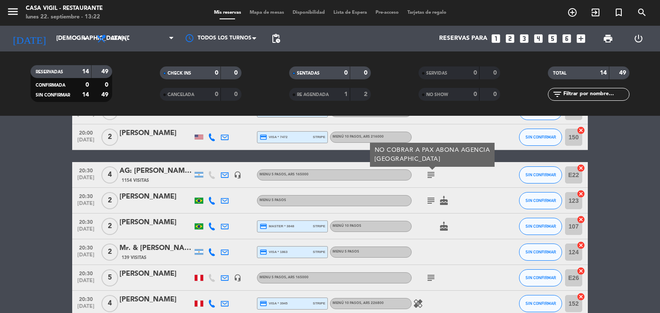
click at [429, 173] on icon "subject" at bounding box center [431, 175] width 10 height 10
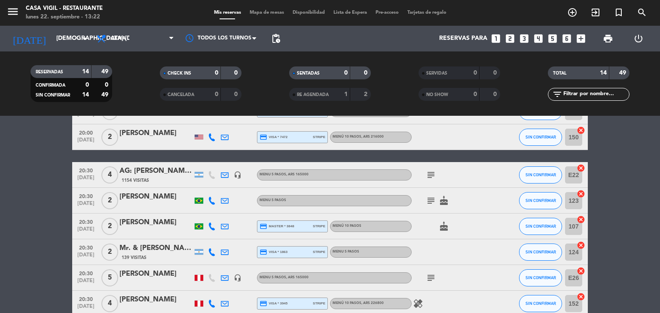
click at [135, 248] on div "Mr. & [PERSON_NAME]" at bounding box center [155, 248] width 73 height 11
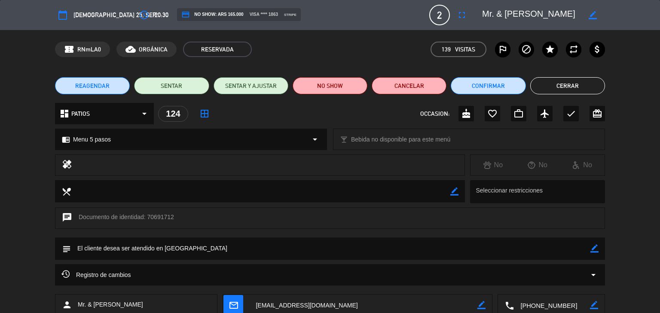
click at [561, 85] on button "Cerrar" at bounding box center [567, 85] width 75 height 17
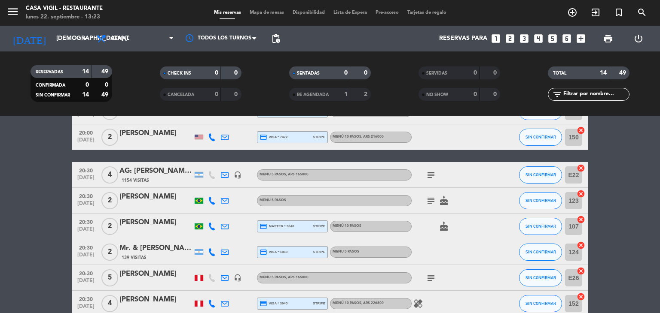
scroll to position [215, 0]
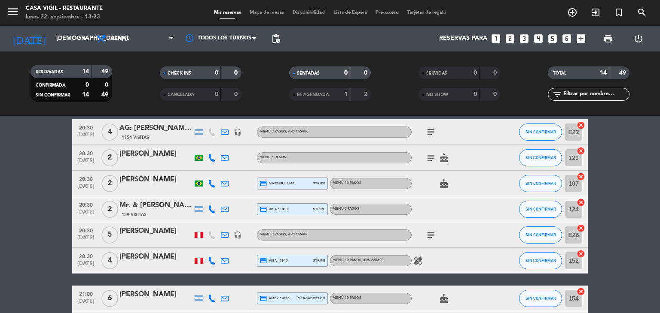
click at [201, 236] on div at bounding box center [199, 235] width 9 height 6
click at [150, 236] on div "[PERSON_NAME]" at bounding box center [155, 231] width 73 height 11
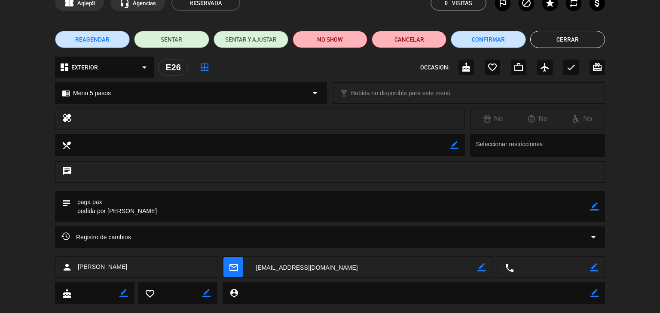
scroll to position [0, 0]
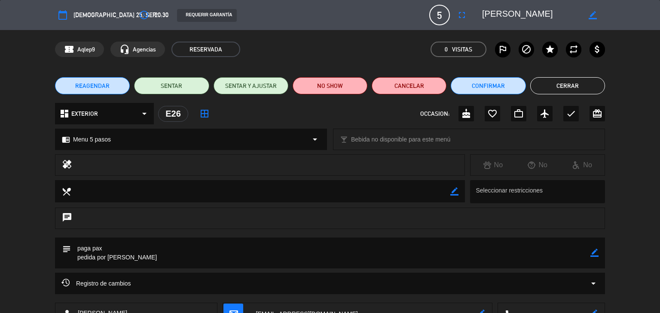
click at [539, 89] on button "Cerrar" at bounding box center [567, 85] width 75 height 17
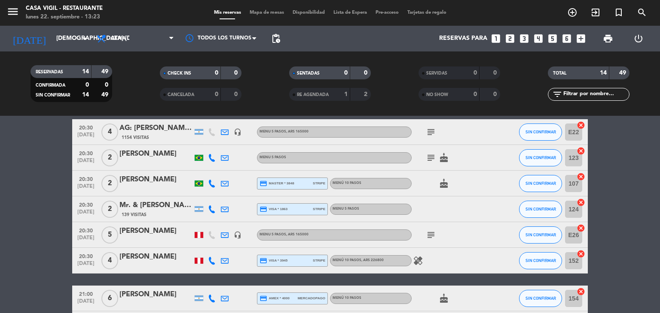
click at [171, 255] on div "[PERSON_NAME]" at bounding box center [155, 257] width 73 height 11
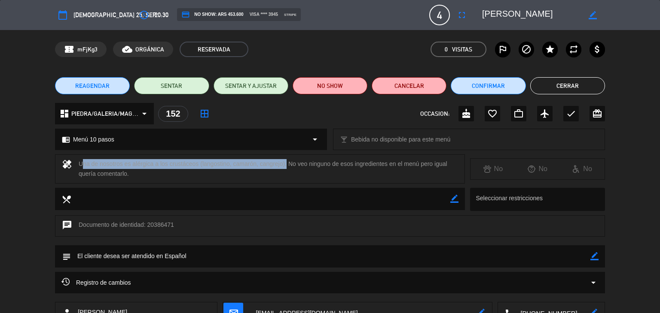
drag, startPoint x: 77, startPoint y: 162, endPoint x: 285, endPoint y: 166, distance: 207.4
click at [285, 166] on div "healing Una de nosotros es alérgica a los crustáceos (langostino, camarón, cang…" at bounding box center [260, 169] width 410 height 29
copy div "Una de nosotros es alérgica a los crustáceos (langostino, camarón, cangrejo)"
click at [569, 88] on button "Cerrar" at bounding box center [567, 85] width 75 height 17
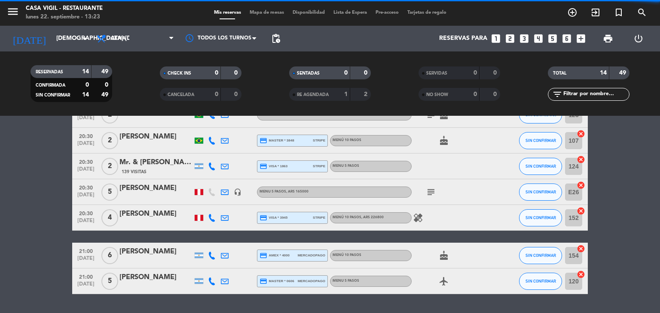
scroll to position [282, 0]
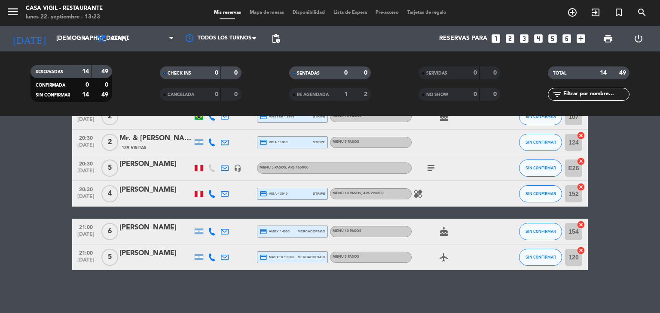
click at [163, 231] on div "[PERSON_NAME]" at bounding box center [155, 227] width 73 height 11
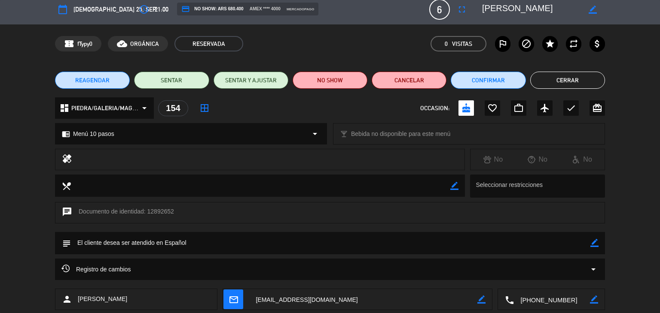
scroll to position [0, 0]
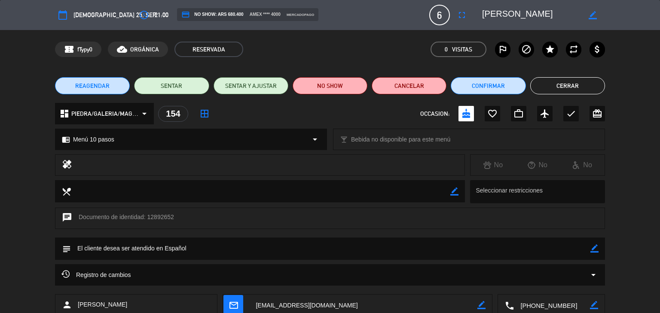
click at [582, 81] on button "Cerrar" at bounding box center [567, 85] width 75 height 17
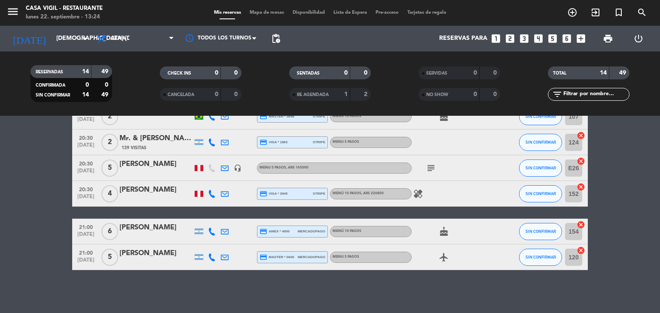
click at [142, 257] on div "[PERSON_NAME]" at bounding box center [155, 253] width 73 height 11
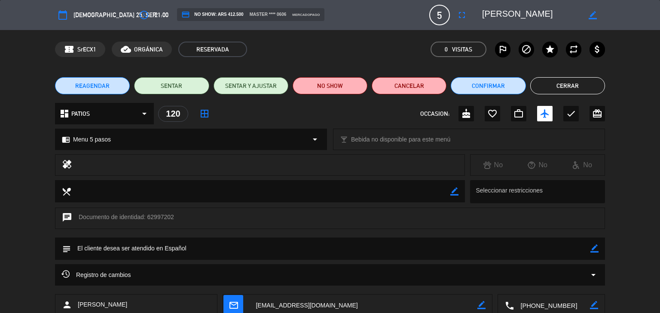
click at [585, 83] on button "Cerrar" at bounding box center [567, 85] width 75 height 17
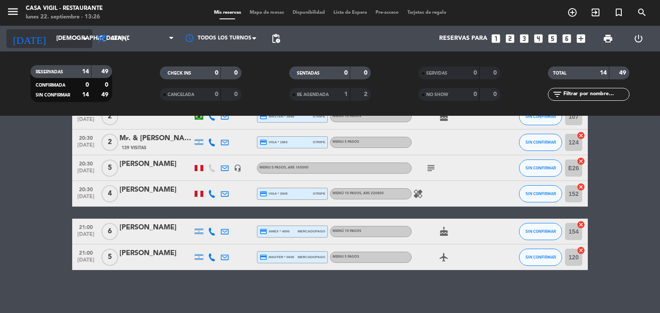
click at [75, 41] on input "[DEMOGRAPHIC_DATA] [DATE]" at bounding box center [93, 38] width 82 height 15
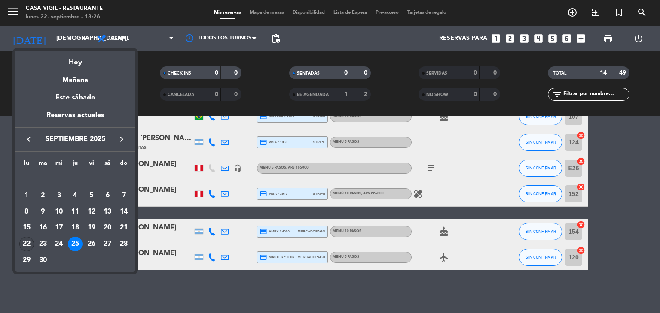
click at [30, 243] on div "22" at bounding box center [26, 244] width 15 height 15
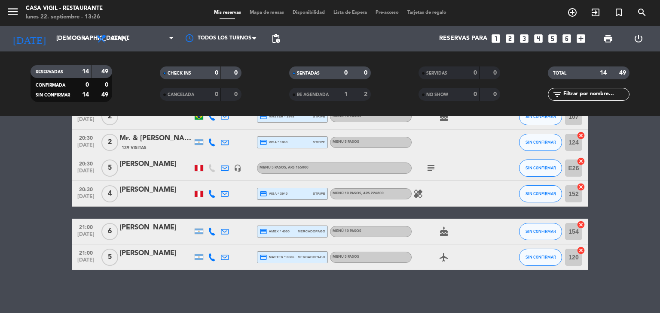
type input "lun. [DATE]"
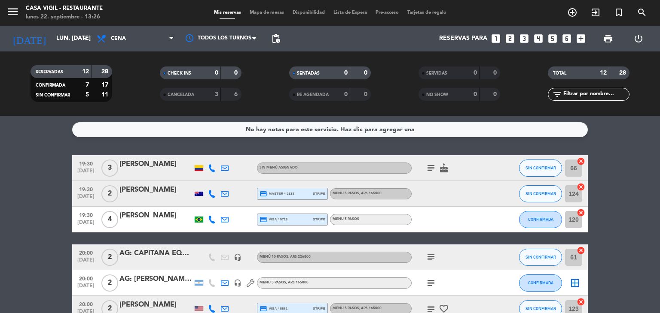
click at [244, 193] on div at bounding box center [250, 193] width 13 height 25
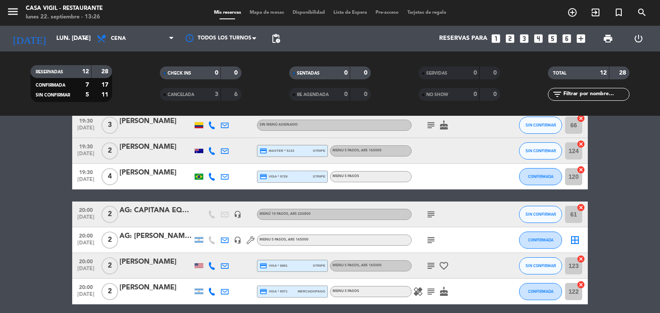
scroll to position [86, 0]
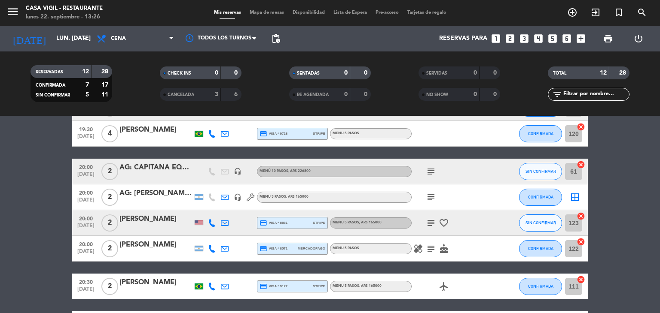
click at [434, 198] on icon "subject" at bounding box center [431, 197] width 10 height 10
click at [433, 198] on icon "subject" at bounding box center [431, 197] width 10 height 10
click at [196, 220] on div at bounding box center [198, 222] width 13 height 25
click at [196, 221] on div at bounding box center [199, 223] width 9 height 5
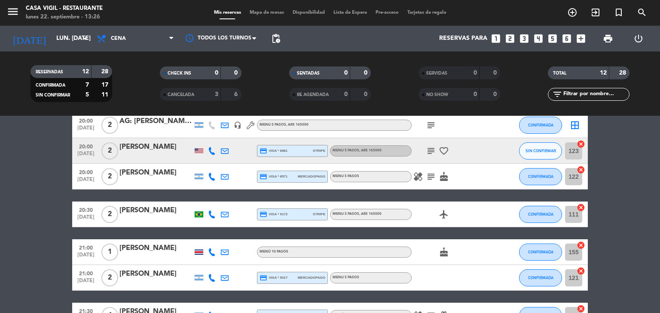
scroll to position [172, 0]
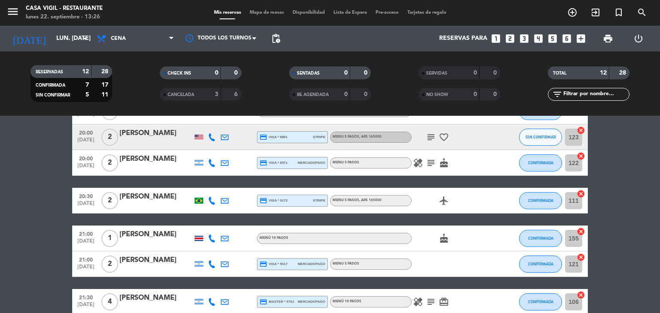
click at [173, 202] on div "[PERSON_NAME]" at bounding box center [155, 197] width 73 height 11
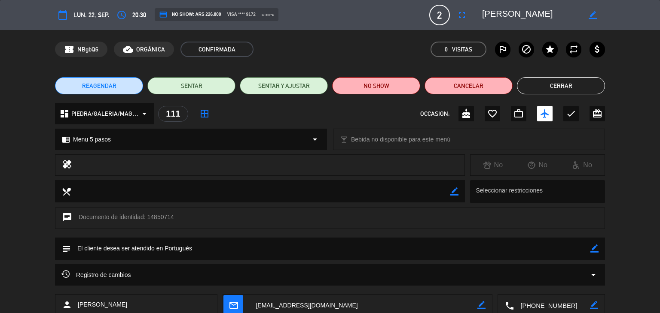
click at [70, 273] on span "Registro de cambios" at bounding box center [96, 275] width 70 height 10
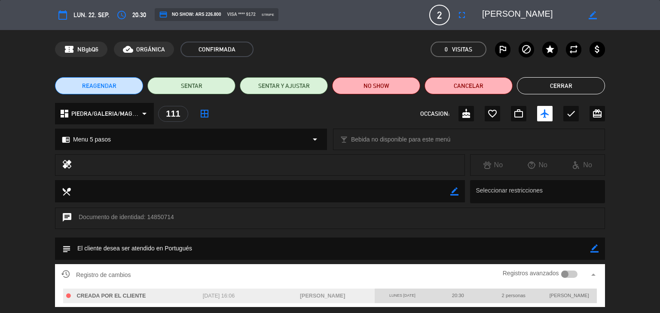
click at [70, 273] on span "Registro de cambios" at bounding box center [96, 275] width 70 height 10
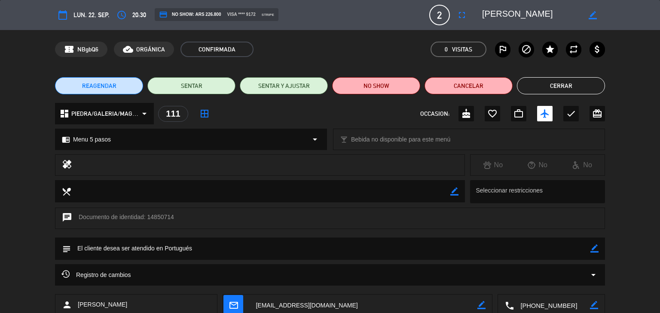
click at [561, 84] on button "Cerrar" at bounding box center [561, 85] width 88 height 17
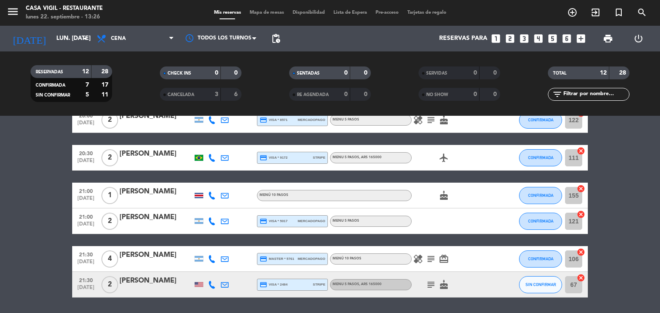
scroll to position [242, 0]
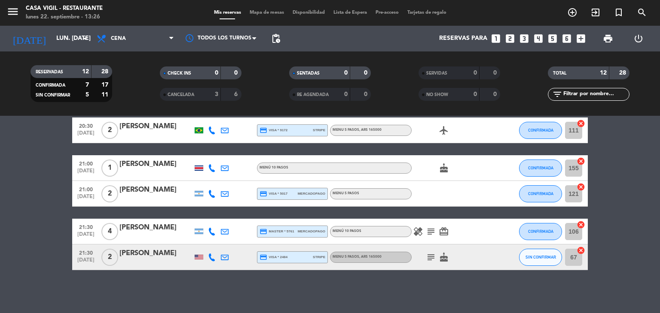
click at [155, 231] on div "[PERSON_NAME]" at bounding box center [155, 227] width 73 height 11
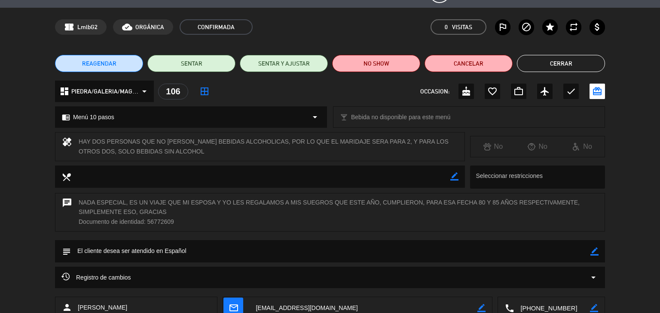
scroll to position [43, 0]
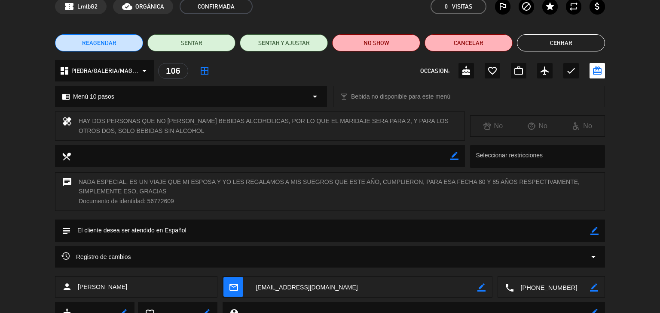
click at [67, 257] on icon at bounding box center [65, 256] width 8 height 8
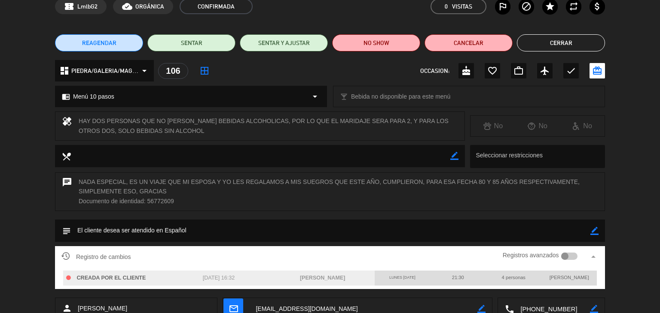
click at [67, 257] on icon at bounding box center [65, 256] width 8 height 8
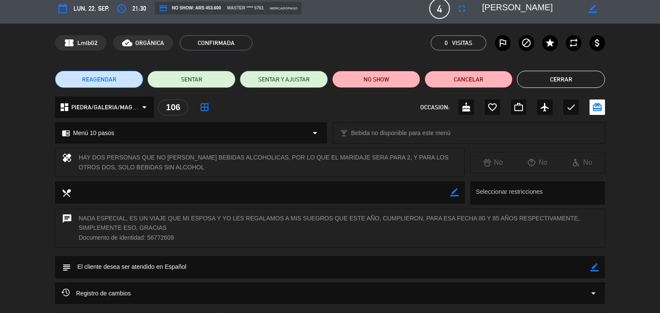
scroll to position [0, 0]
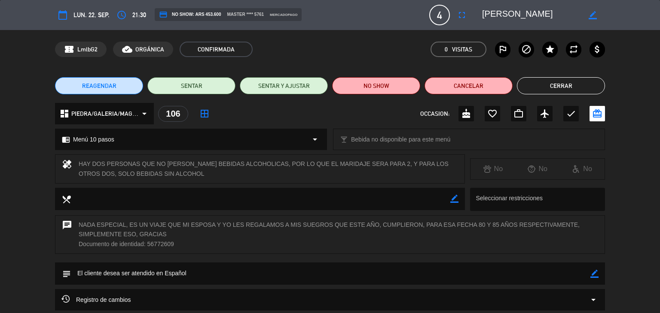
click at [557, 88] on button "Cerrar" at bounding box center [561, 85] width 88 height 17
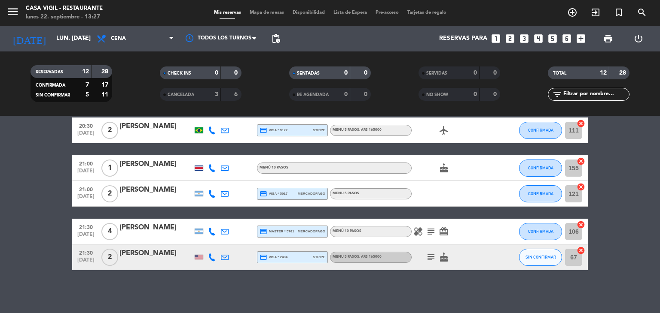
click at [134, 253] on div "[PERSON_NAME]" at bounding box center [155, 253] width 73 height 11
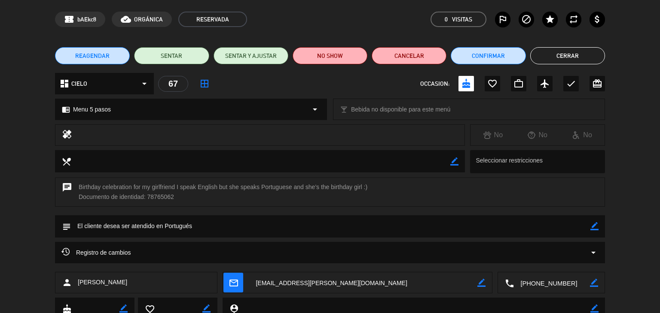
scroll to position [43, 0]
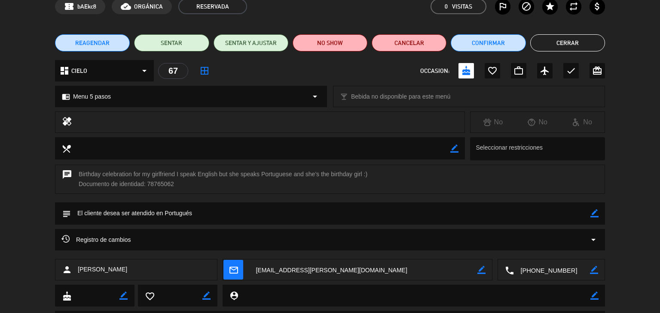
click at [66, 235] on icon at bounding box center [65, 239] width 8 height 8
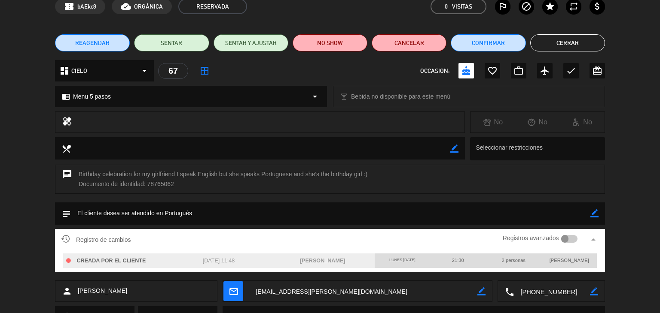
click at [67, 236] on icon at bounding box center [65, 239] width 8 height 8
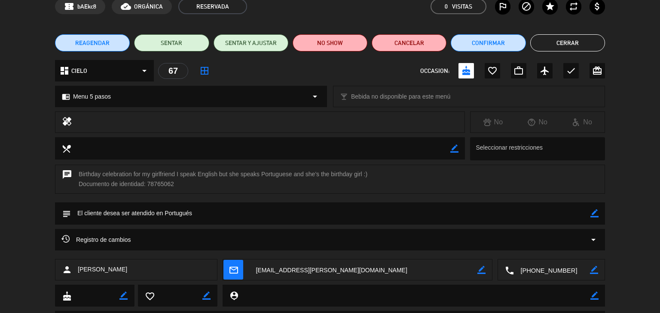
click at [542, 44] on button "Cerrar" at bounding box center [567, 42] width 75 height 17
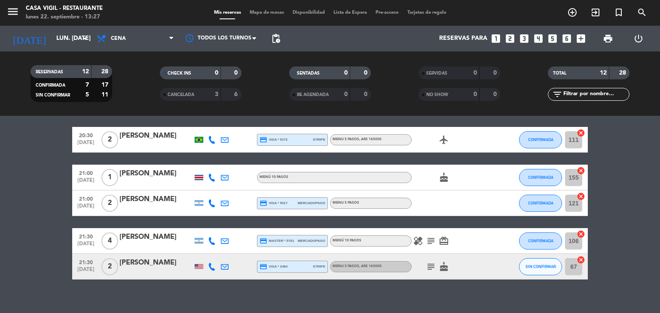
scroll to position [242, 0]
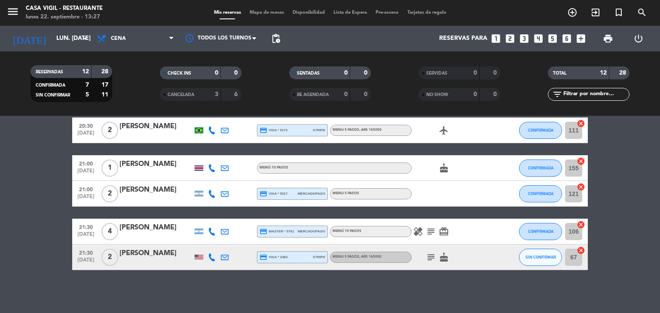
click at [431, 256] on icon "subject" at bounding box center [431, 257] width 10 height 10
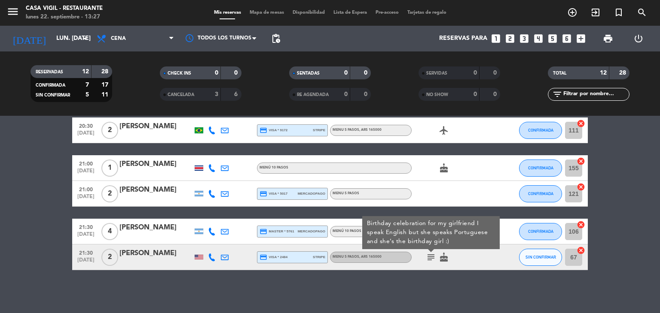
click at [431, 256] on icon "subject" at bounding box center [431, 257] width 10 height 10
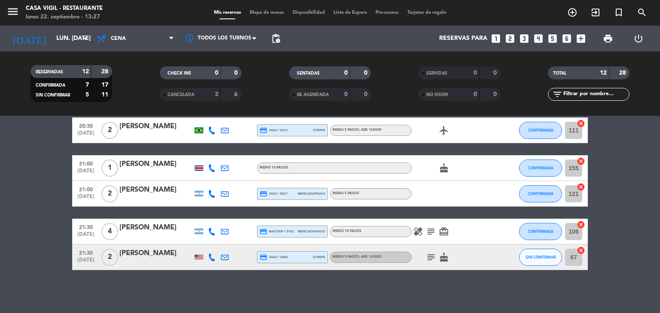
click at [431, 256] on icon "subject" at bounding box center [431, 257] width 10 height 10
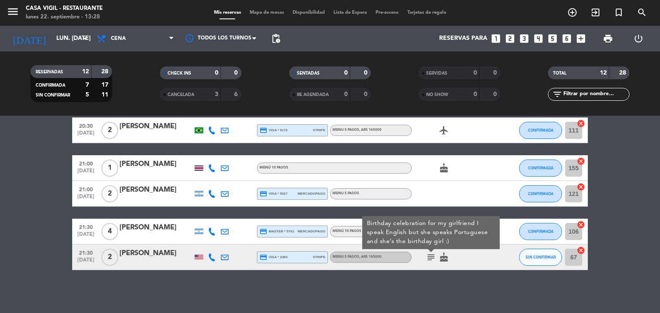
click at [429, 256] on icon "subject" at bounding box center [431, 257] width 10 height 10
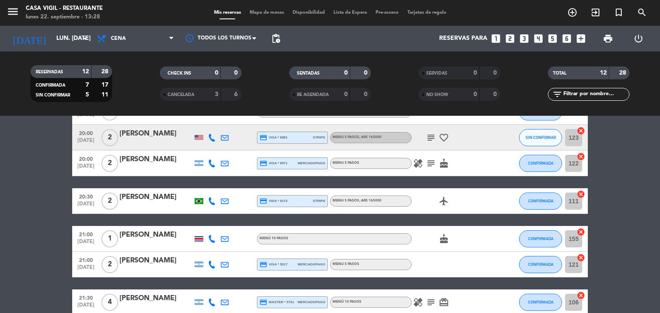
scroll to position [129, 0]
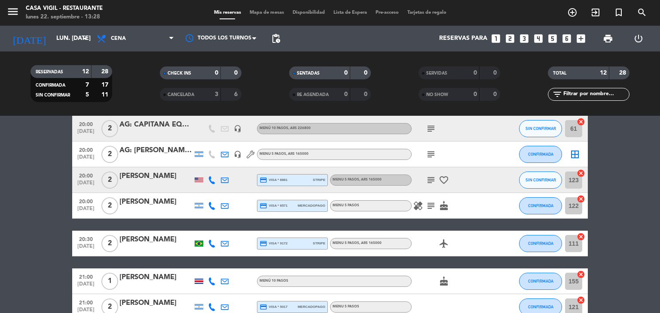
click at [417, 210] on icon "healing" at bounding box center [418, 206] width 10 height 10
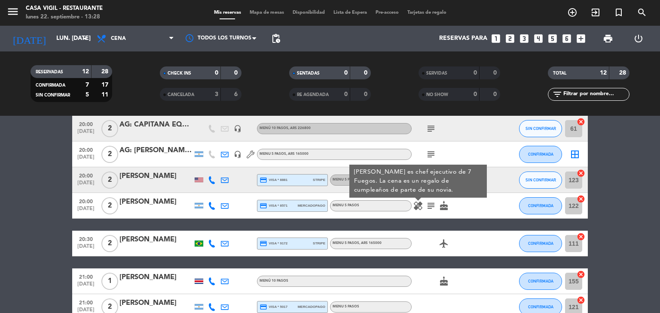
click at [417, 210] on icon "healing" at bounding box center [418, 206] width 10 height 10
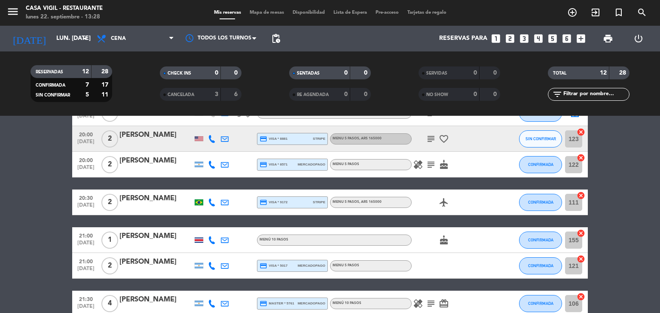
scroll to position [215, 0]
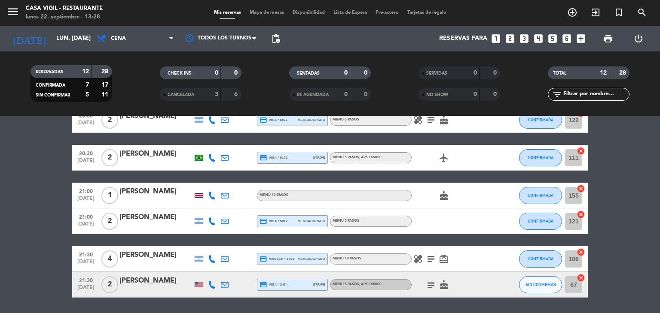
click at [420, 258] on icon "healing" at bounding box center [418, 259] width 10 height 10
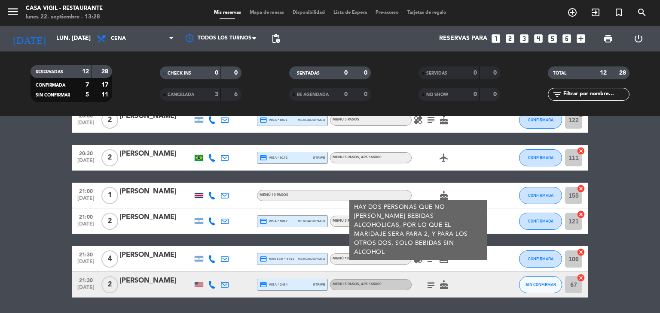
click at [420, 258] on icon "healing" at bounding box center [418, 259] width 10 height 10
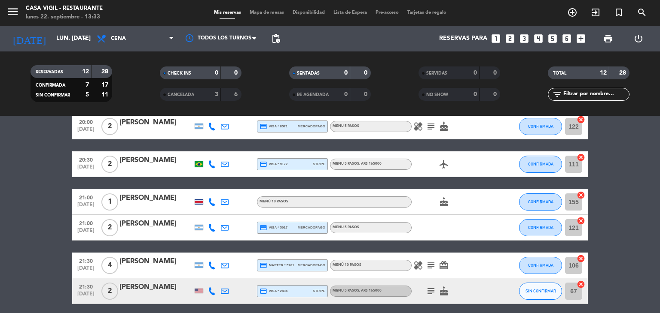
scroll to position [199, 0]
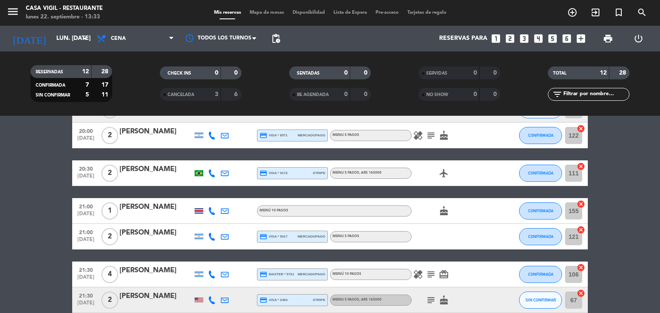
click at [415, 274] on icon "healing" at bounding box center [418, 275] width 10 height 10
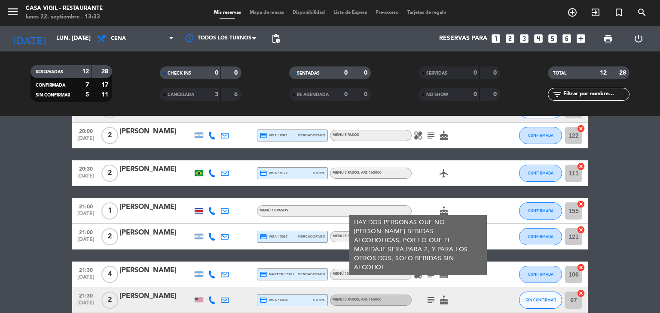
click at [415, 274] on icon "healing" at bounding box center [418, 275] width 10 height 10
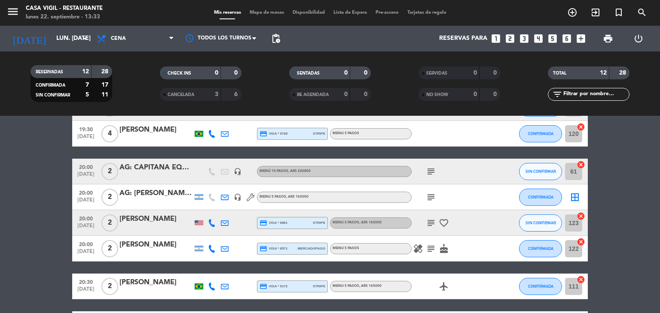
scroll to position [70, 0]
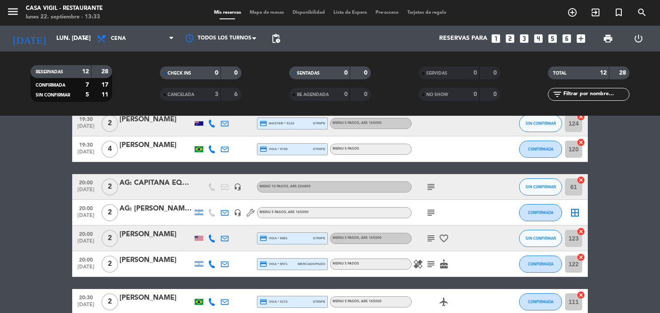
click at [417, 267] on icon "healing" at bounding box center [418, 264] width 10 height 10
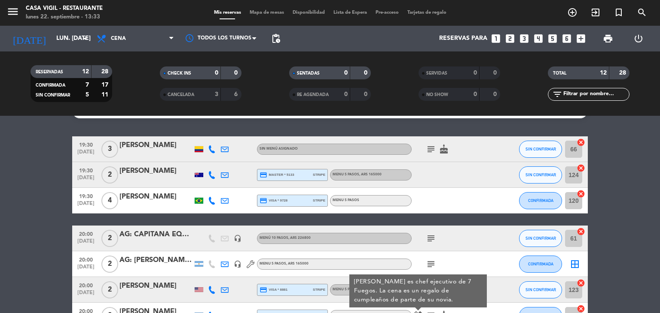
scroll to position [0, 0]
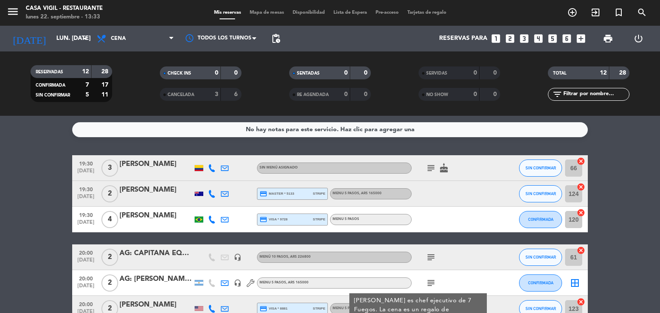
click at [426, 255] on icon "subject" at bounding box center [431, 257] width 10 height 10
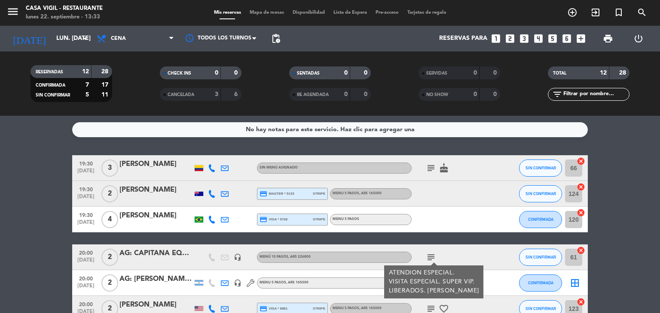
scroll to position [43, 0]
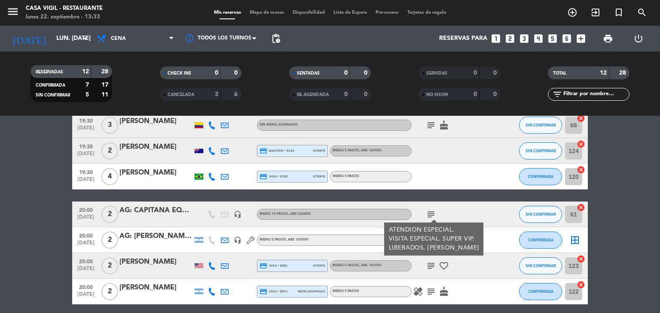
click at [429, 217] on icon "subject" at bounding box center [431, 215] width 10 height 10
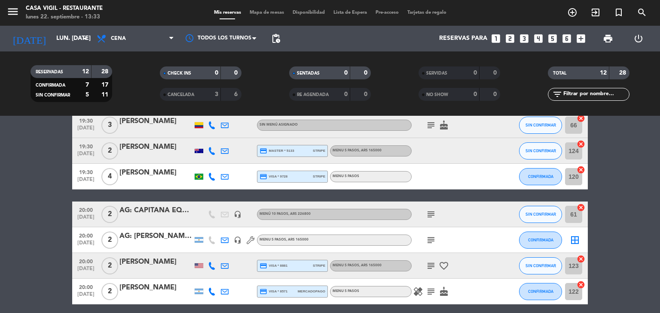
click at [432, 245] on icon "subject" at bounding box center [431, 240] width 10 height 10
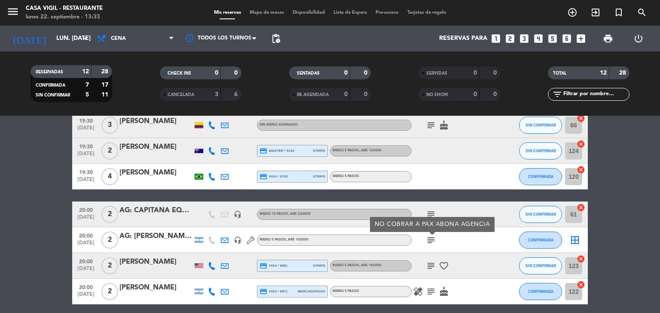
click at [432, 245] on icon "subject" at bounding box center [431, 240] width 10 height 10
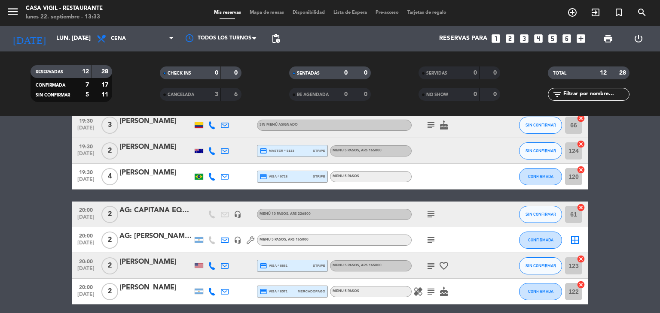
click at [429, 265] on icon "subject" at bounding box center [431, 266] width 10 height 10
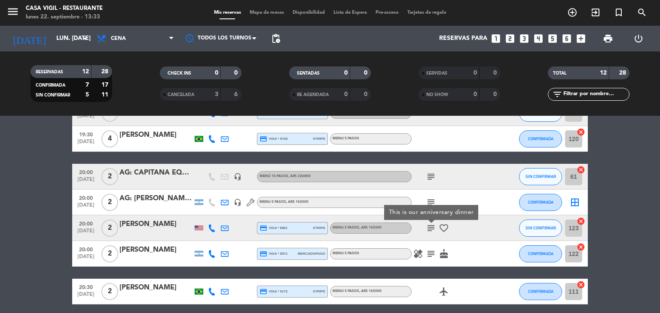
scroll to position [86, 0]
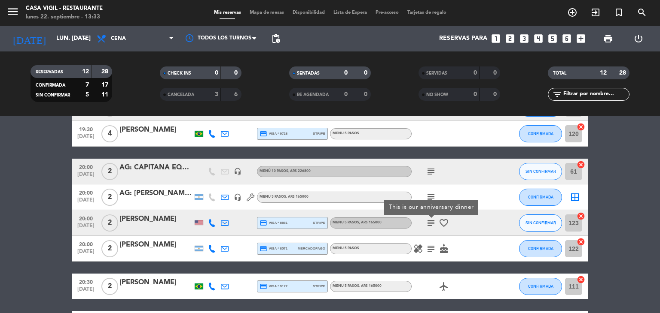
click at [428, 249] on icon "subject" at bounding box center [431, 249] width 10 height 10
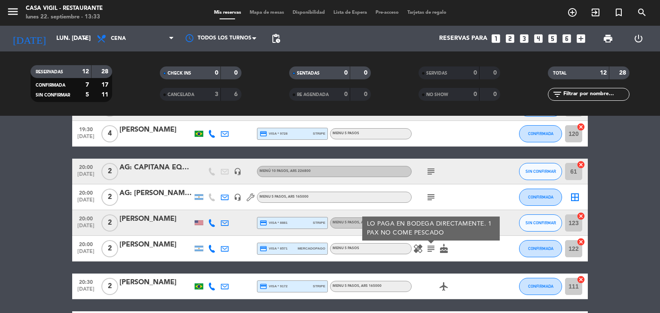
click at [428, 249] on icon "subject" at bounding box center [431, 249] width 10 height 10
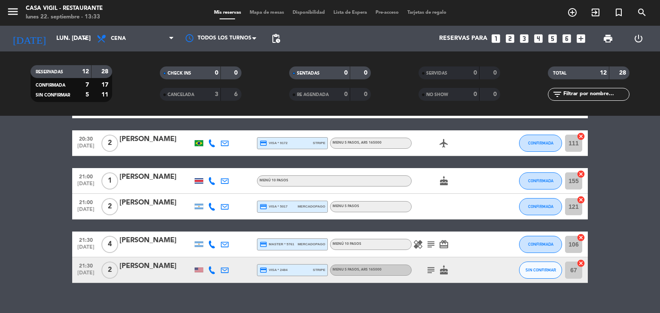
scroll to position [242, 0]
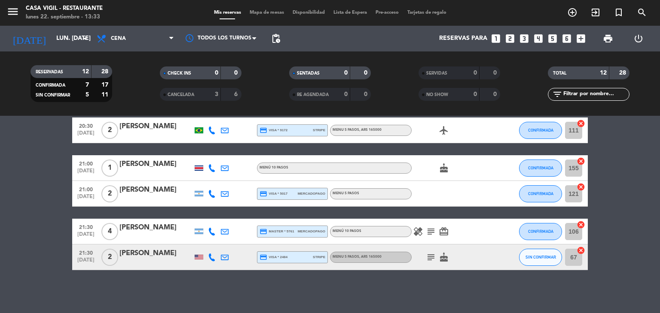
click at [431, 232] on icon "subject" at bounding box center [431, 232] width 10 height 10
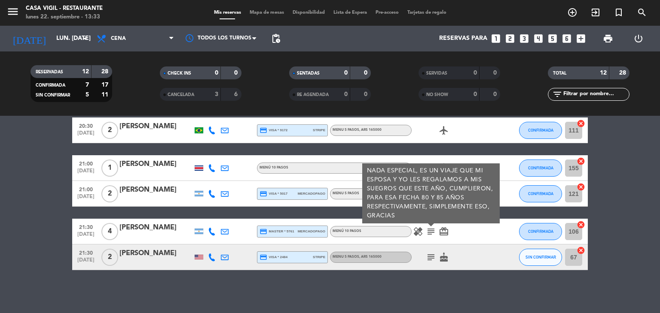
click at [431, 232] on icon "subject" at bounding box center [431, 232] width 10 height 10
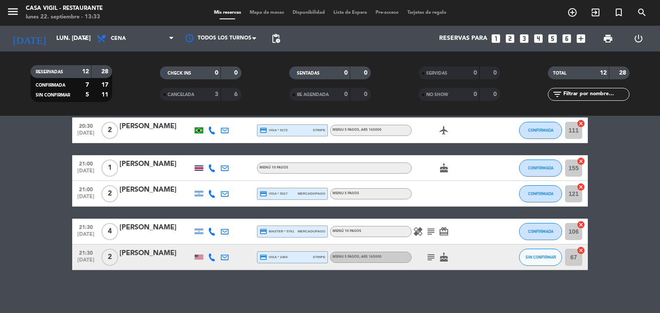
click at [432, 258] on icon "subject" at bounding box center [431, 257] width 10 height 10
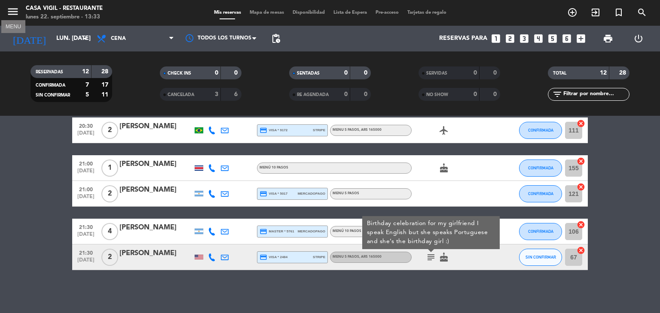
click at [8, 9] on icon "menu" at bounding box center [12, 11] width 13 height 13
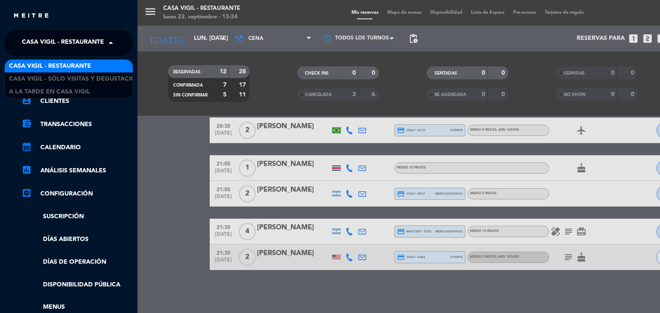
click at [101, 41] on span "Casa Vigil - Restaurante" at bounding box center [63, 43] width 82 height 18
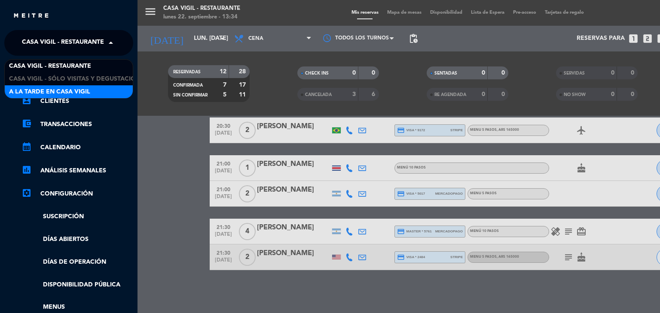
click at [81, 91] on span "A la tarde en Casa Vigil" at bounding box center [49, 92] width 81 height 10
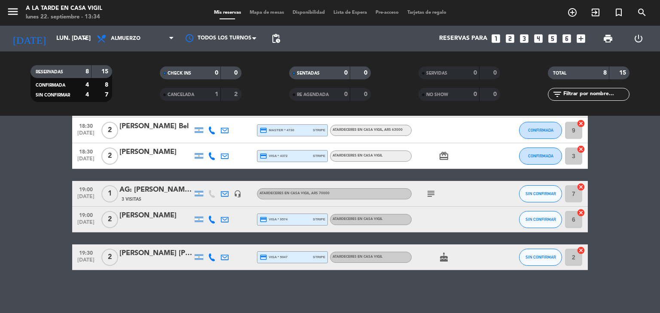
scroll to position [0, 0]
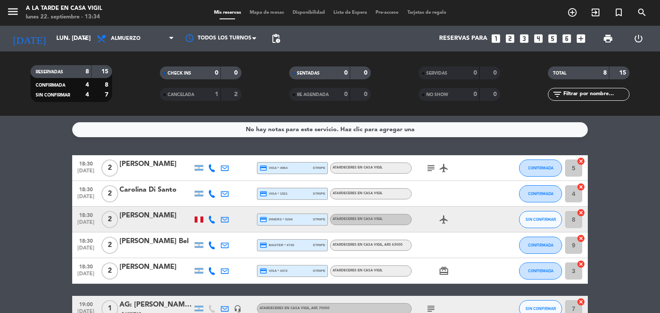
click at [196, 94] on div "CANCELADA" at bounding box center [182, 95] width 40 height 10
click at [148, 36] on span "Almuerzo" at bounding box center [135, 38] width 86 height 19
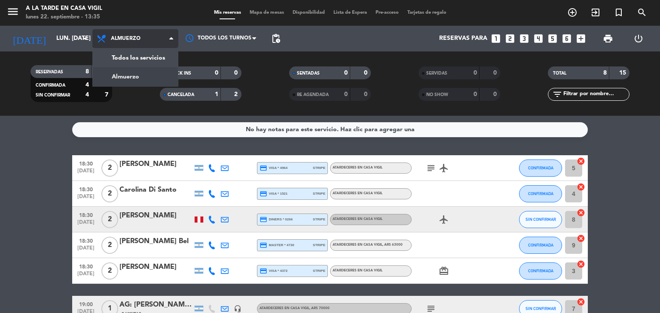
click at [132, 75] on div "menu A la tarde en Casa [PERSON_NAME] lunes 22. septiembre - 13:35 Mis reservas…" at bounding box center [330, 58] width 660 height 116
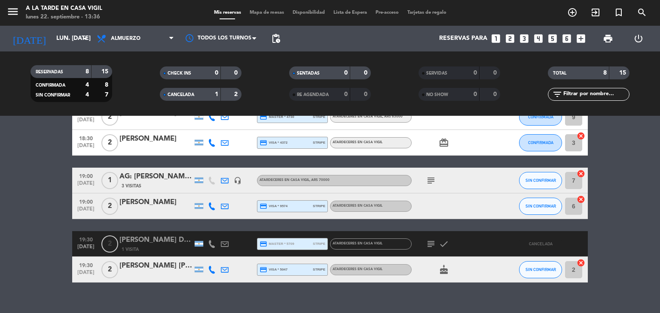
scroll to position [129, 0]
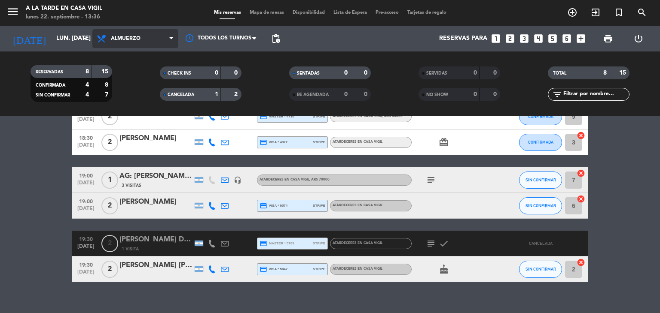
click at [170, 36] on icon at bounding box center [171, 38] width 4 height 7
click at [10, 18] on icon "menu" at bounding box center [12, 11] width 13 height 13
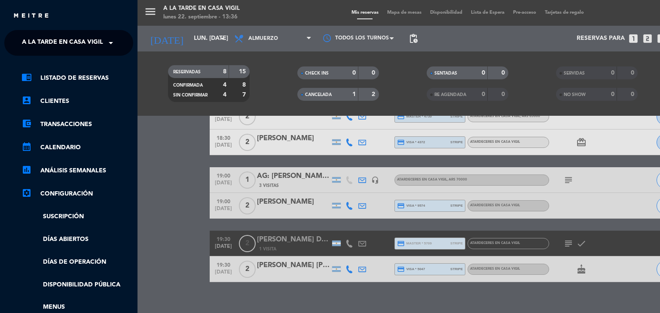
click at [103, 42] on div "× A la tarde en Casa Vigil" at bounding box center [61, 43] width 87 height 18
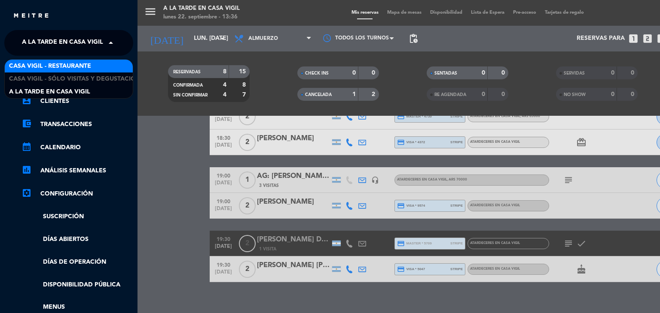
click at [83, 66] on span "Casa Vigil - Restaurante" at bounding box center [50, 66] width 82 height 10
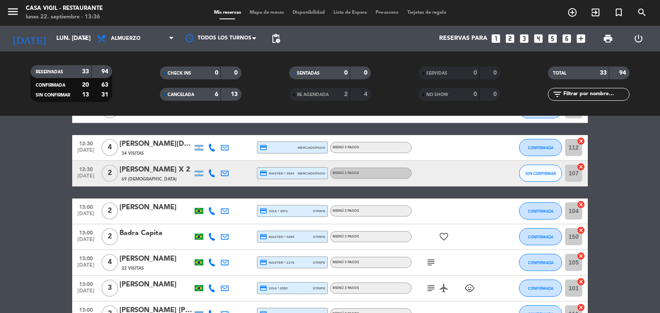
scroll to position [248, 0]
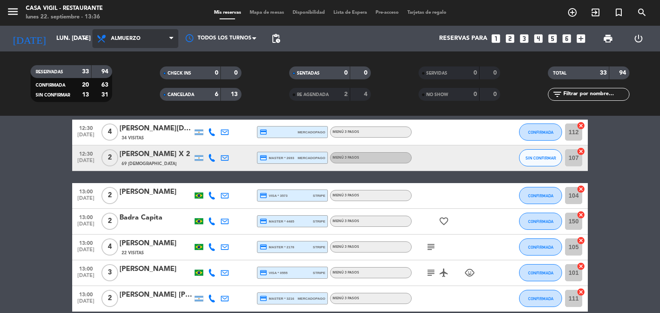
click at [163, 41] on span "Almuerzo" at bounding box center [135, 38] width 86 height 19
click at [127, 95] on div "menu Casa [PERSON_NAME] - Restaurante lunes 22. septiembre - 13:36 Mis reservas…" at bounding box center [330, 58] width 660 height 116
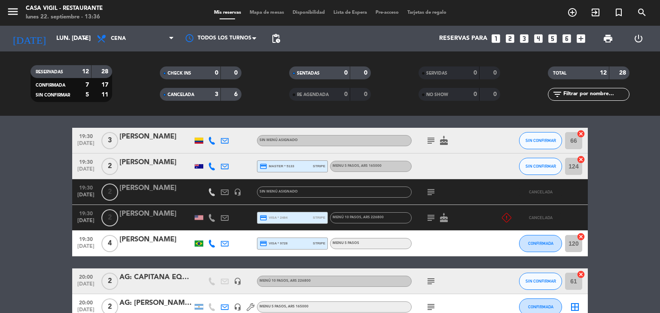
scroll to position [0, 0]
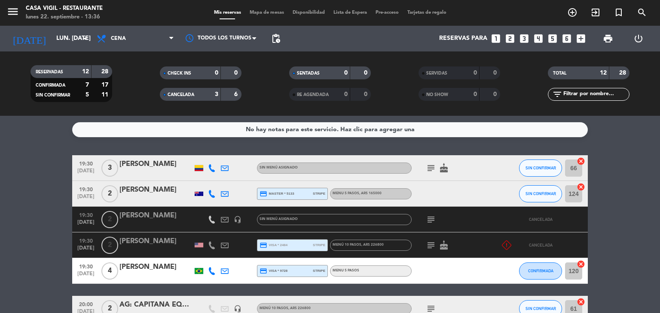
click at [185, 94] on span "CANCELADA" at bounding box center [180, 95] width 27 height 4
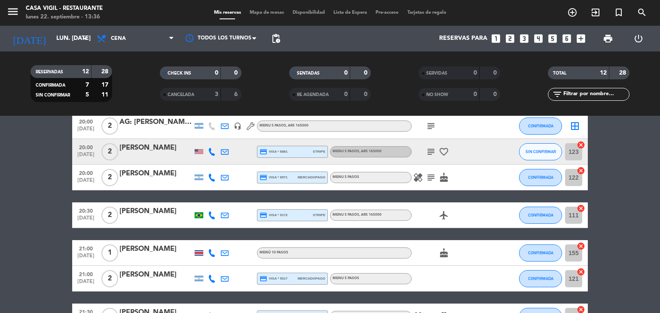
scroll to position [156, 0]
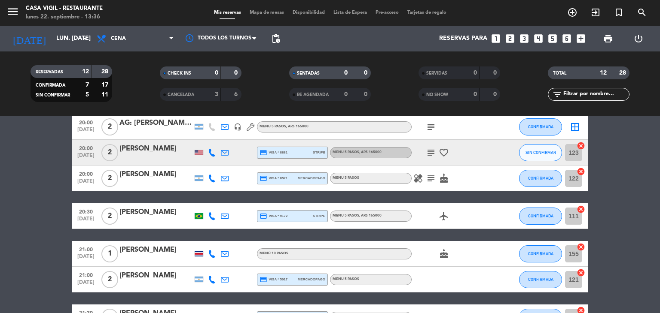
click at [162, 179] on div "[PERSON_NAME]" at bounding box center [155, 174] width 73 height 11
